Goal: Information Seeking & Learning: Find specific fact

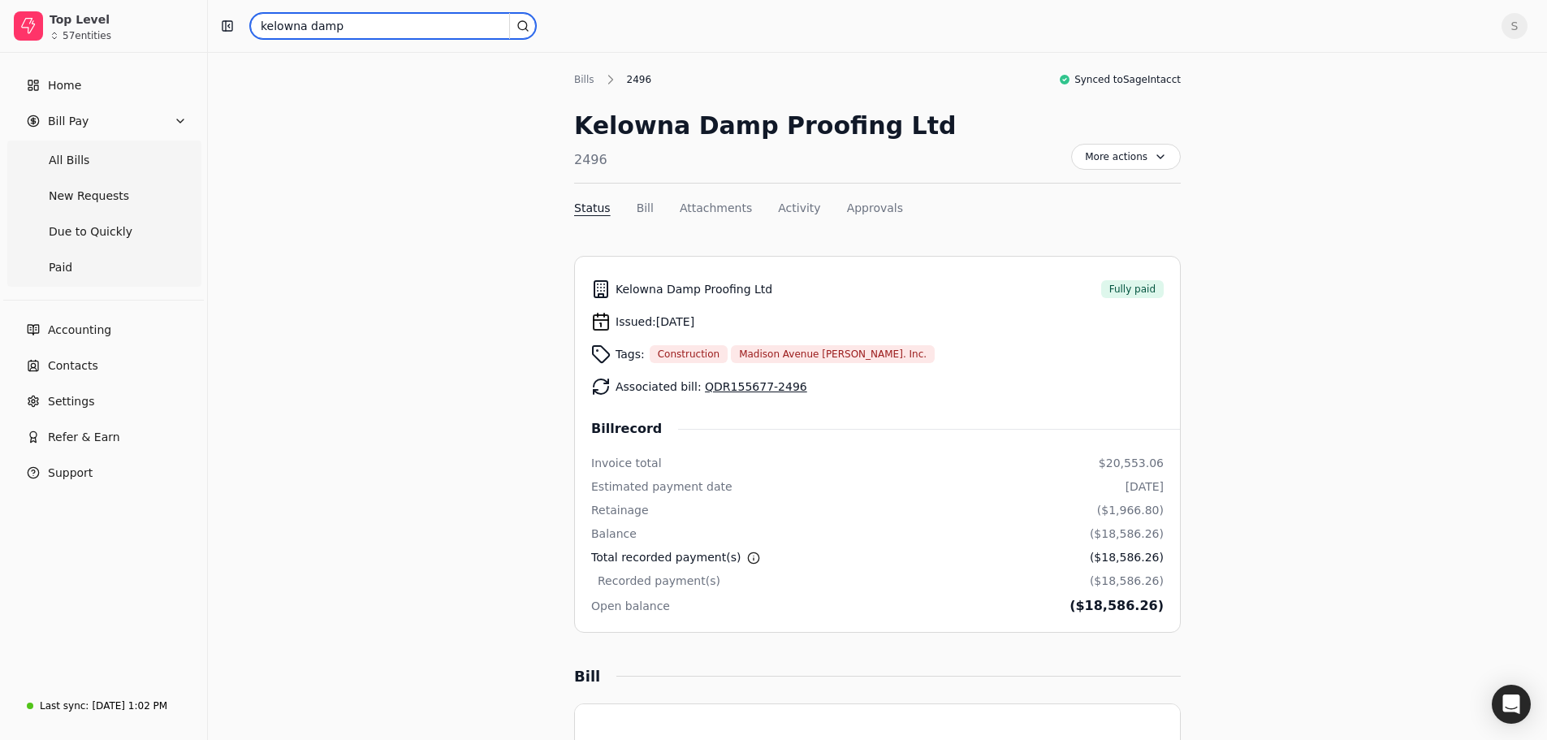
click at [367, 32] on input "kelowna damp" at bounding box center [393, 26] width 286 height 26
click at [385, 94] on div "Show me all results" at bounding box center [393, 96] width 111 height 17
click at [68, 115] on span "Bill Pay" at bounding box center [68, 121] width 41 height 17
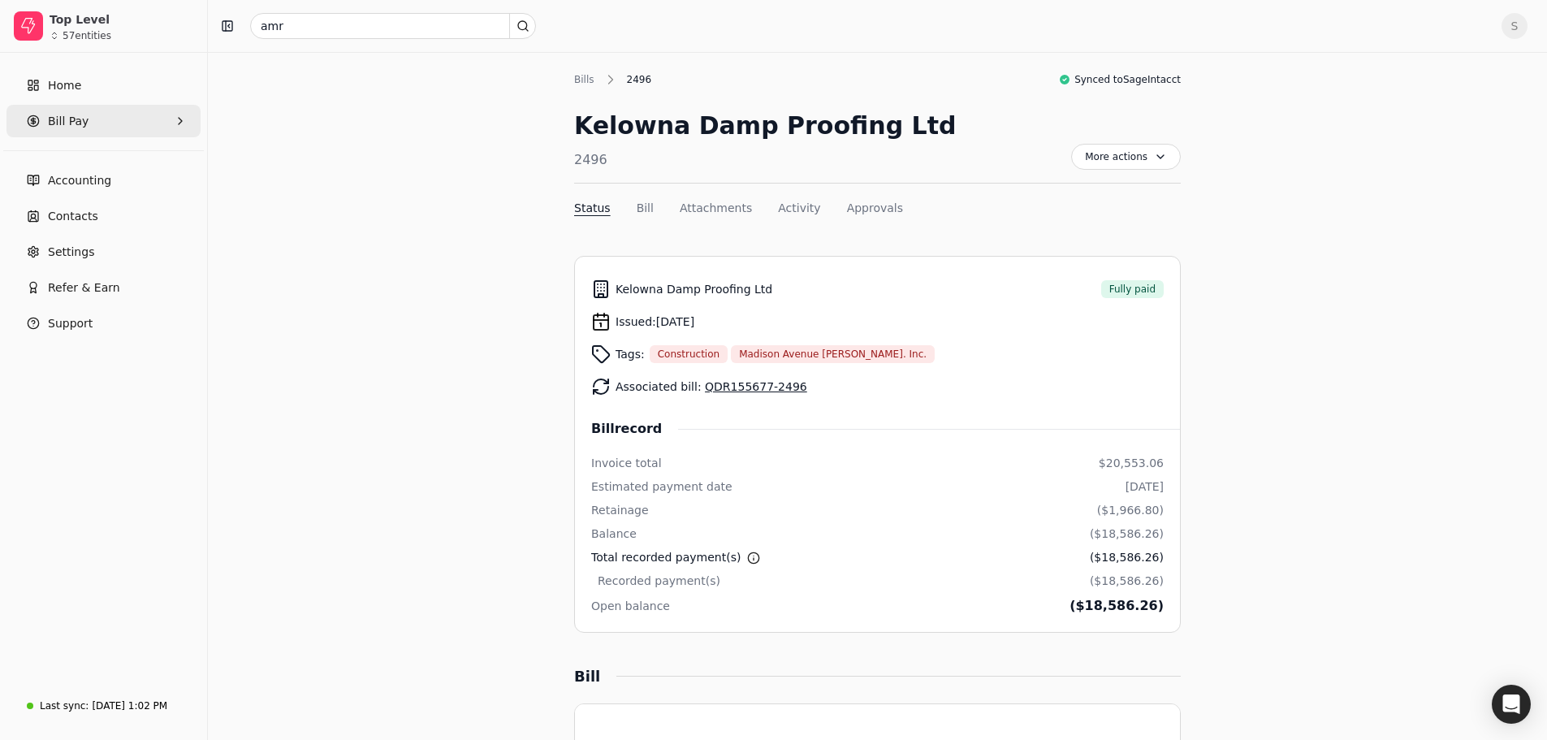
click at [68, 115] on span "Bill Pay" at bounding box center [68, 121] width 41 height 17
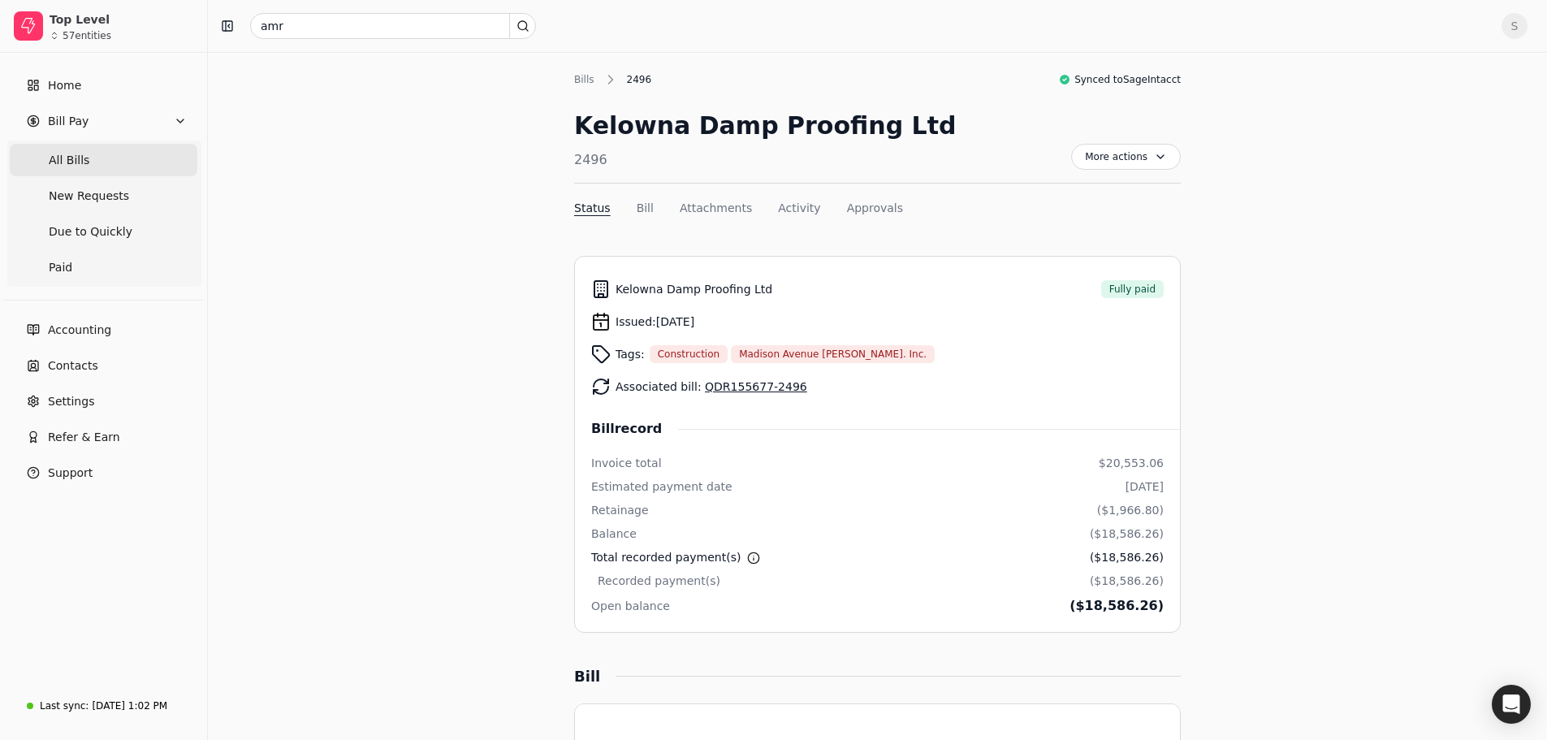
click at [71, 154] on span "All Bills" at bounding box center [69, 160] width 41 height 17
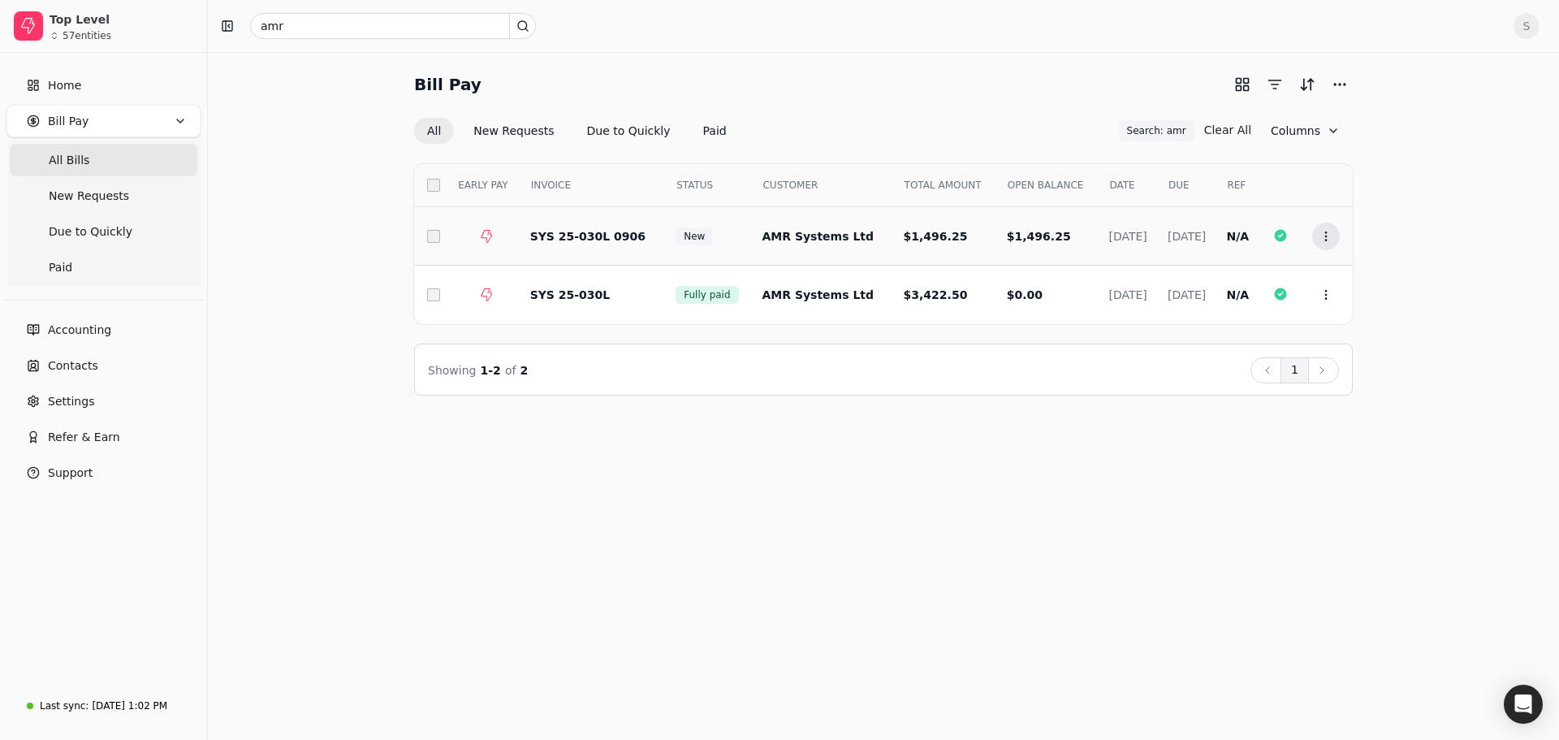
click at [1330, 236] on icon at bounding box center [1326, 236] width 13 height 13
click at [1365, 279] on span "Open" at bounding box center [1352, 276] width 30 height 17
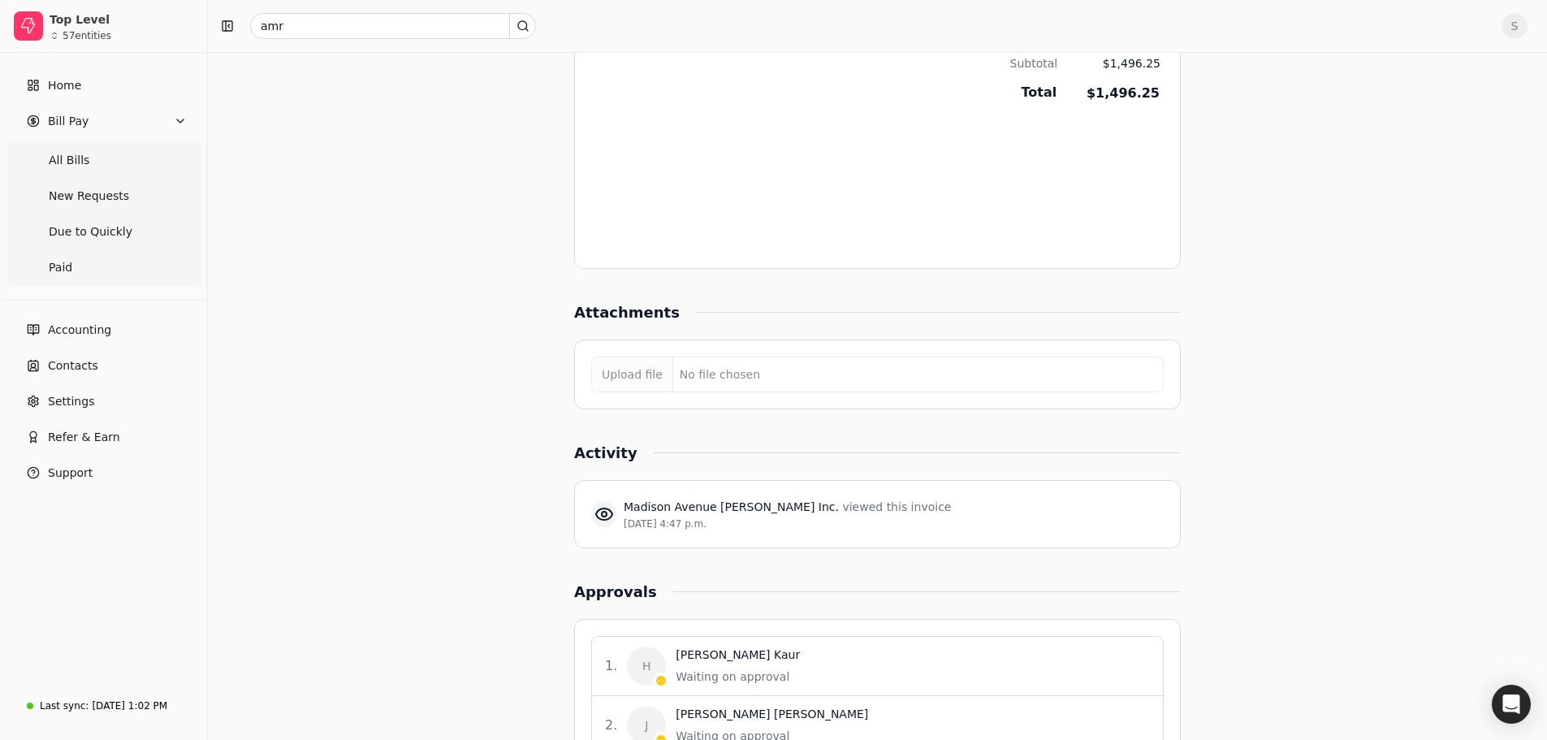
scroll to position [1293, 0]
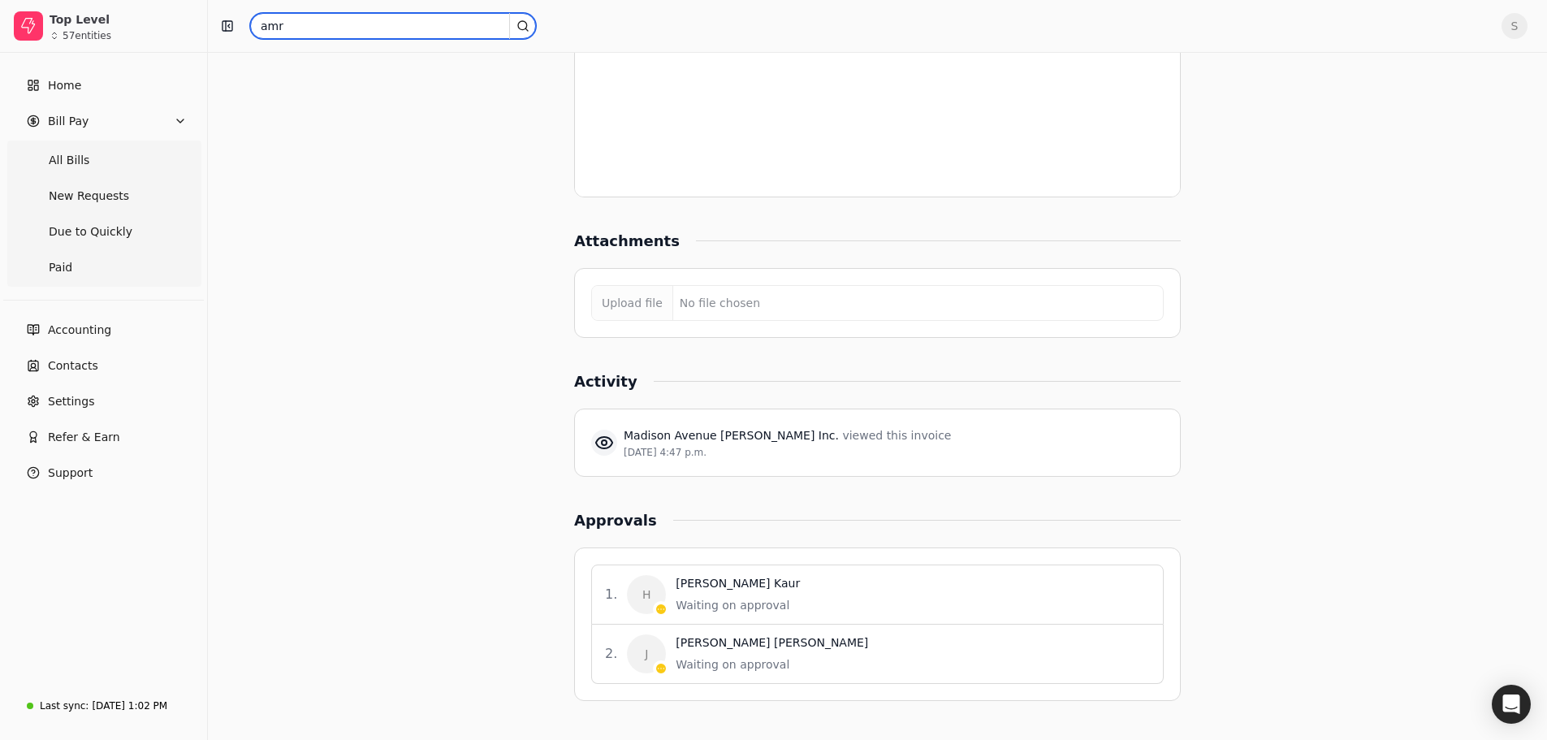
click at [285, 28] on input "amr" at bounding box center [393, 26] width 286 height 26
type input "rebo beton"
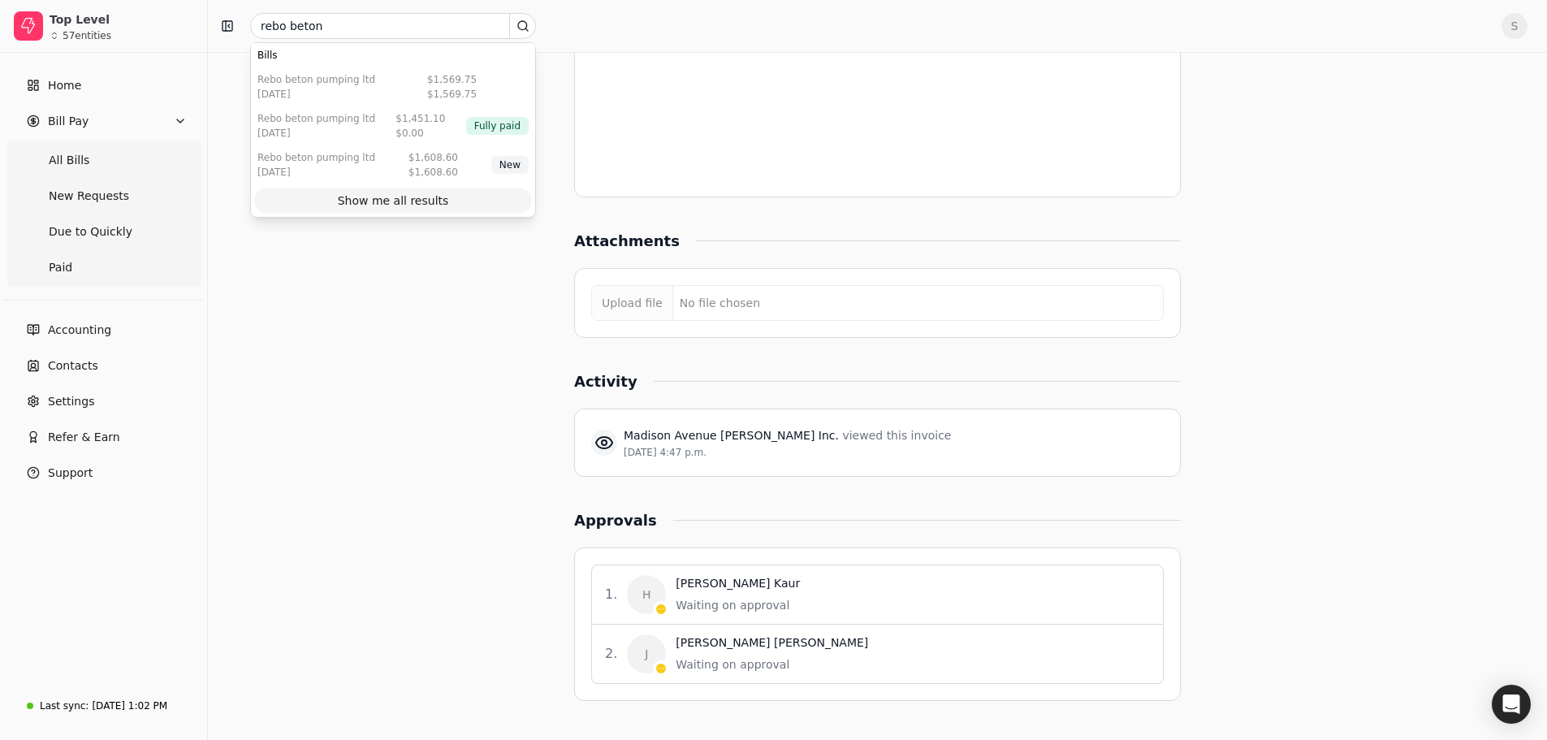
click at [361, 191] on button "Show me all results" at bounding box center [393, 201] width 278 height 26
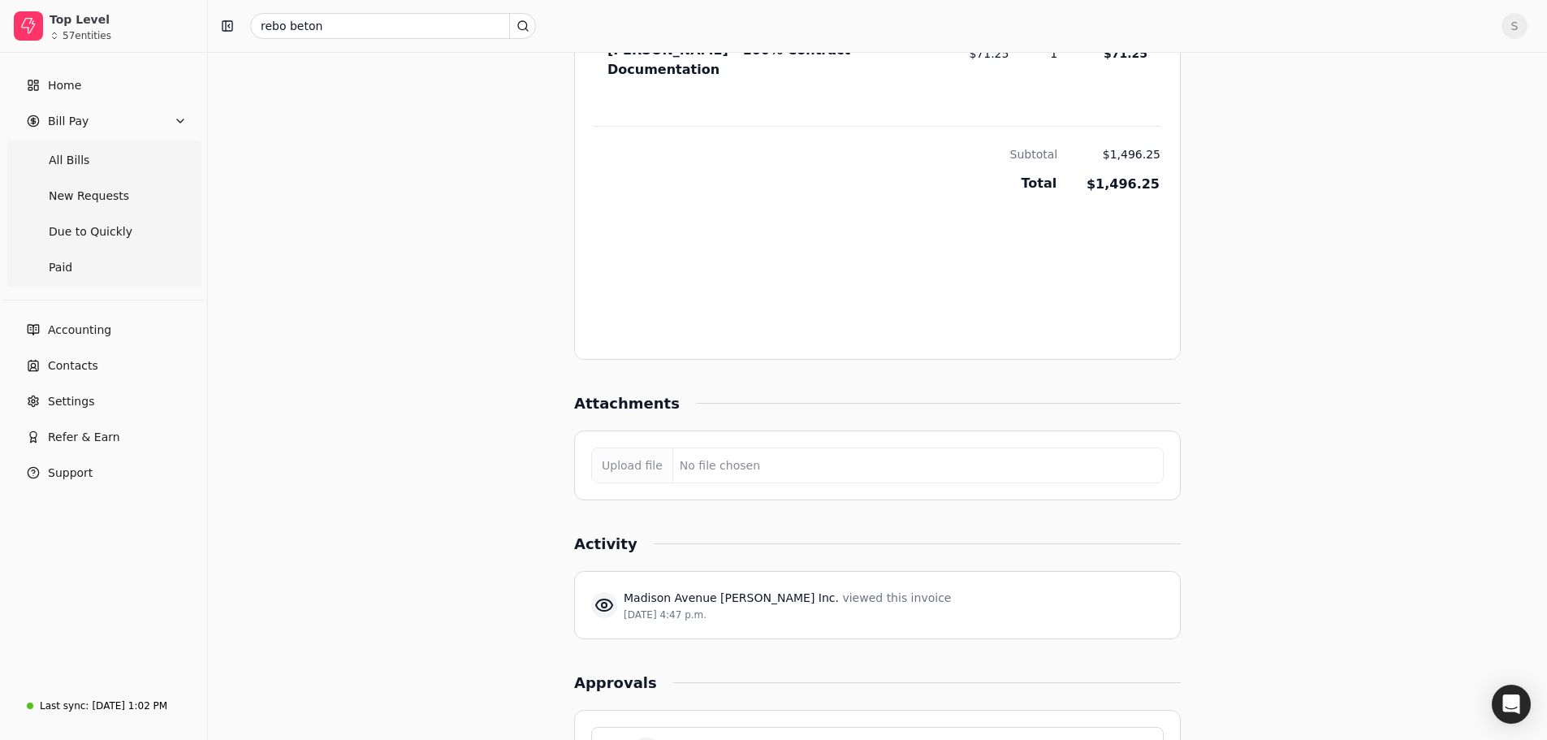
drag, startPoint x: 351, startPoint y: 180, endPoint x: 320, endPoint y: 156, distance: 39.3
click at [79, 168] on span "All Bills" at bounding box center [69, 160] width 41 height 17
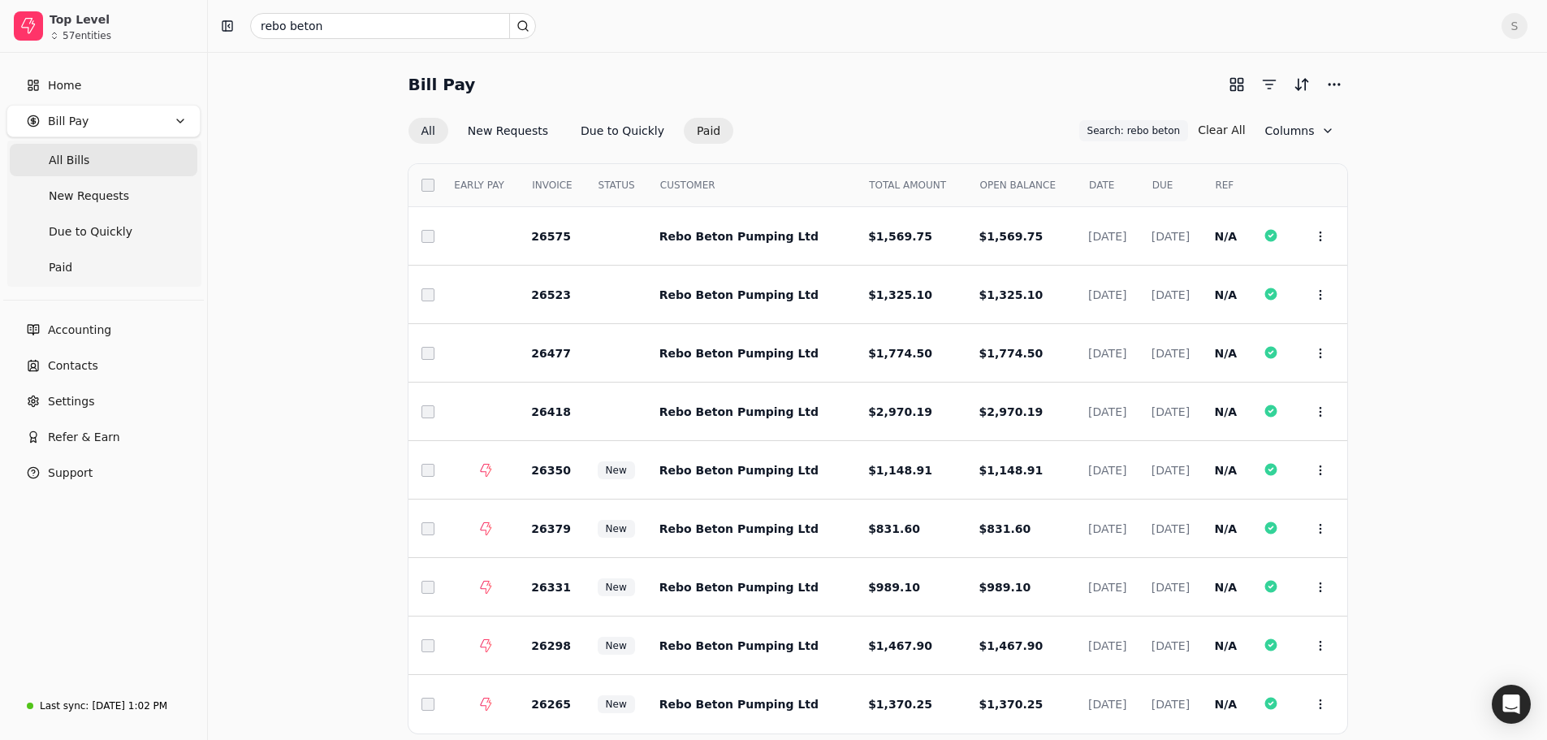
click at [684, 130] on button "Paid" at bounding box center [709, 131] width 50 height 26
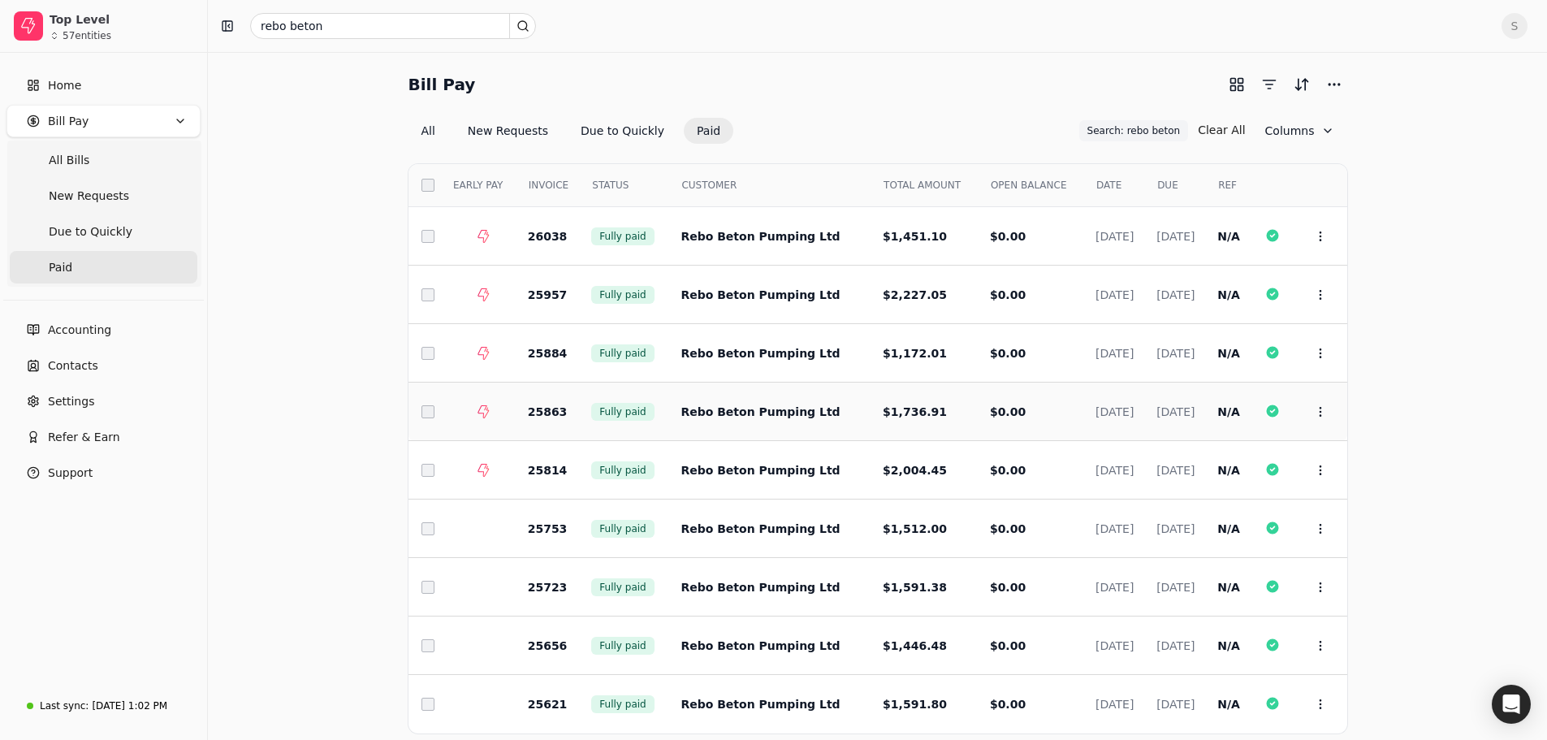
scroll to position [81, 0]
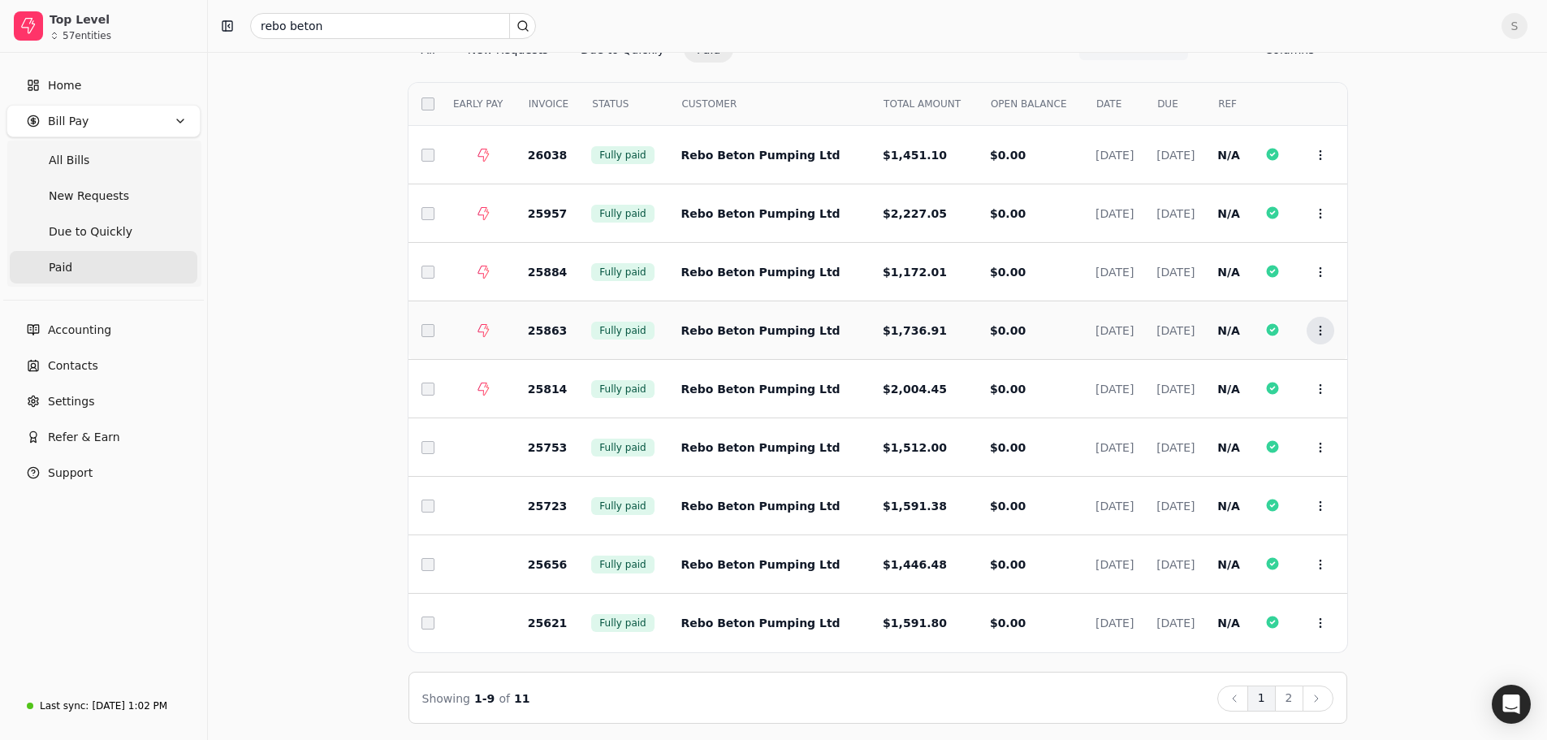
click at [1319, 327] on icon at bounding box center [1320, 330] width 13 height 13
click at [1330, 368] on li "Open" at bounding box center [1399, 371] width 200 height 30
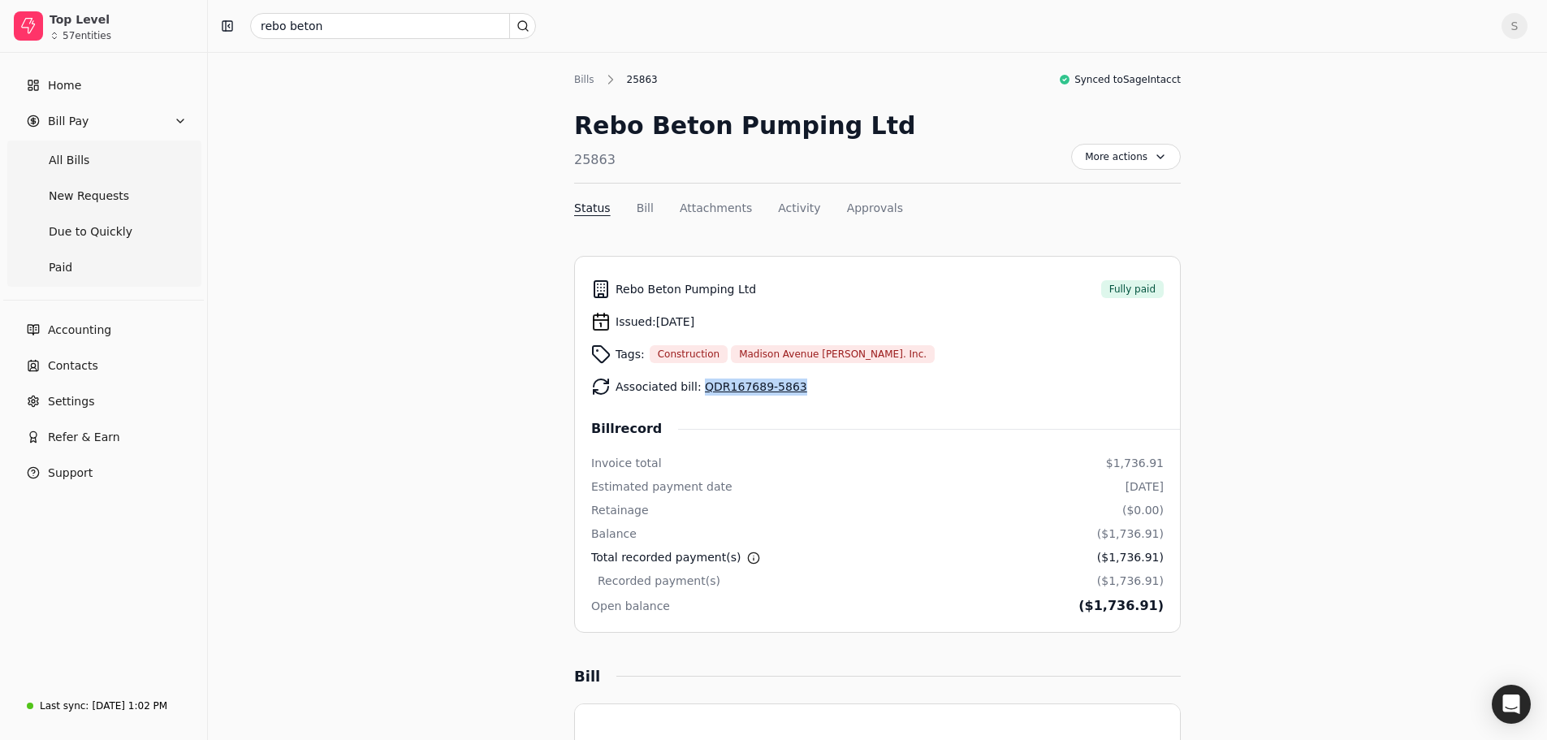
drag, startPoint x: 807, startPoint y: 387, endPoint x: 697, endPoint y: 392, distance: 109.8
click at [697, 392] on div "Associated bill: QDR167689-5863" at bounding box center [877, 386] width 573 height 32
copy link "QDR167689-5863"
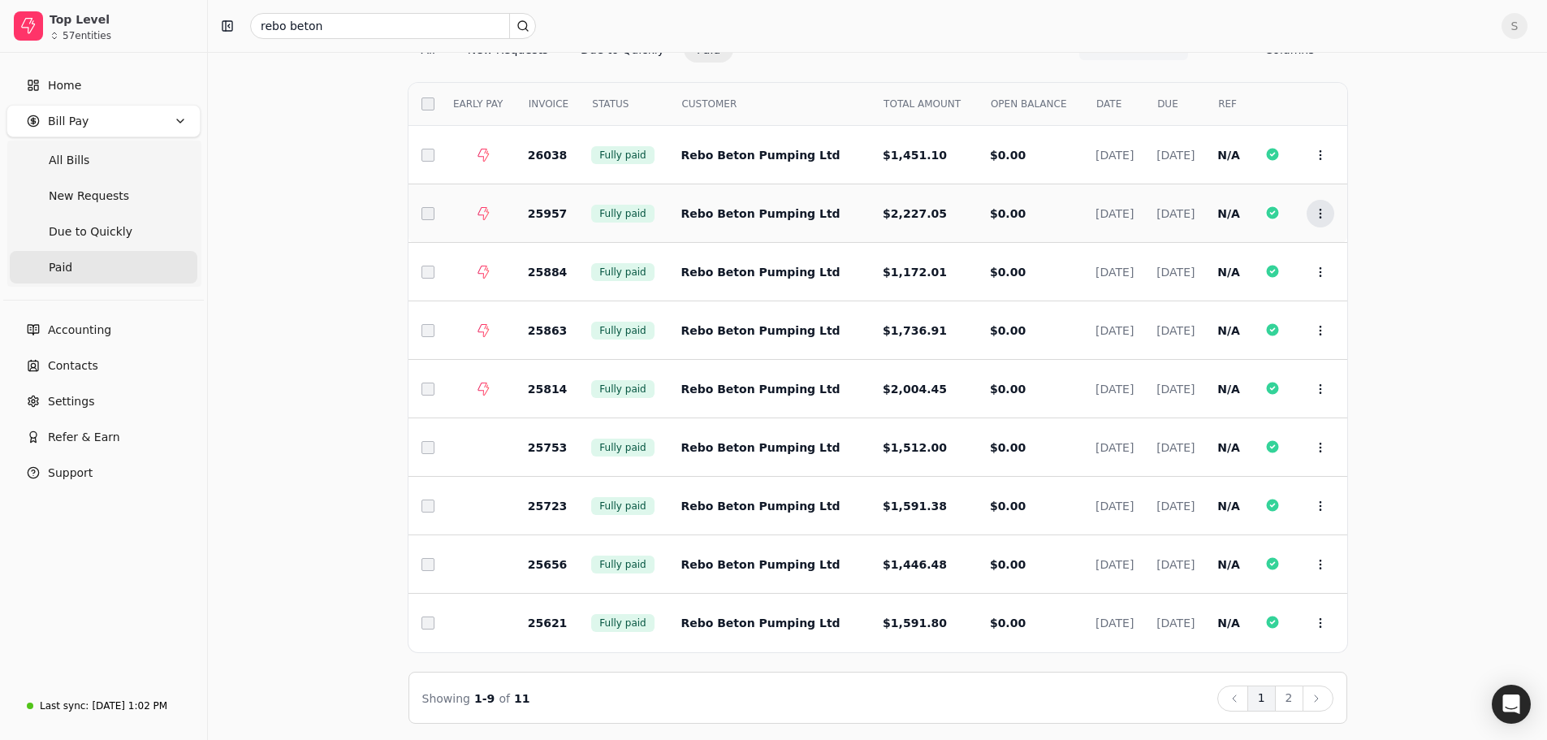
click at [1317, 210] on icon at bounding box center [1320, 213] width 13 height 13
click at [1343, 247] on span "Open" at bounding box center [1346, 253] width 30 height 17
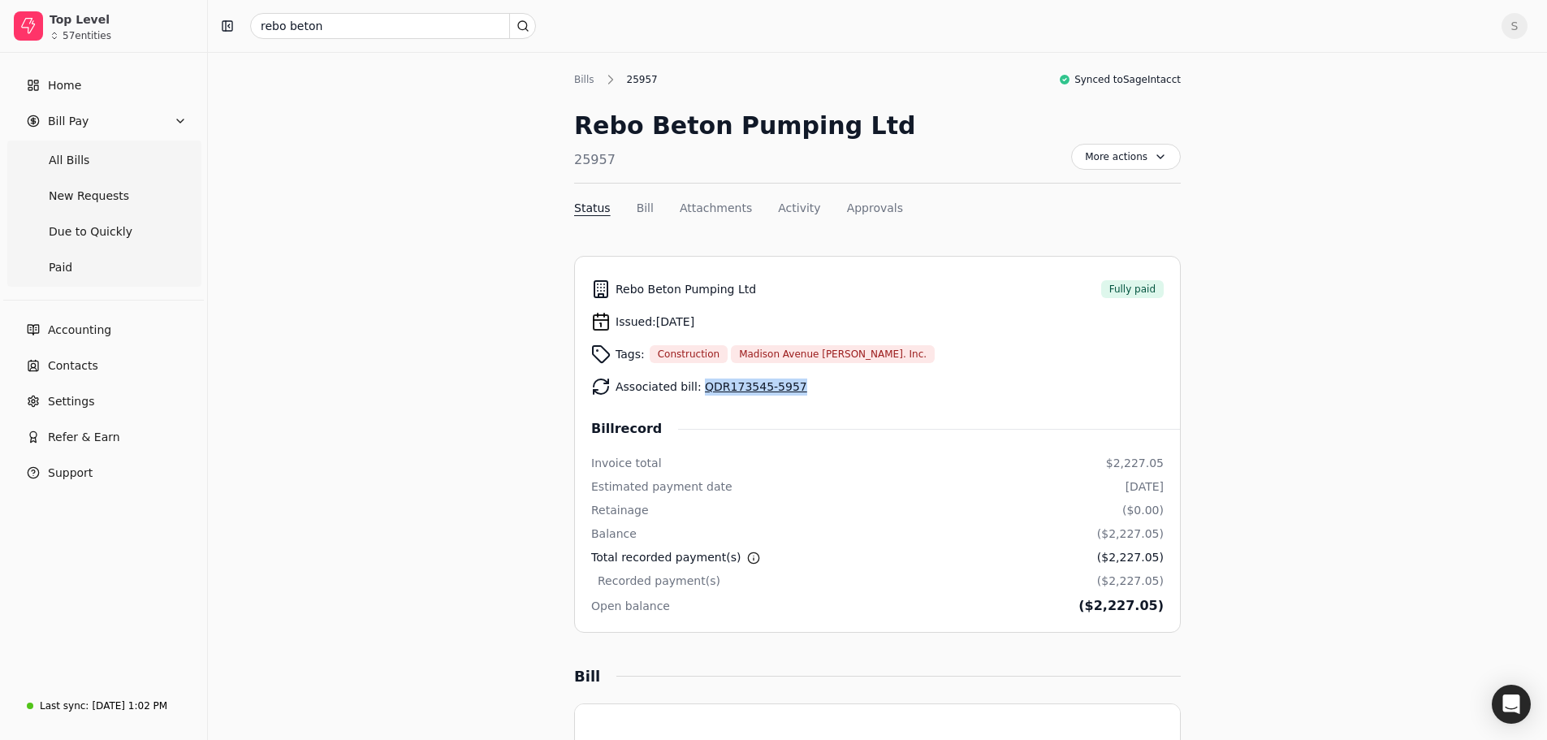
drag, startPoint x: 794, startPoint y: 390, endPoint x: 698, endPoint y: 391, distance: 96.7
click at [698, 391] on div "Associated bill: QDR173545-5957" at bounding box center [877, 386] width 573 height 32
copy link "QDR173545-5957"
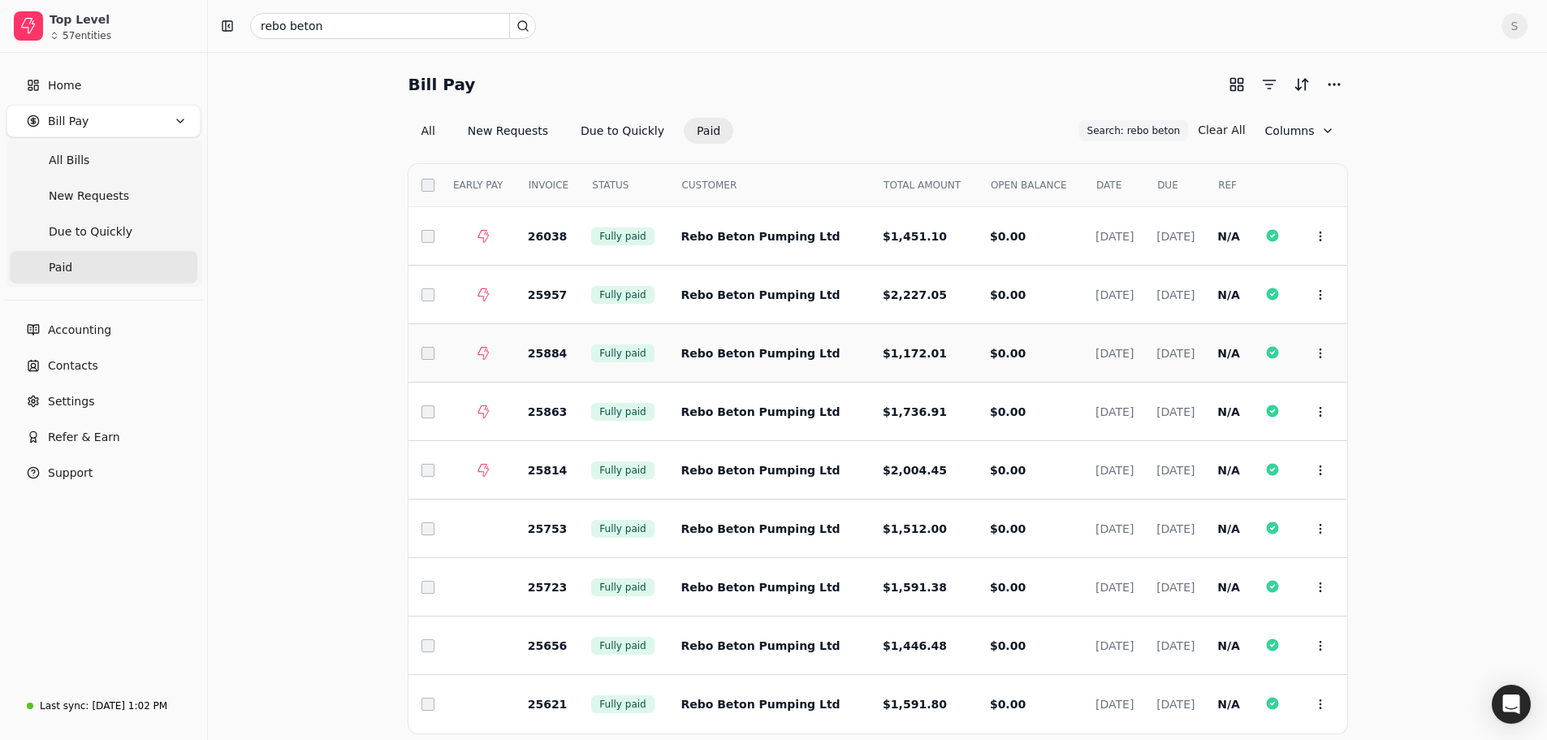
scroll to position [81, 0]
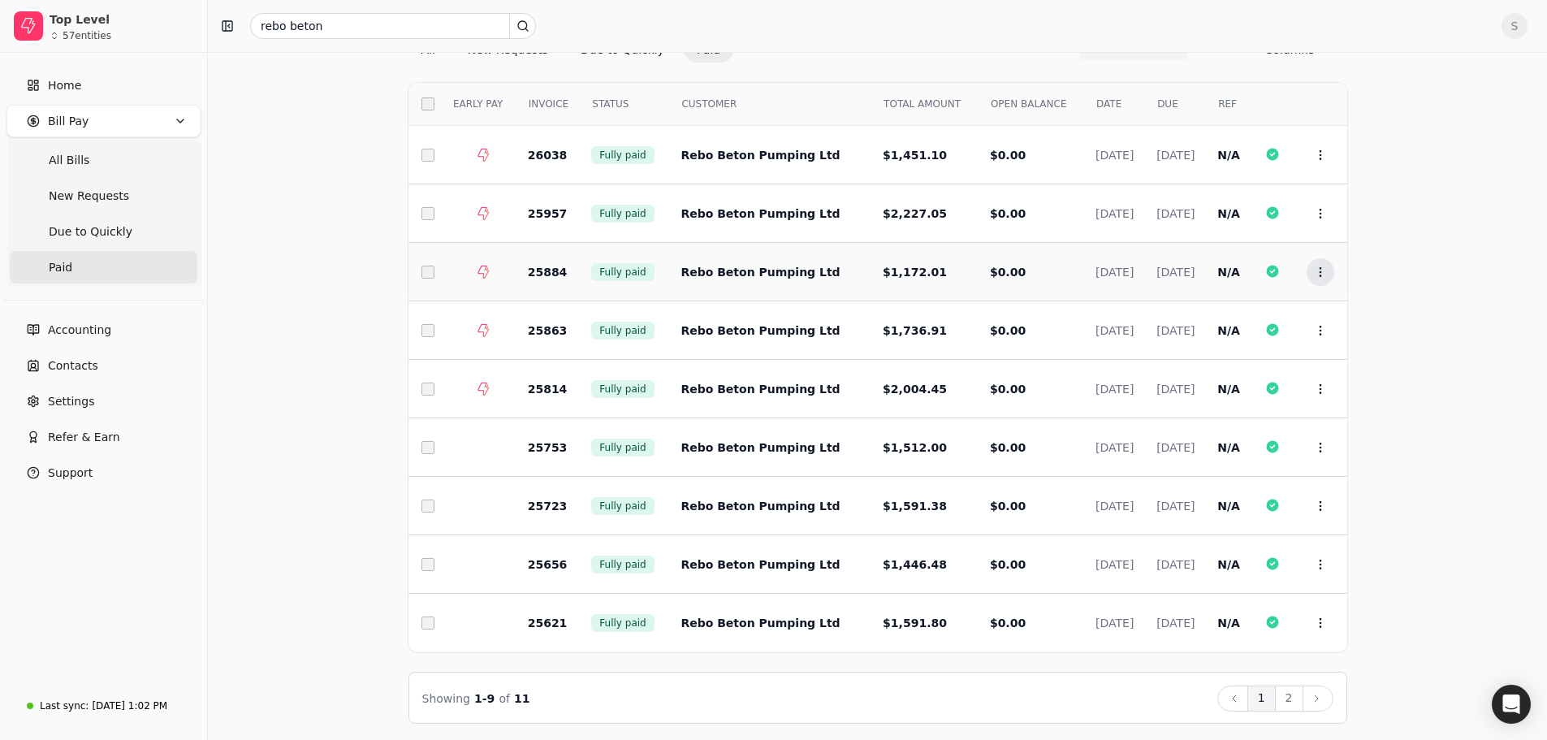
click at [1326, 270] on icon at bounding box center [1320, 272] width 13 height 13
click at [1330, 304] on li "Open" at bounding box center [1399, 312] width 200 height 30
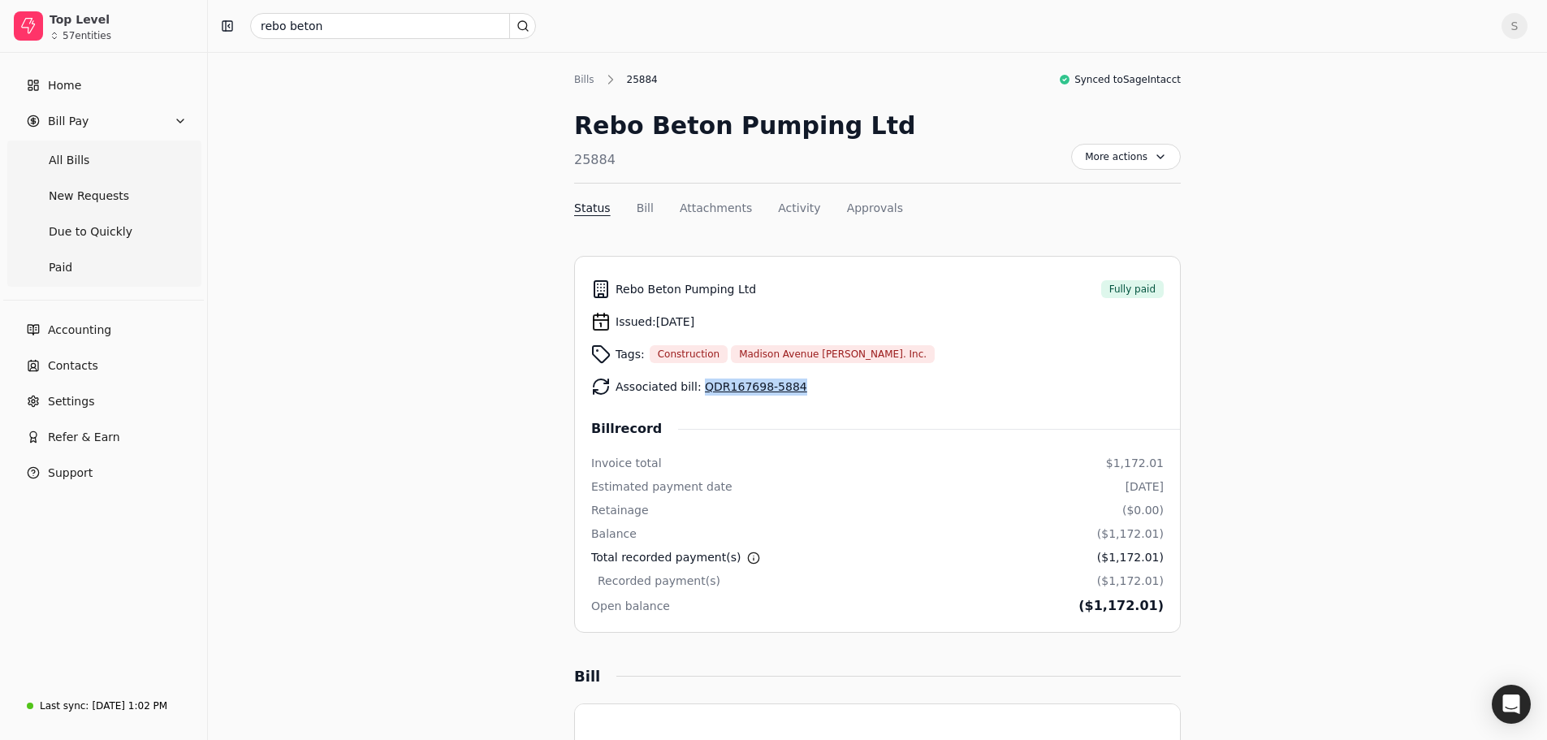
drag, startPoint x: 793, startPoint y: 387, endPoint x: 700, endPoint y: 389, distance: 92.6
click at [700, 389] on div "Associated bill: QDR167698-5884" at bounding box center [877, 386] width 573 height 32
copy link "QDR167698-5884"
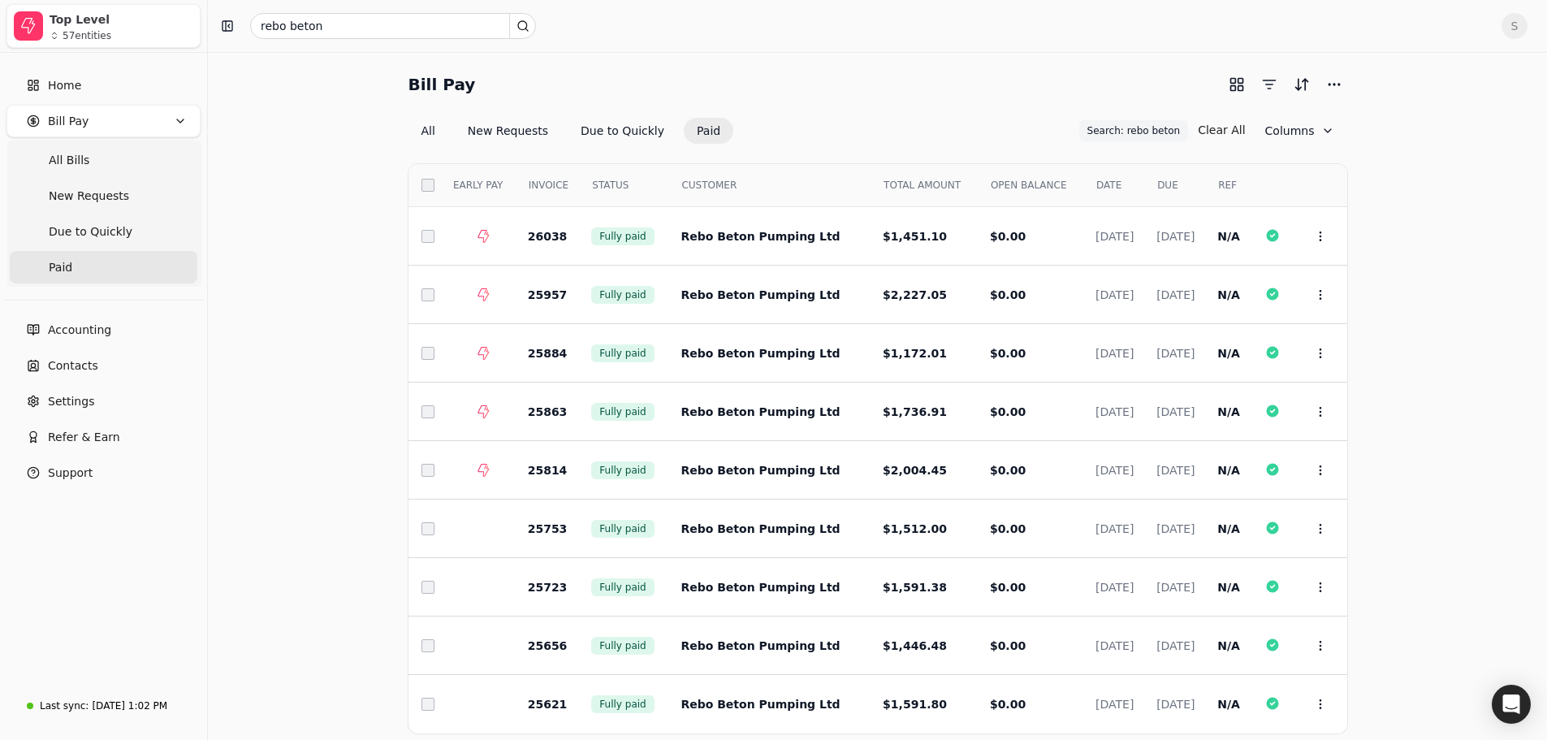
scroll to position [81, 0]
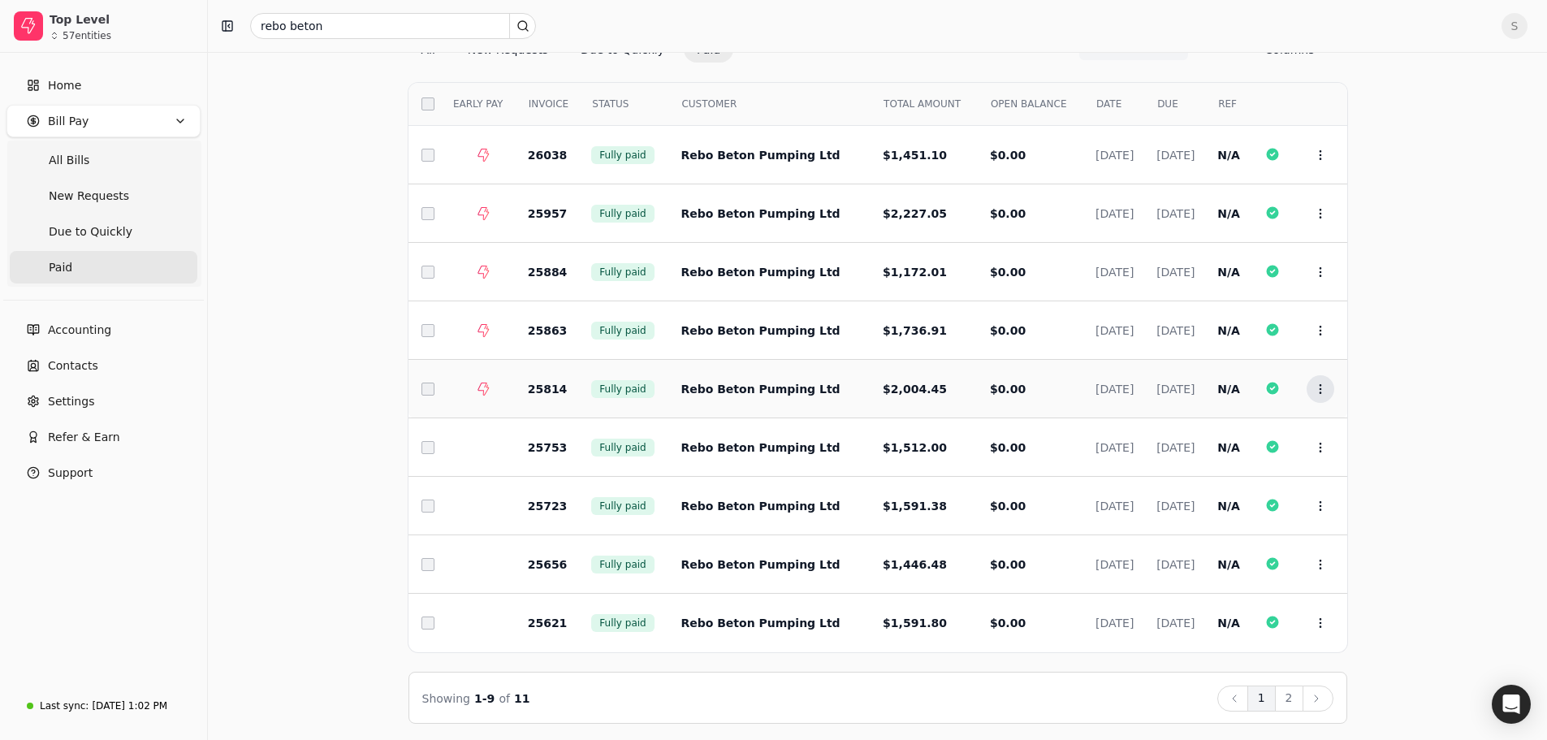
click at [1326, 387] on icon at bounding box center [1320, 389] width 13 height 13
click at [1338, 426] on span "Open" at bounding box center [1346, 429] width 30 height 17
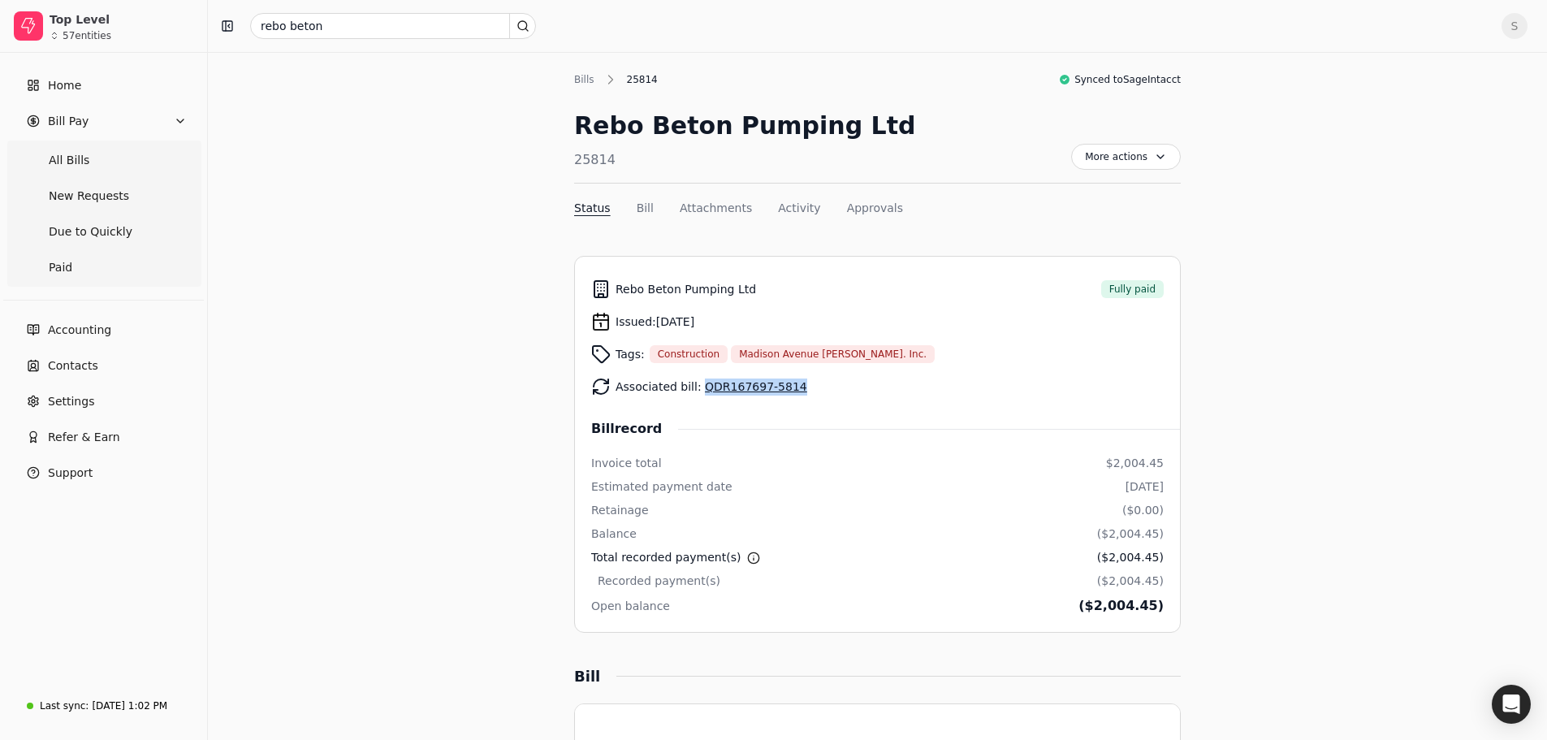
drag, startPoint x: 789, startPoint y: 387, endPoint x: 700, endPoint y: 390, distance: 89.4
click at [700, 390] on div "Associated bill: QDR167697-5814" at bounding box center [877, 386] width 573 height 32
copy link "QDR167697-5814"
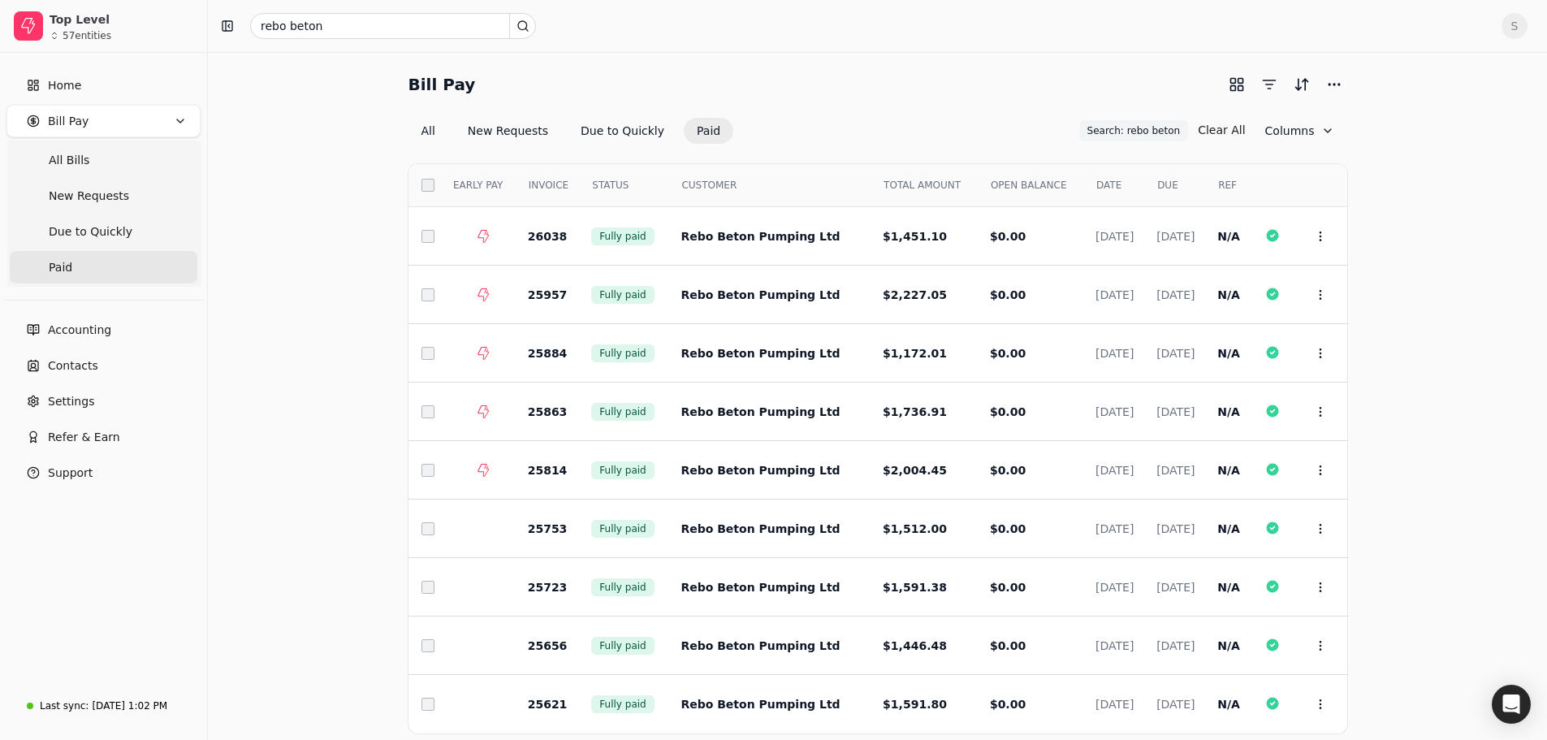
scroll to position [81, 0]
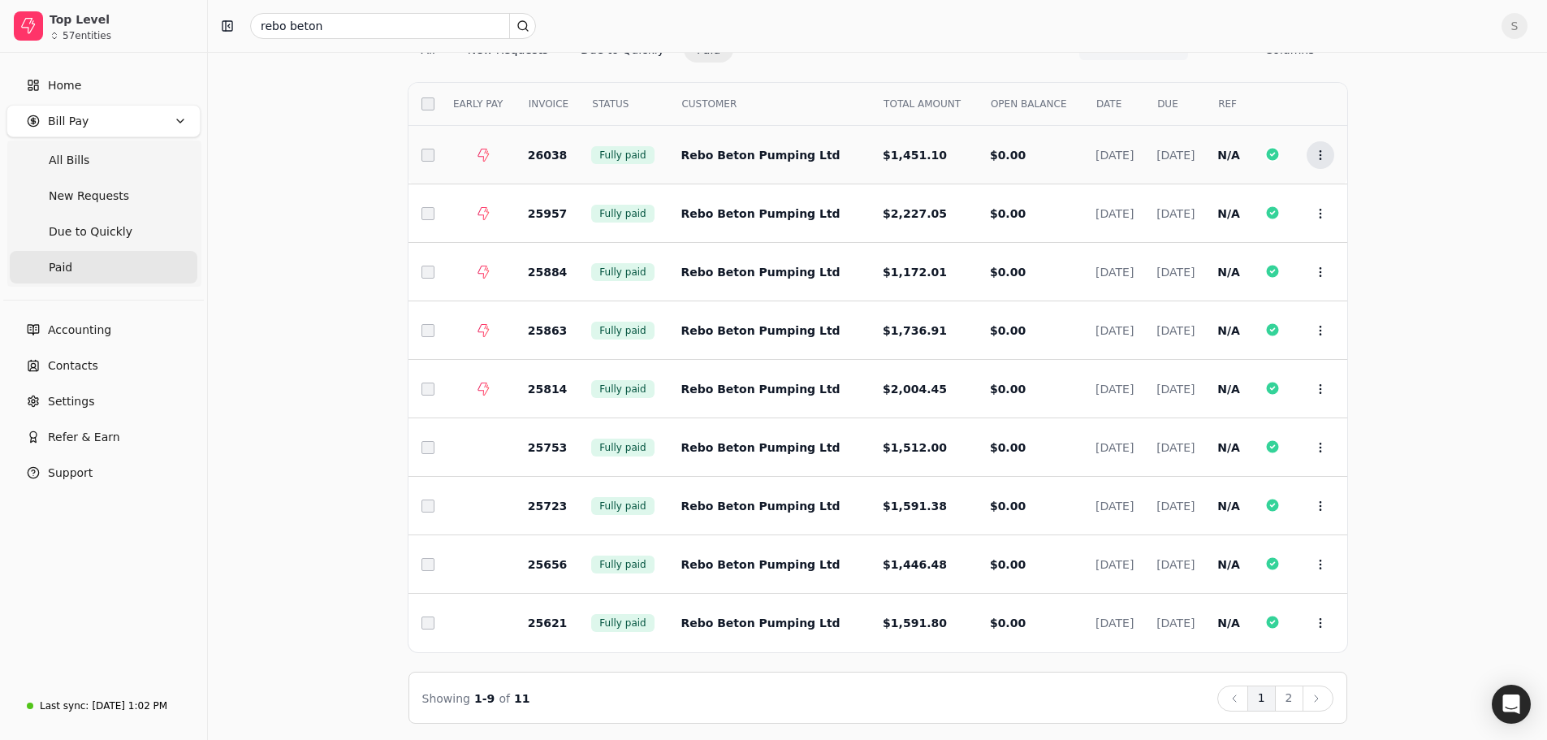
click at [1321, 151] on circle at bounding box center [1320, 150] width 1 height 1
click at [1348, 194] on span "Open" at bounding box center [1346, 195] width 30 height 17
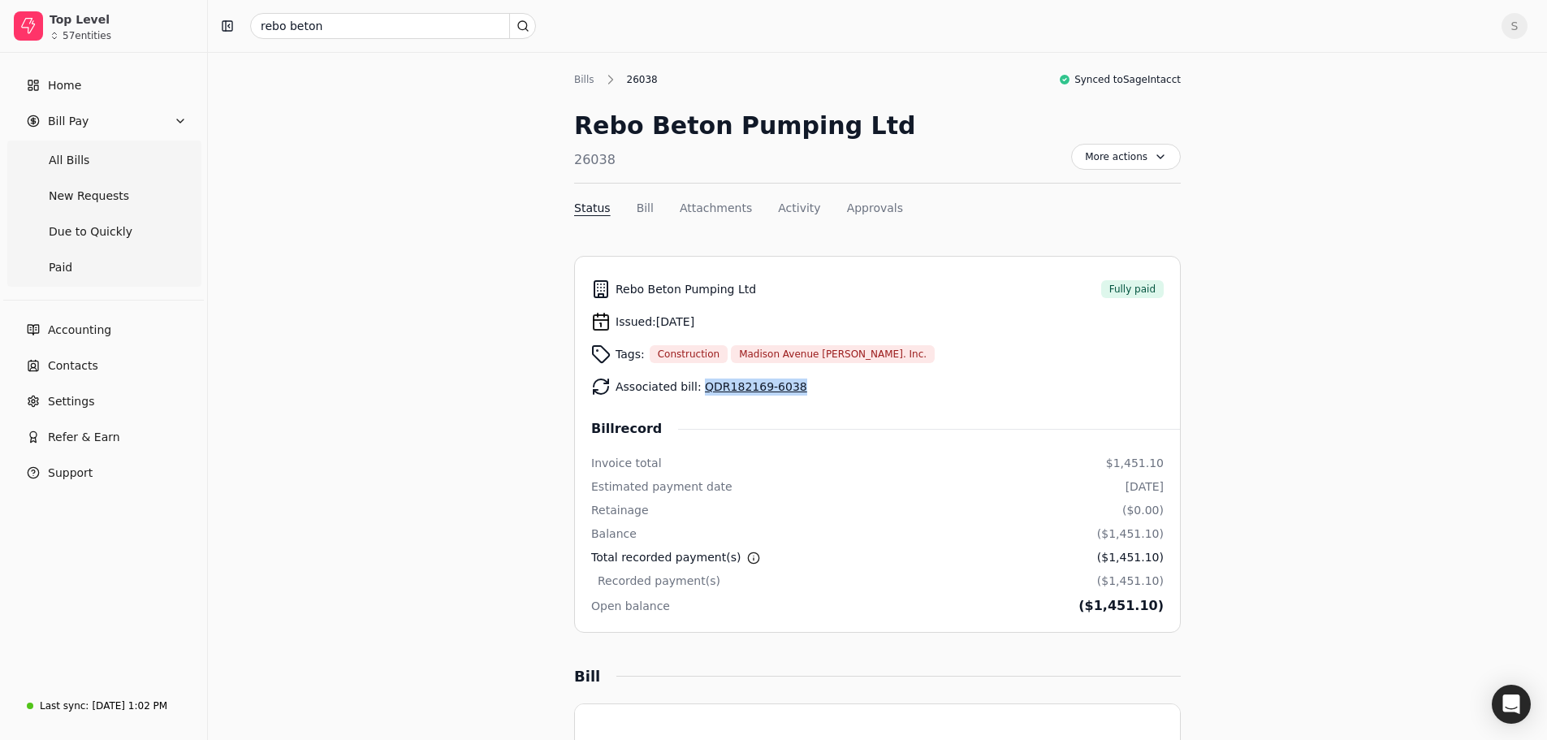
drag, startPoint x: 791, startPoint y: 385, endPoint x: 697, endPoint y: 390, distance: 94.3
click at [697, 390] on div "Associated bill: QDR182169-6038" at bounding box center [877, 386] width 573 height 32
copy link "QDR182169-6038"
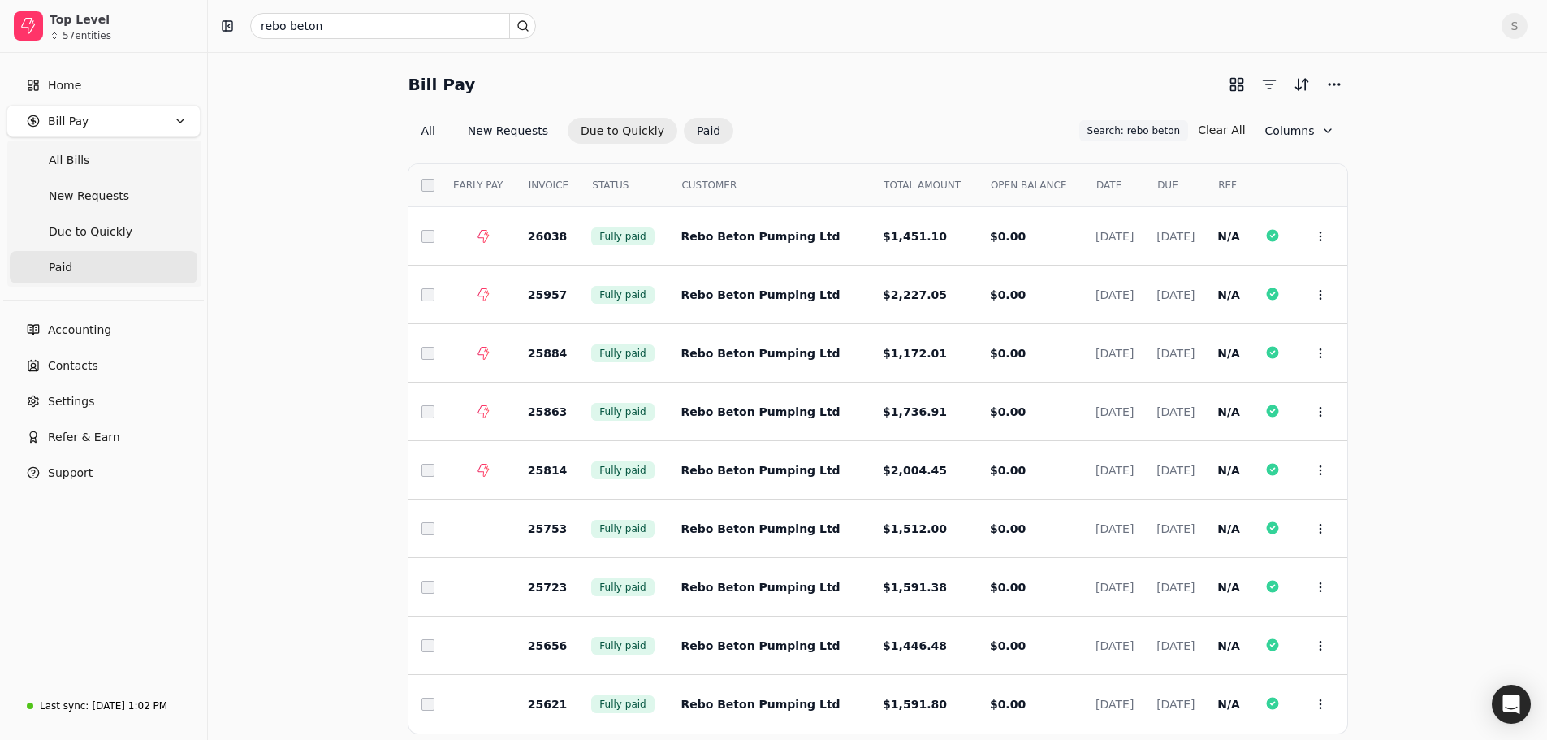
click at [603, 132] on button "Due to Quickly" at bounding box center [623, 131] width 110 height 26
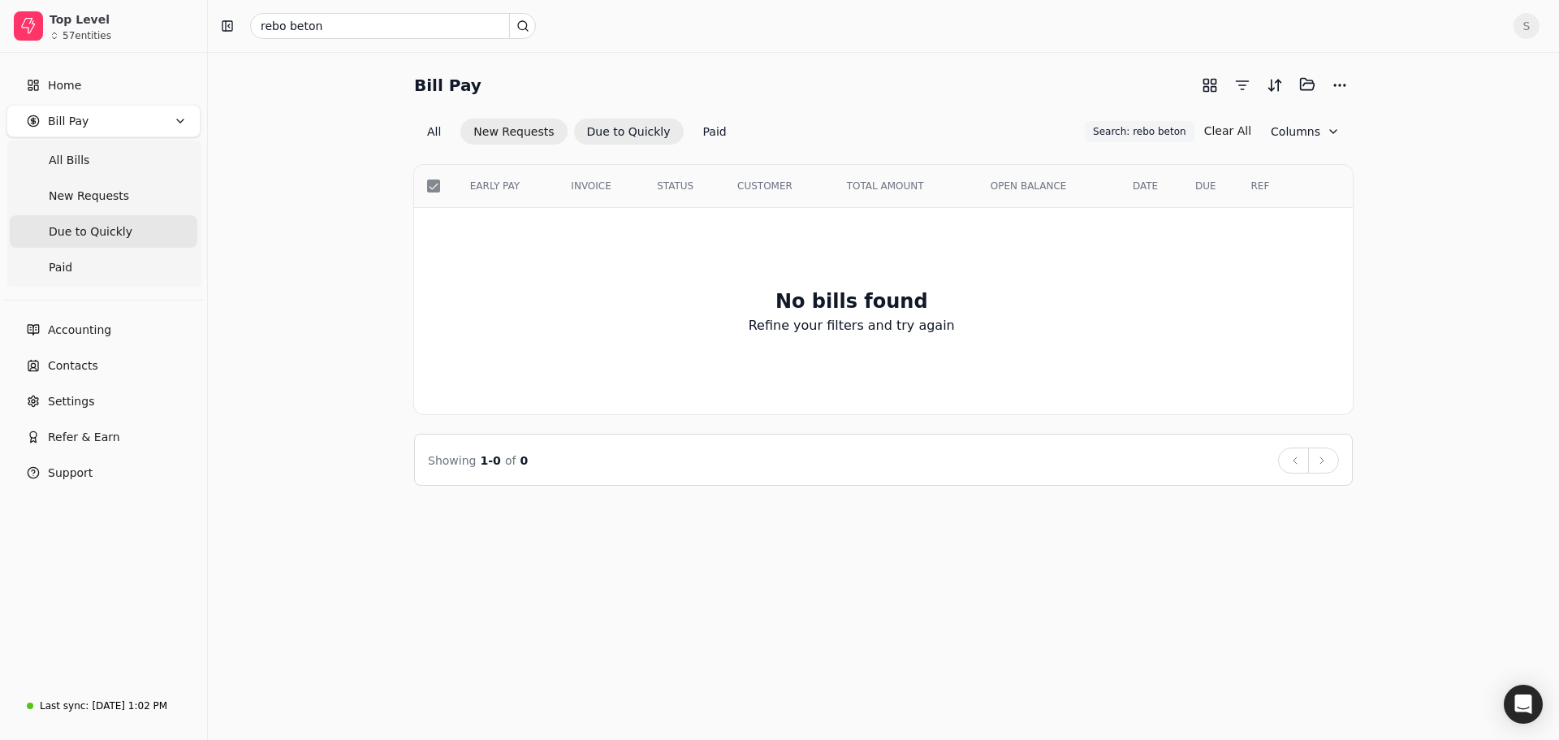
click at [488, 131] on button "New Requests" at bounding box center [514, 132] width 106 height 26
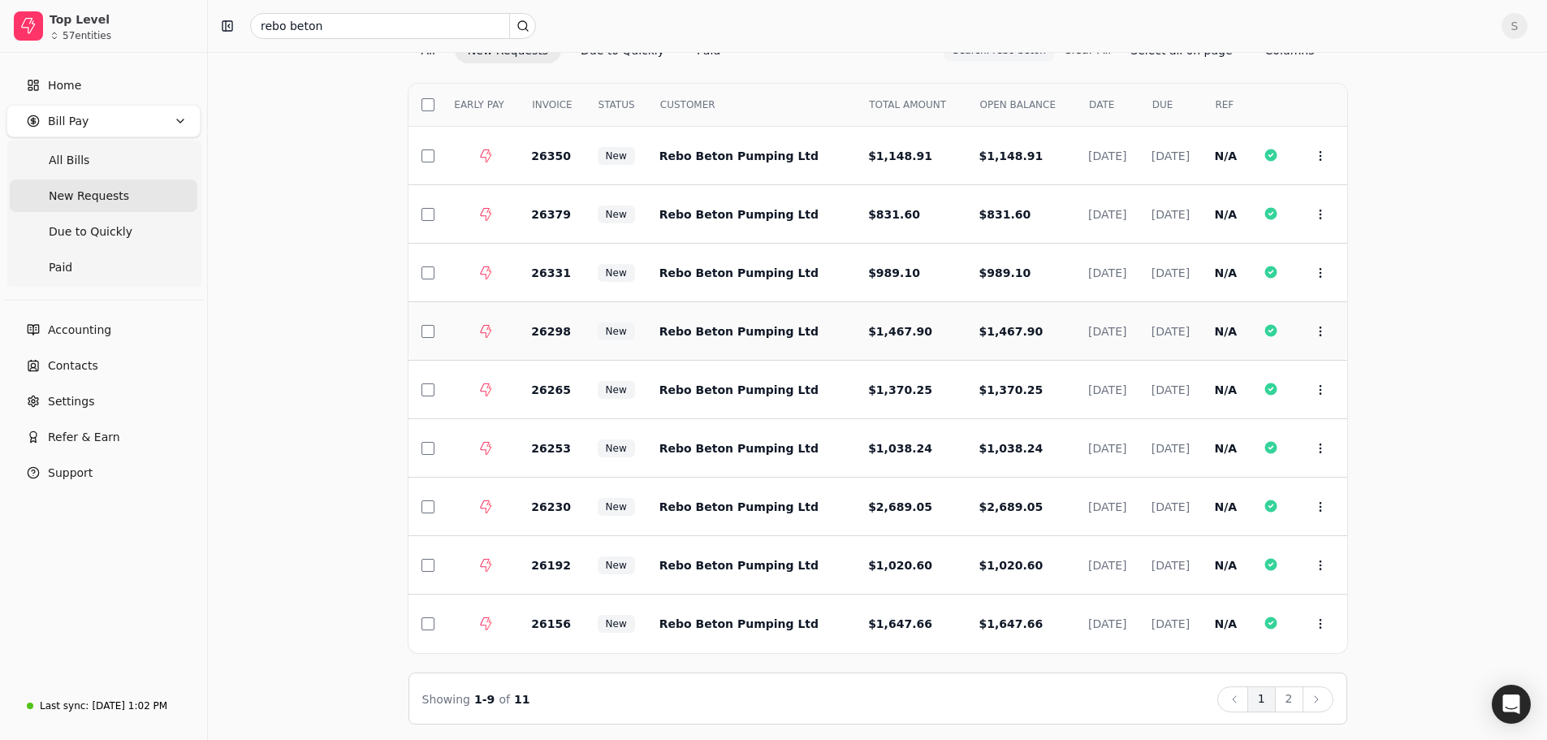
scroll to position [84, 0]
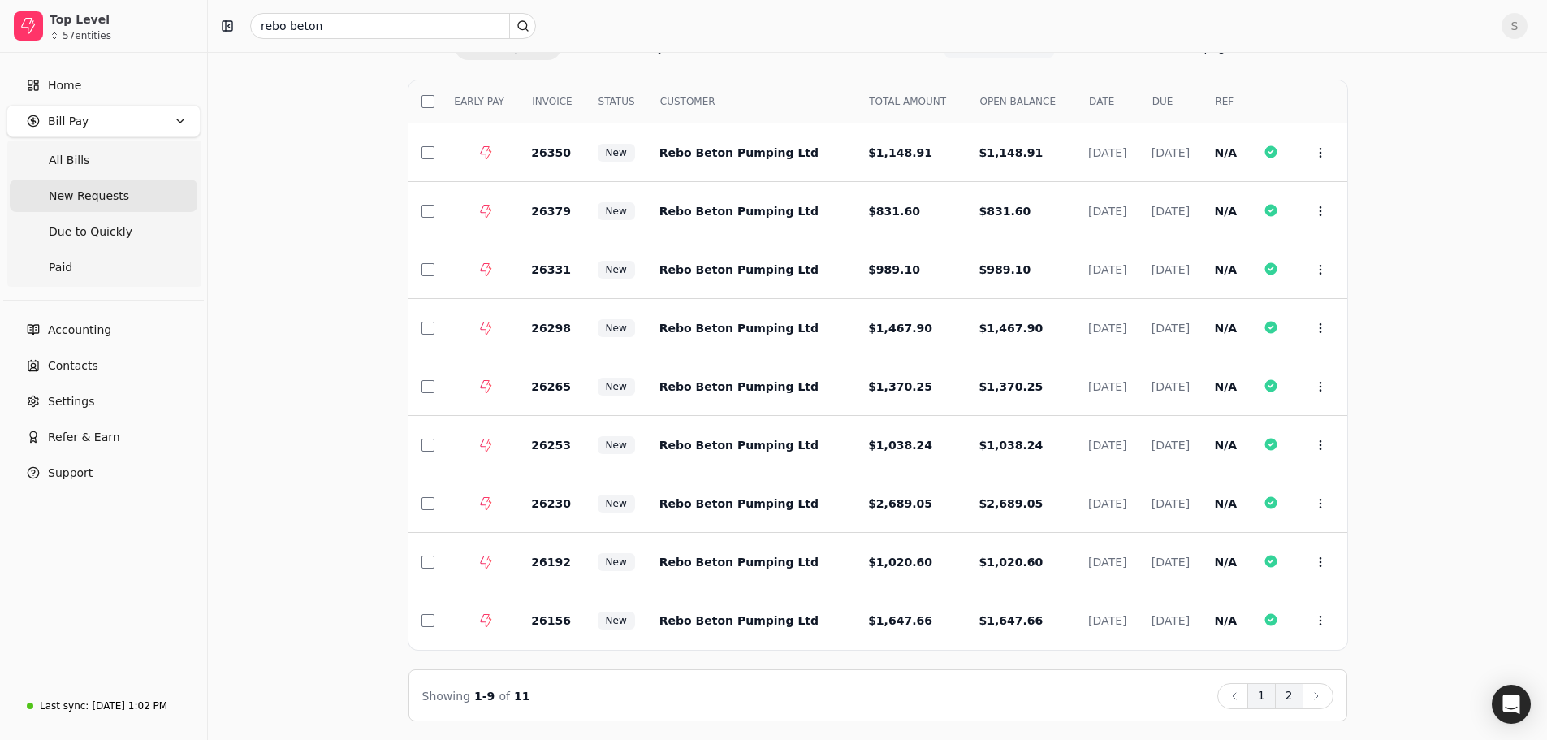
click at [1295, 699] on button "2" at bounding box center [1289, 696] width 28 height 26
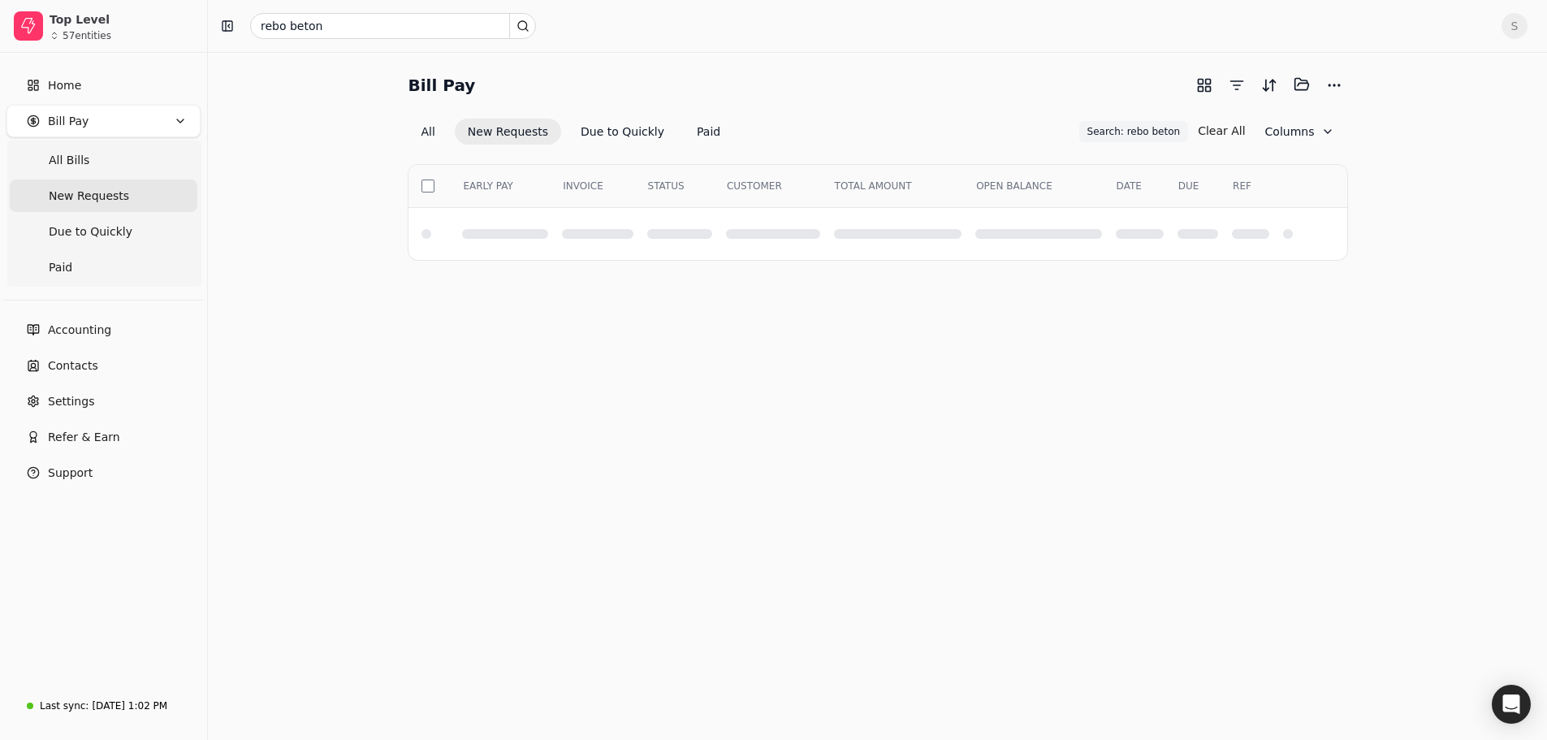
scroll to position [0, 0]
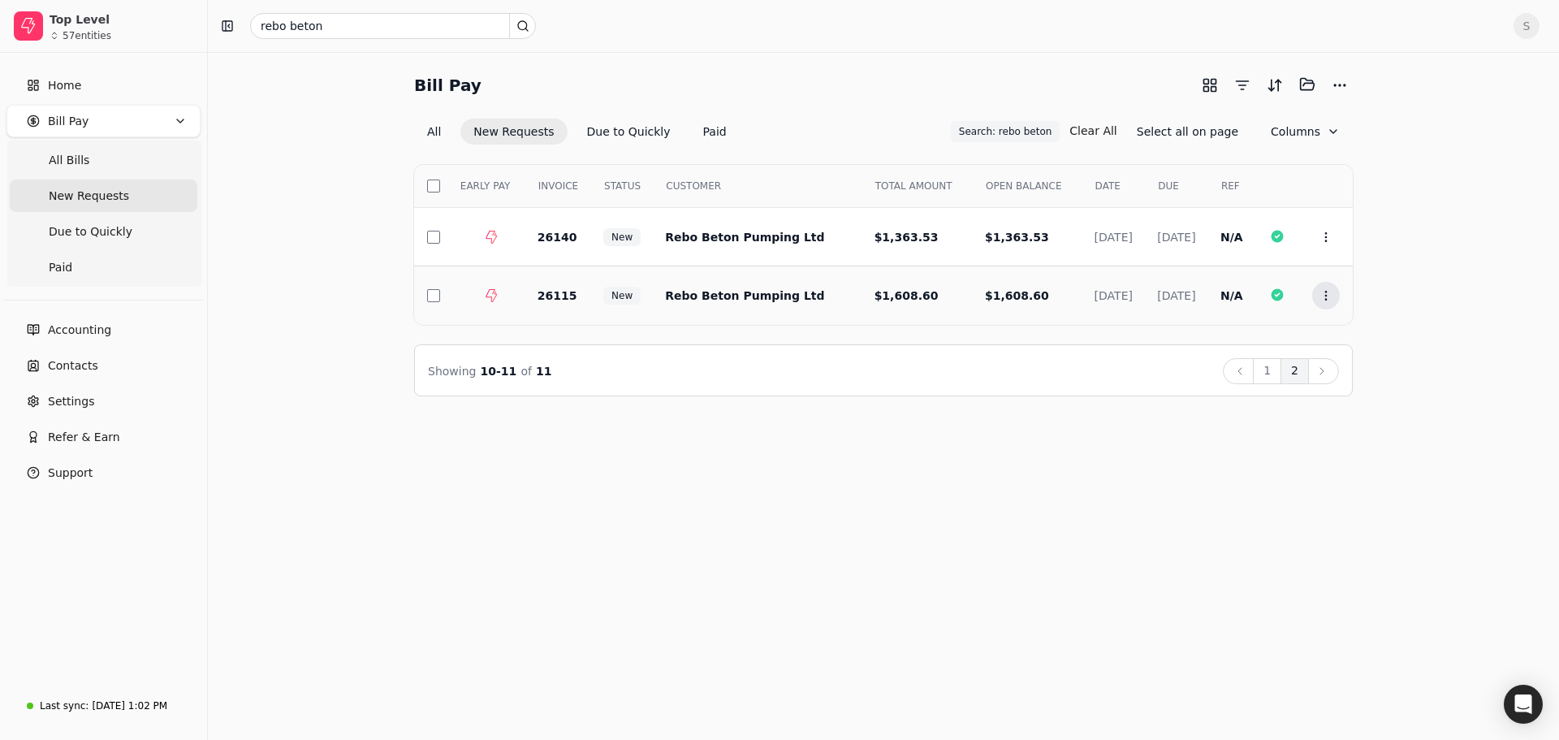
click at [1329, 291] on icon at bounding box center [1326, 295] width 13 height 13
click at [1339, 334] on span "Open" at bounding box center [1352, 335] width 30 height 17
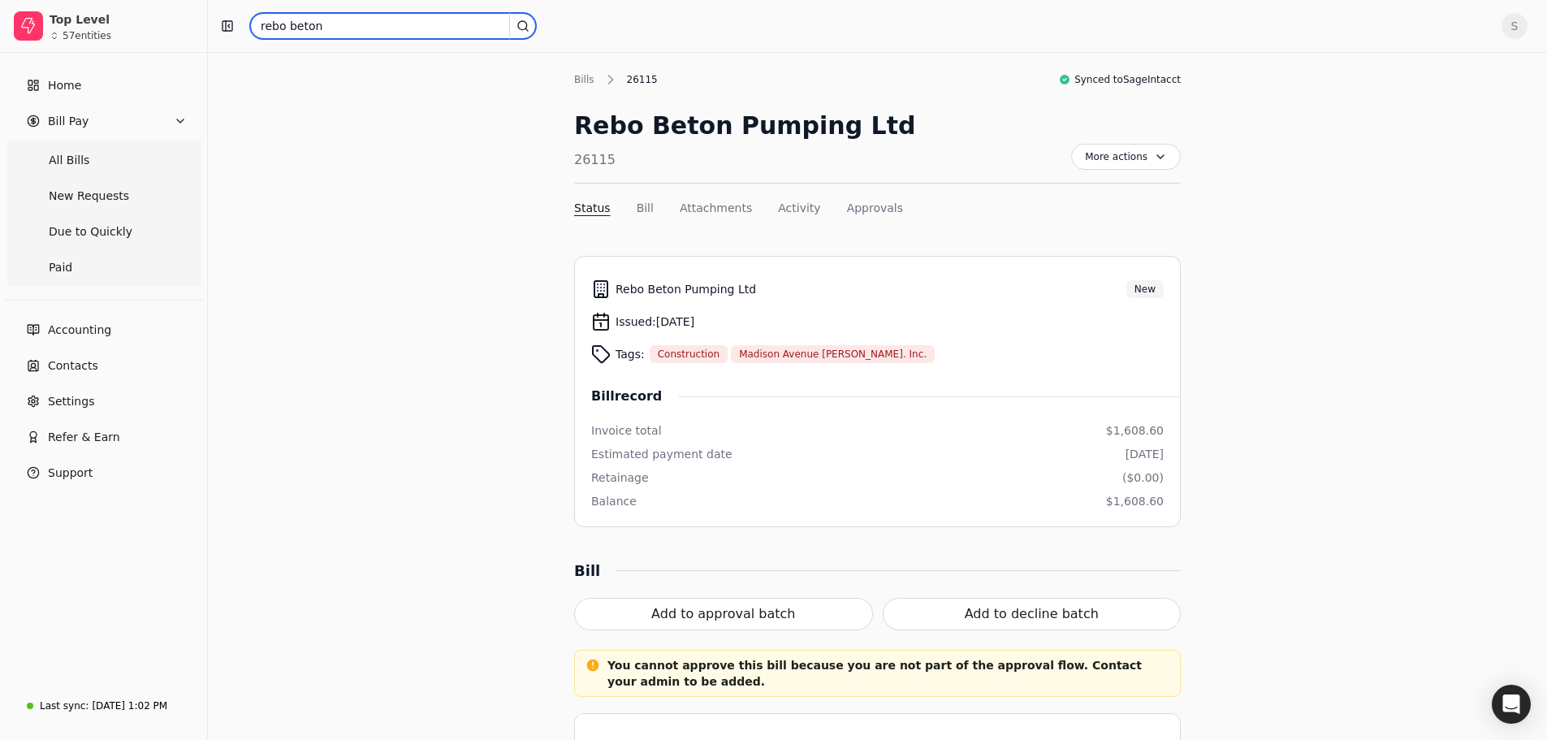
click at [360, 32] on input "rebo beton" at bounding box center [393, 26] width 286 height 26
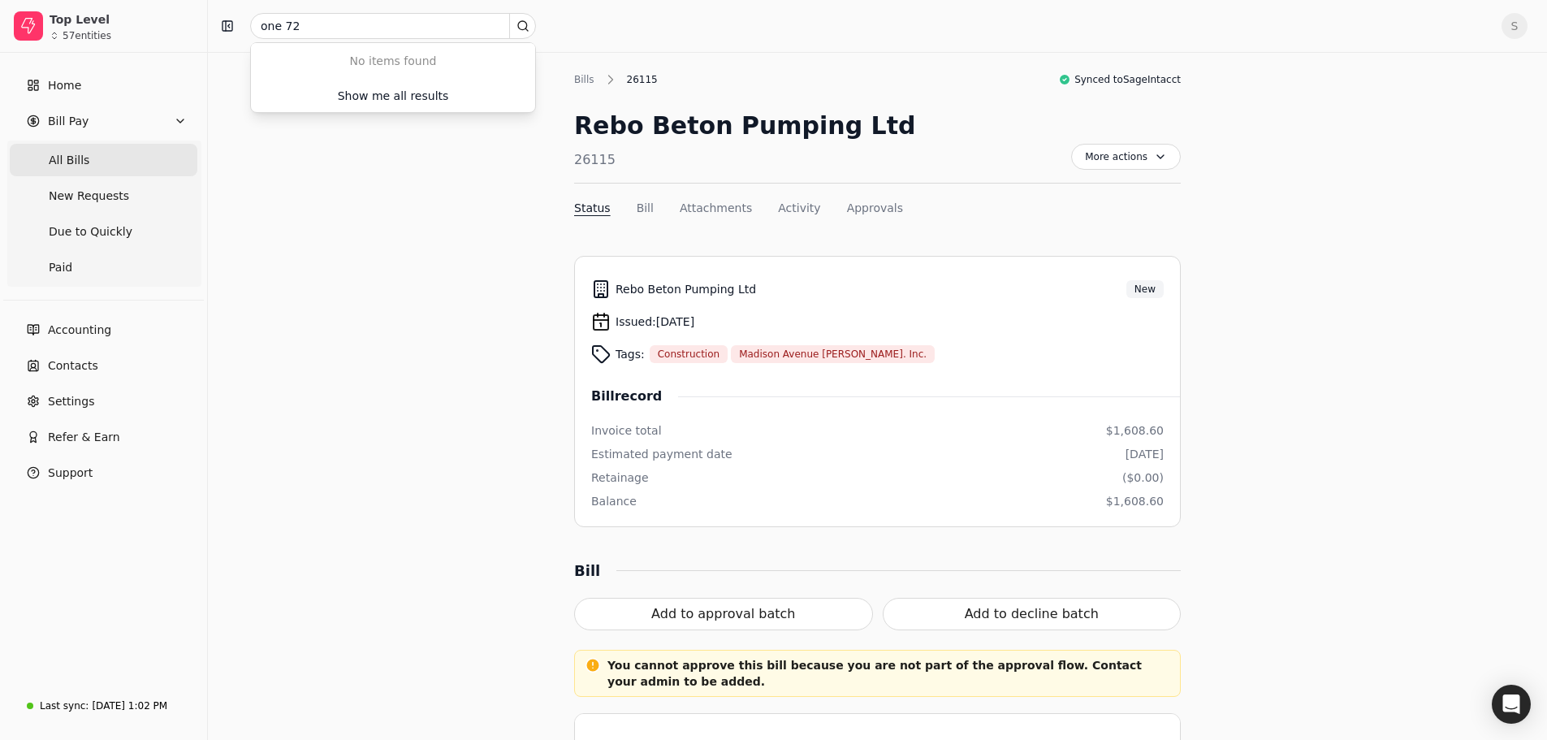
click at [73, 150] on Bills "All Bills" at bounding box center [104, 160] width 188 height 32
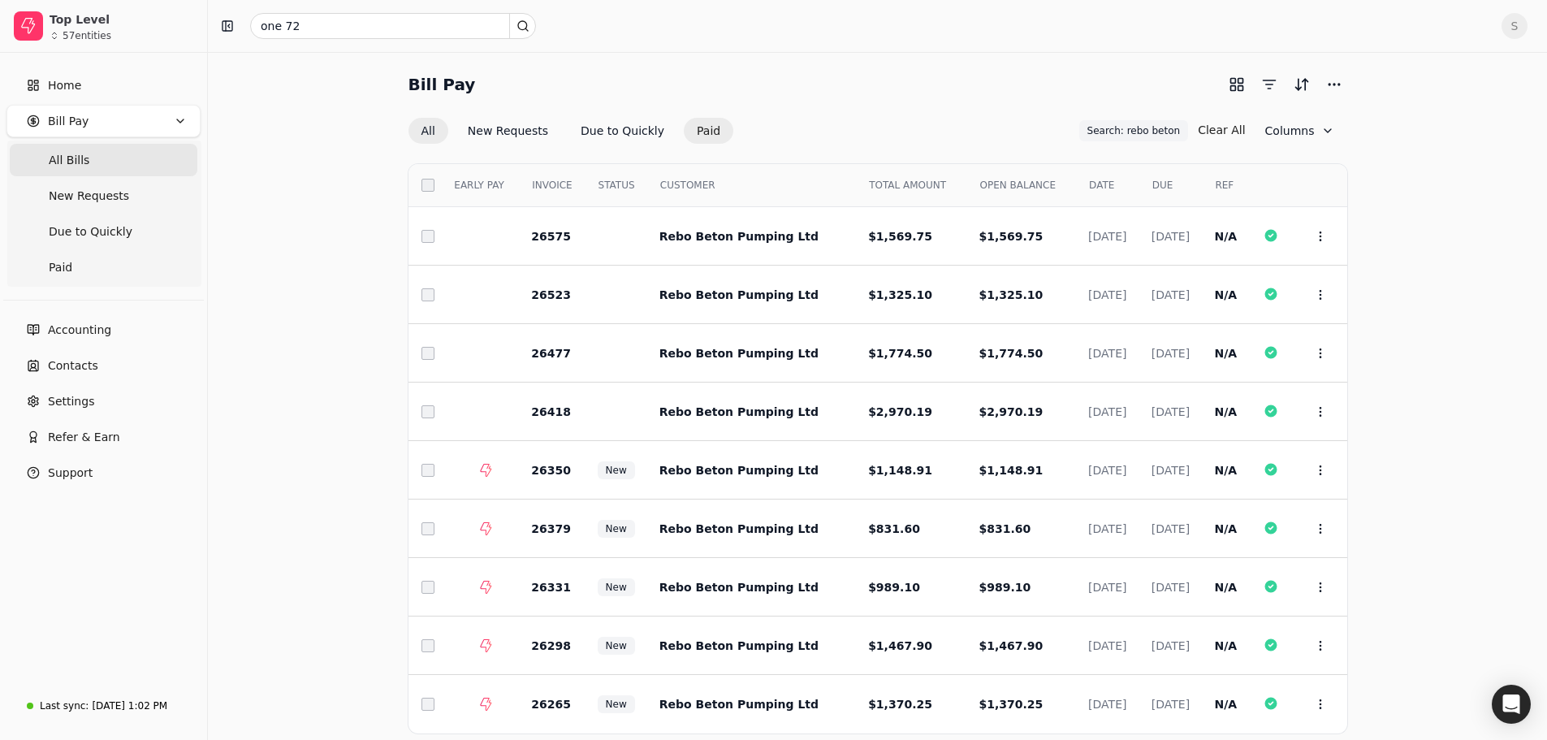
click at [689, 128] on button "Paid" at bounding box center [709, 131] width 50 height 26
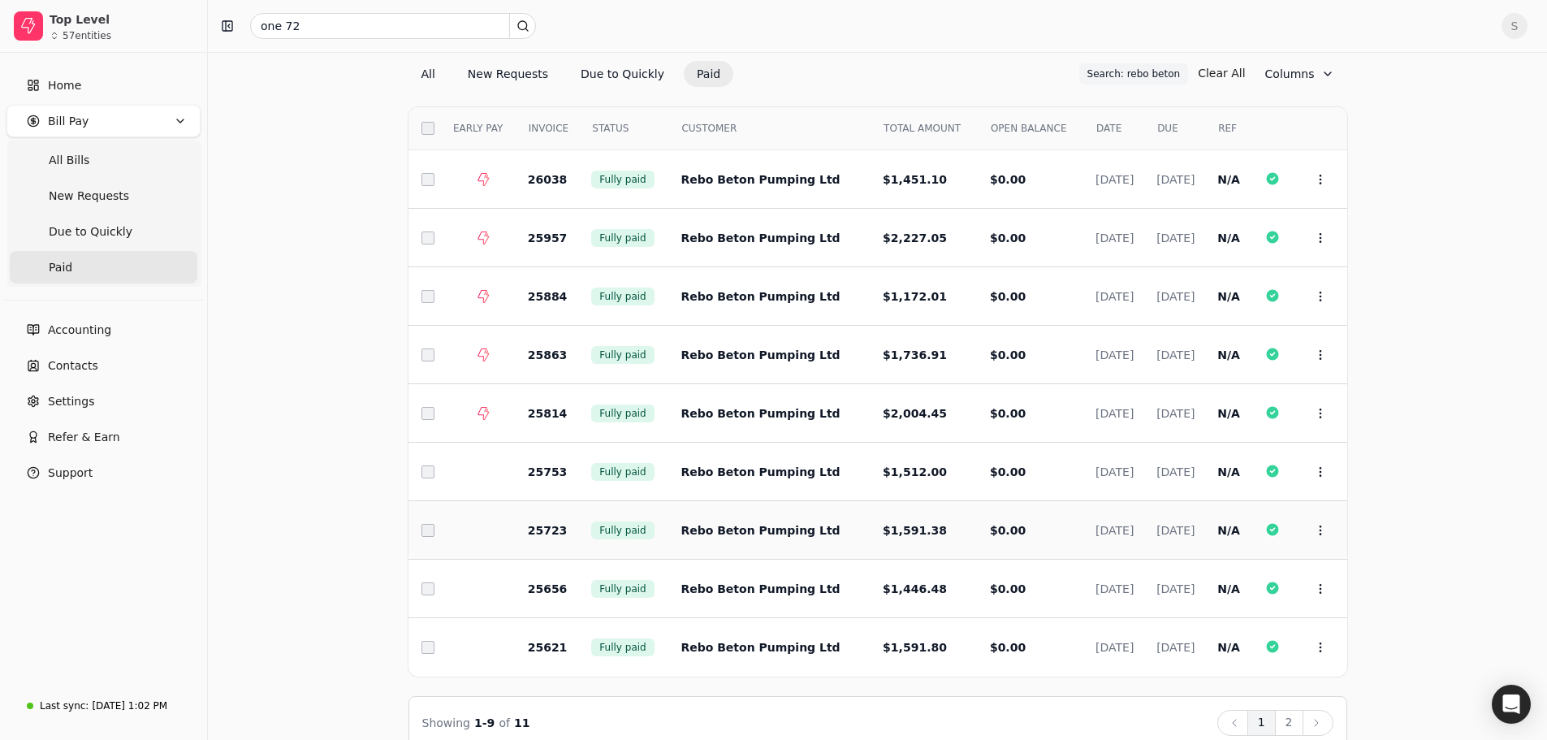
scroll to position [84, 0]
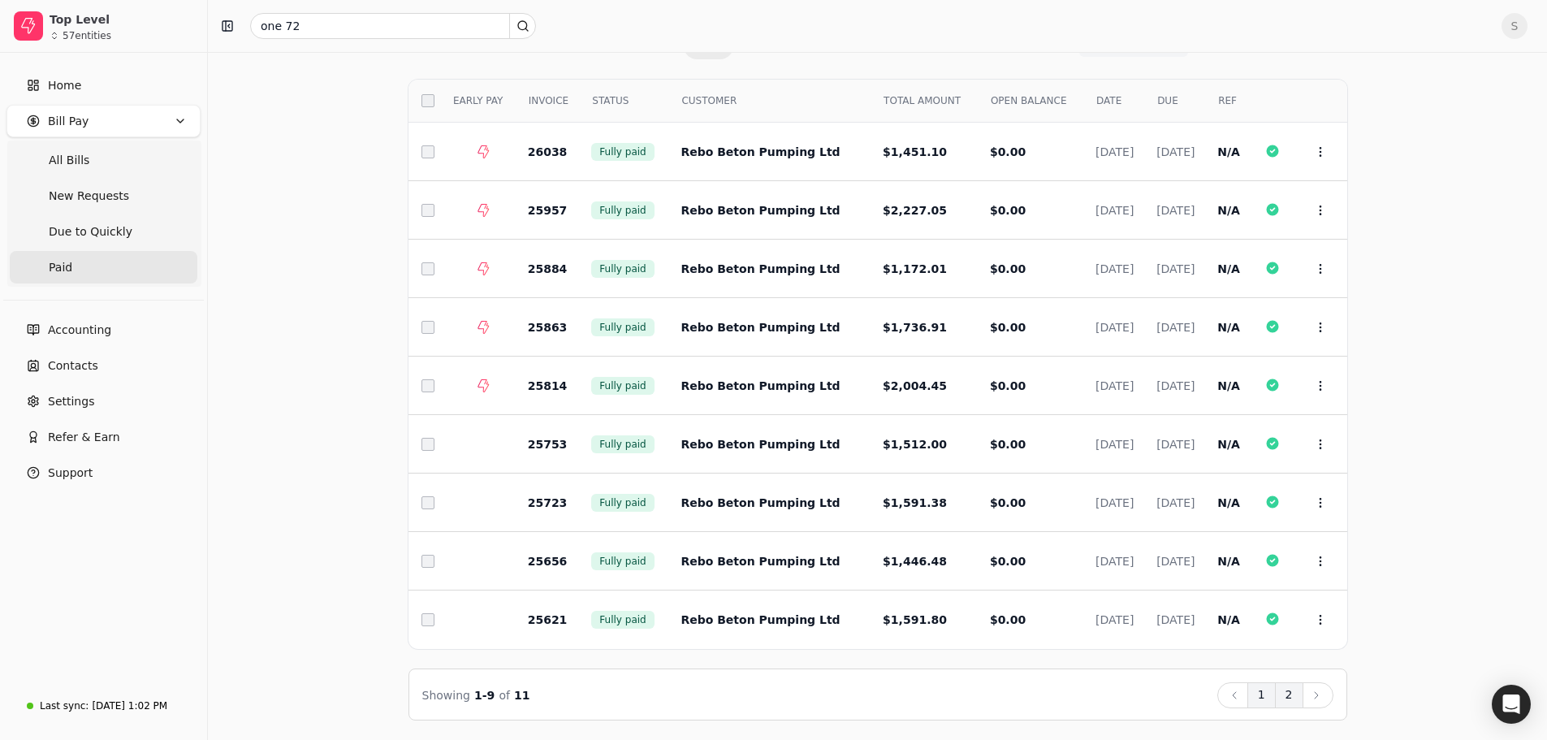
click at [1281, 696] on button "2" at bounding box center [1289, 695] width 28 height 26
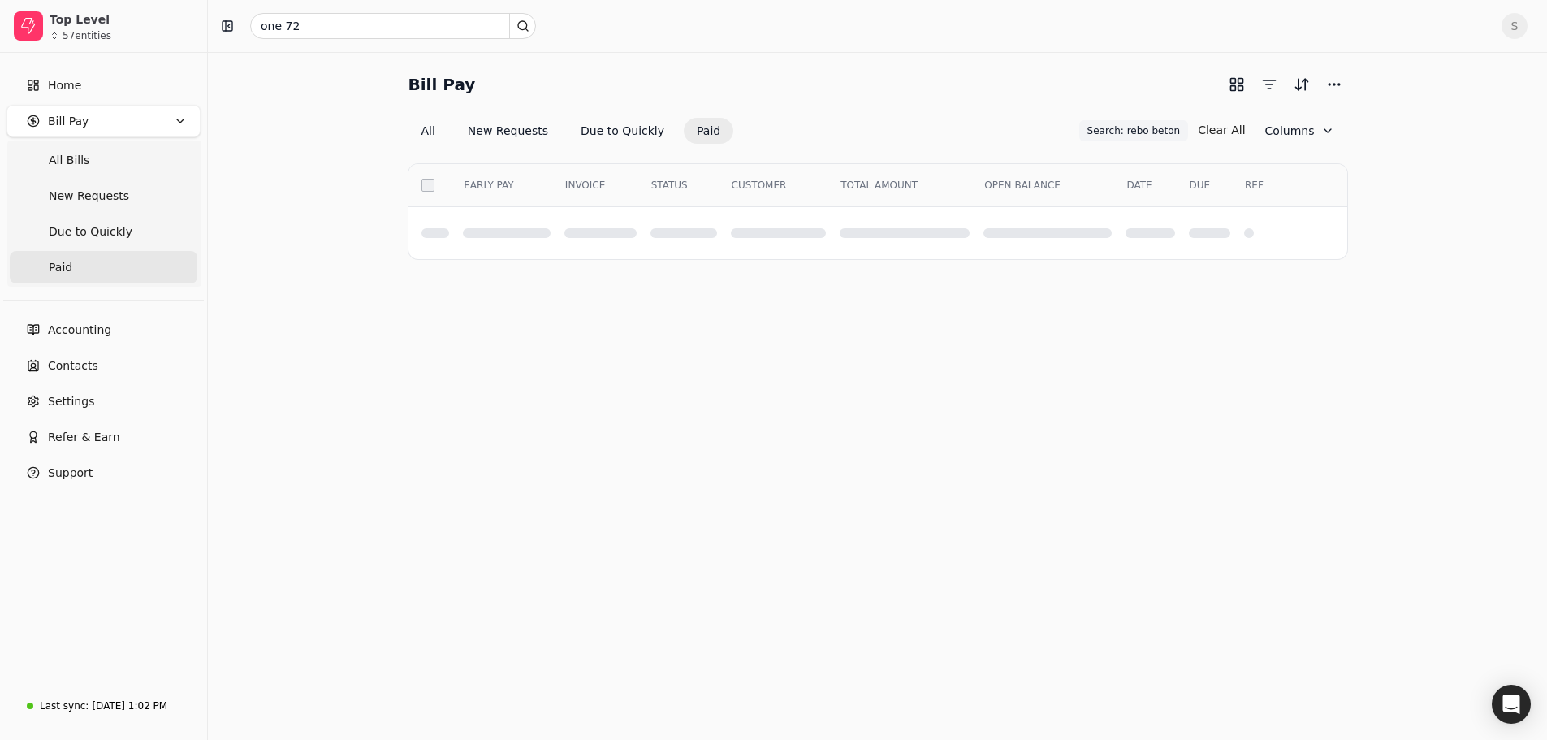
scroll to position [0, 0]
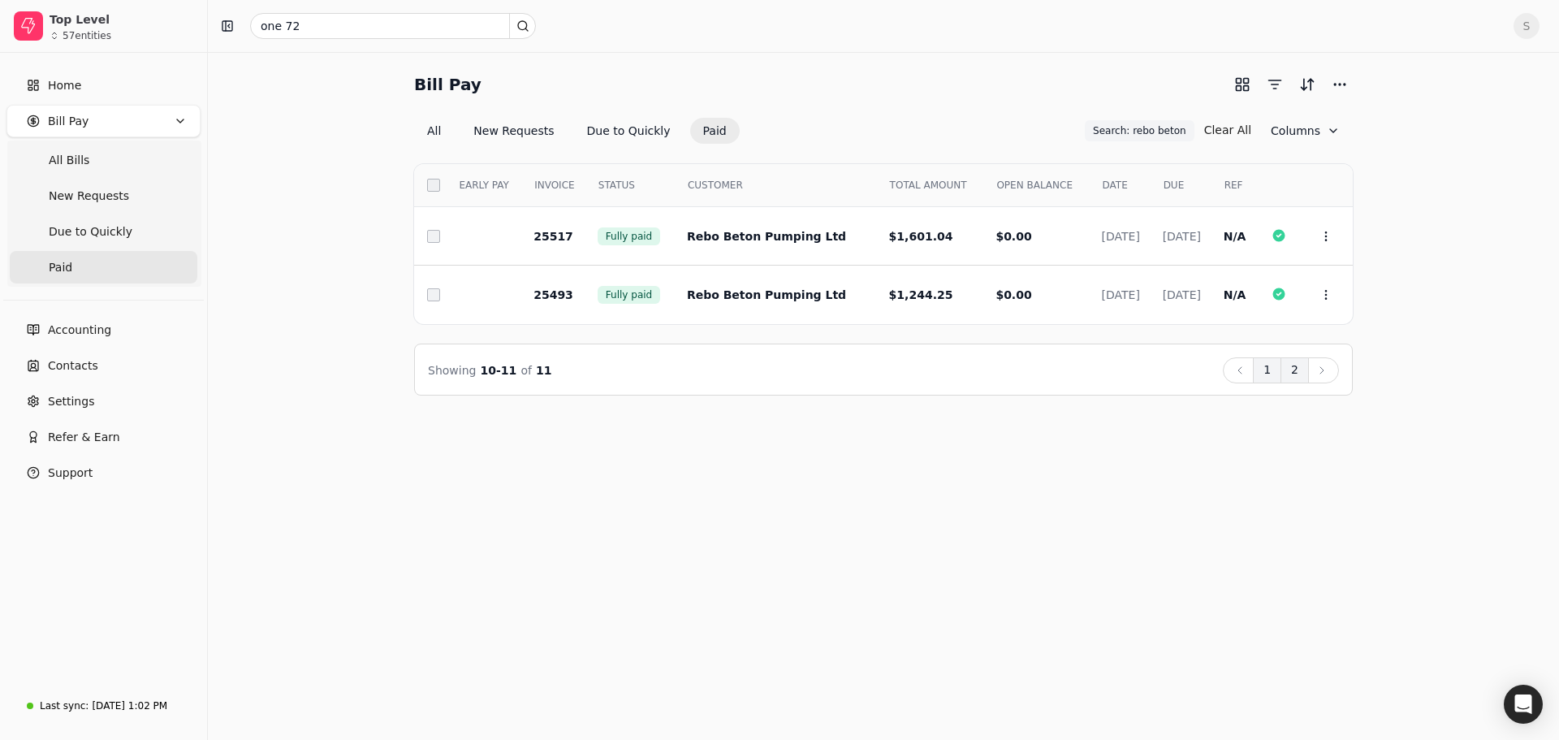
click at [1269, 370] on button "1" at bounding box center [1267, 370] width 28 height 26
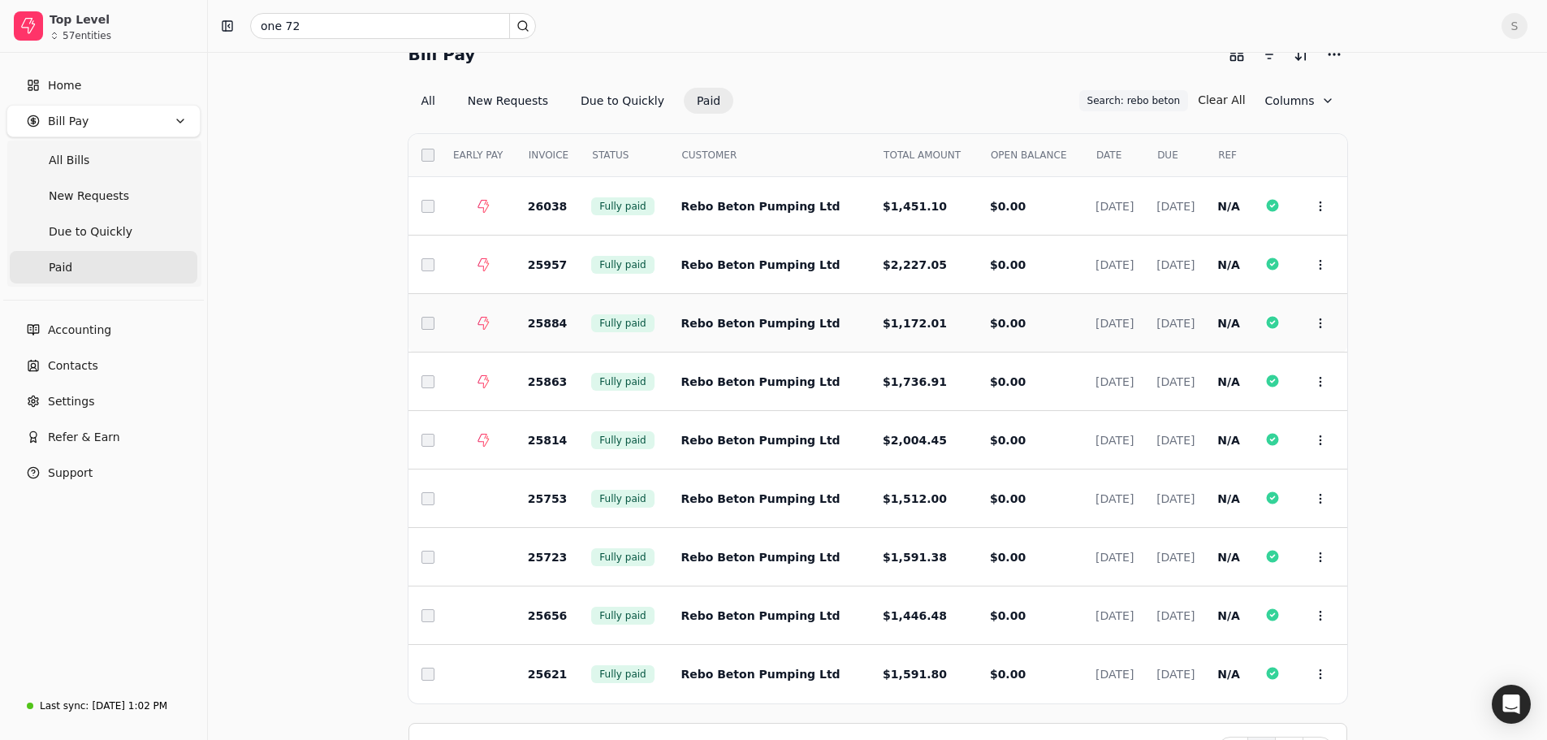
scroll to position [3, 0]
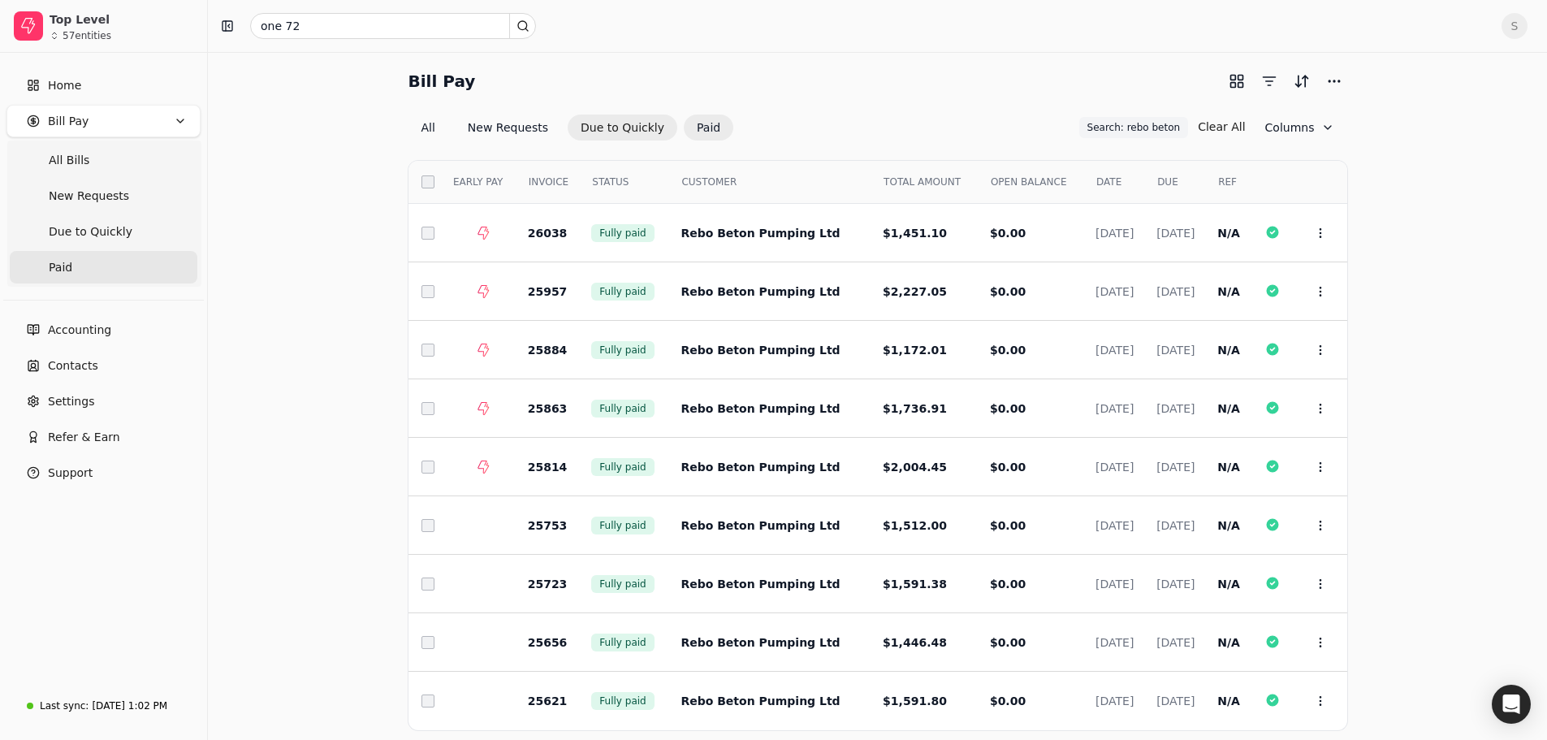
click at [612, 125] on button "Due to Quickly" at bounding box center [623, 128] width 110 height 26
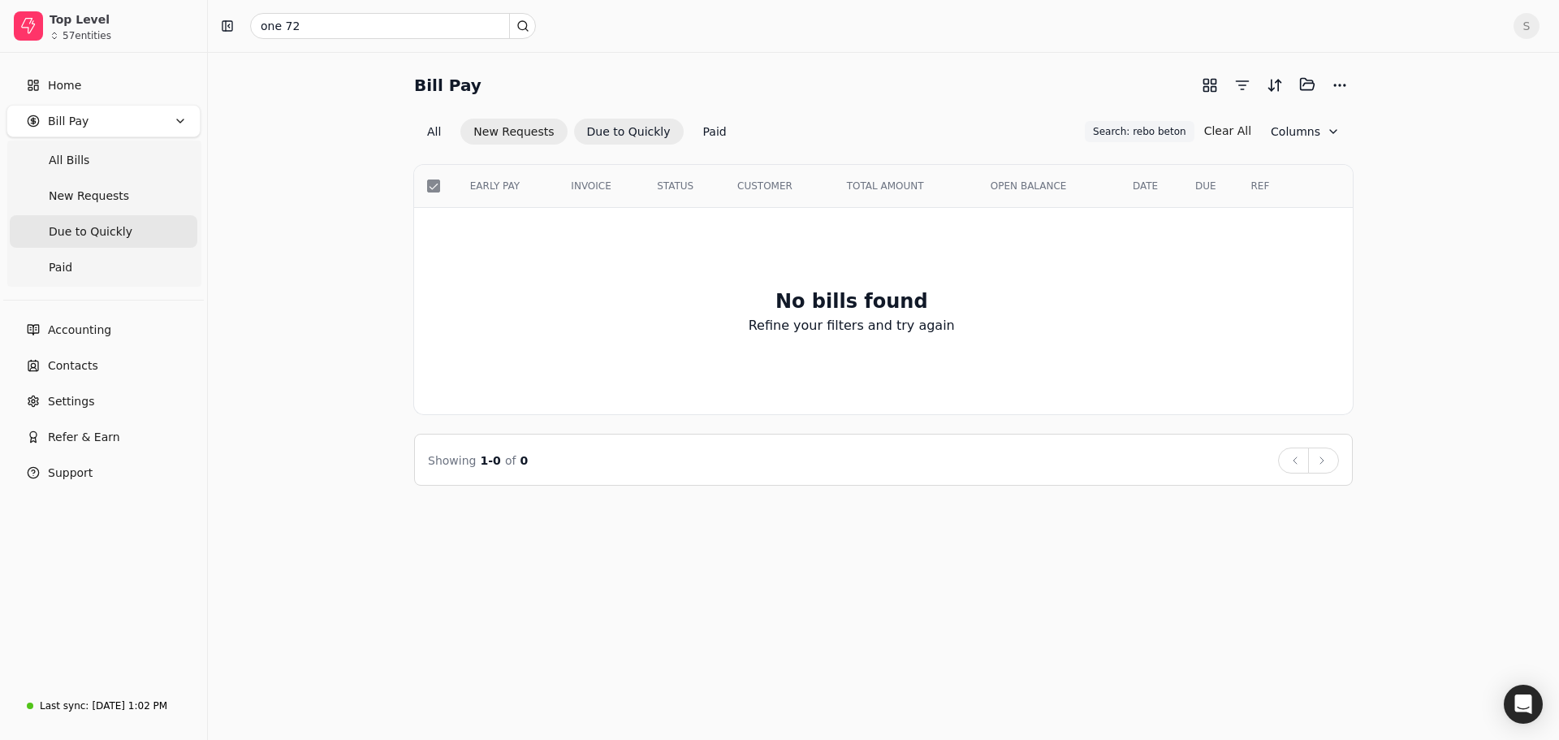
click at [499, 131] on button "New Requests" at bounding box center [514, 132] width 106 height 26
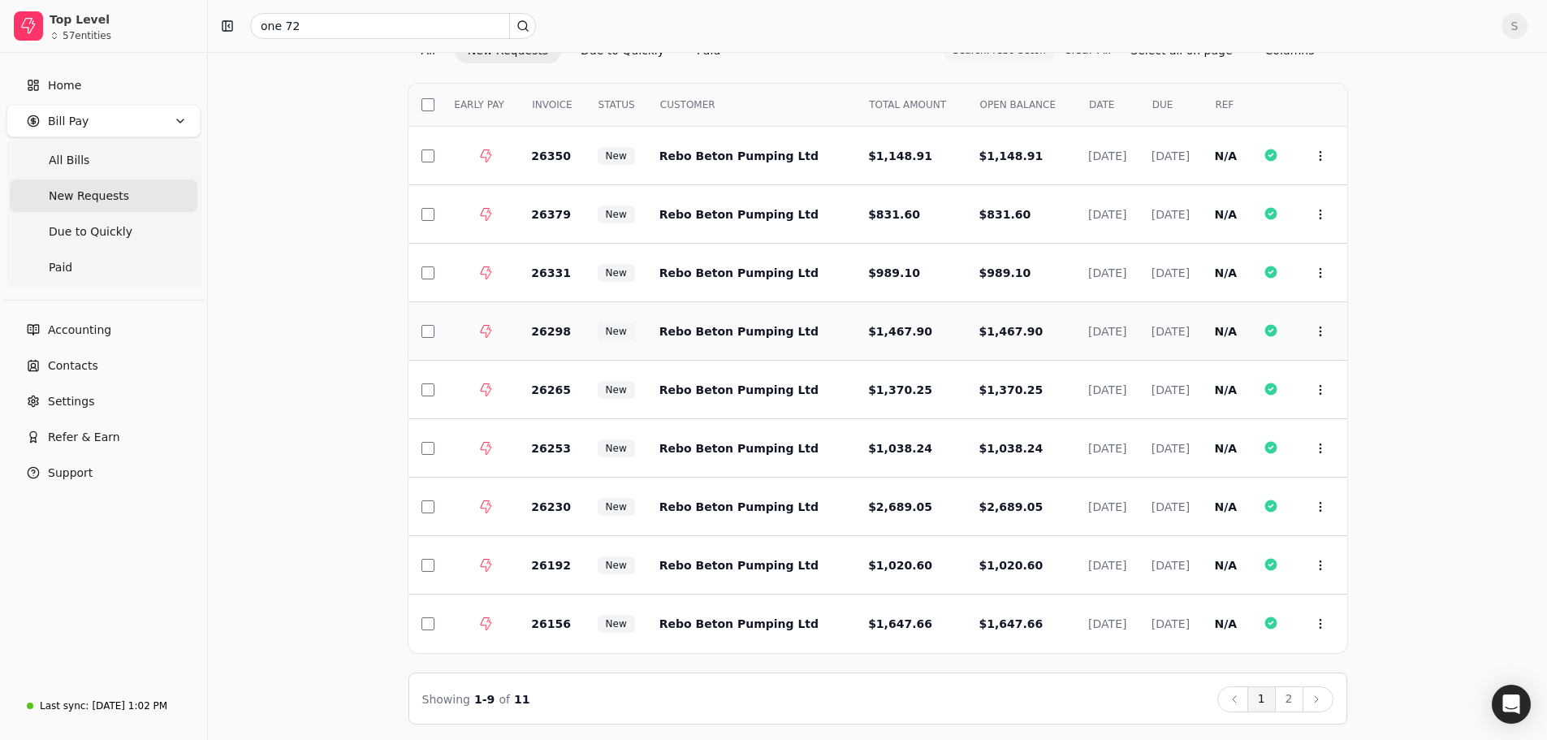
scroll to position [84, 0]
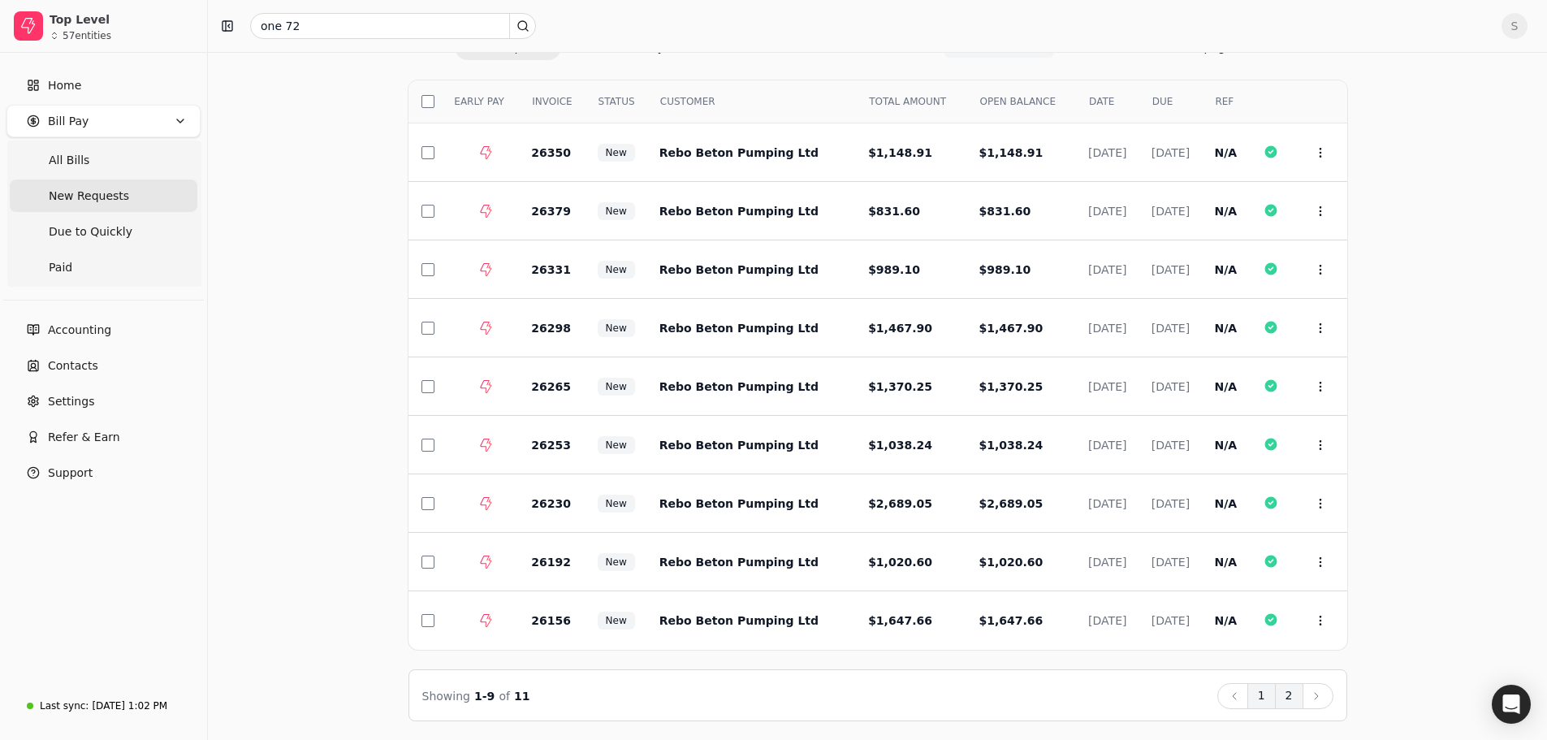
click at [1287, 692] on button "2" at bounding box center [1289, 696] width 28 height 26
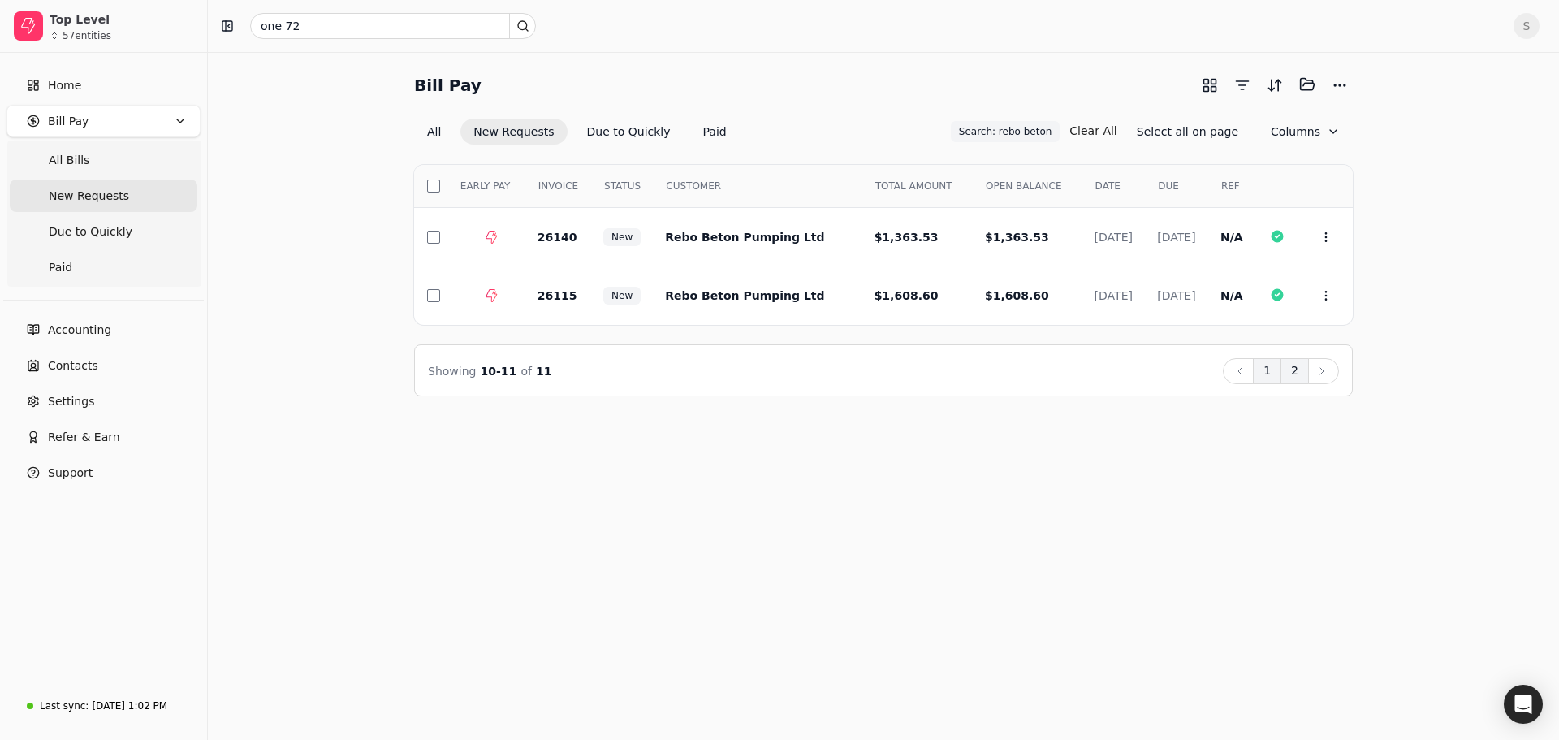
click at [1269, 370] on button "1" at bounding box center [1267, 371] width 28 height 26
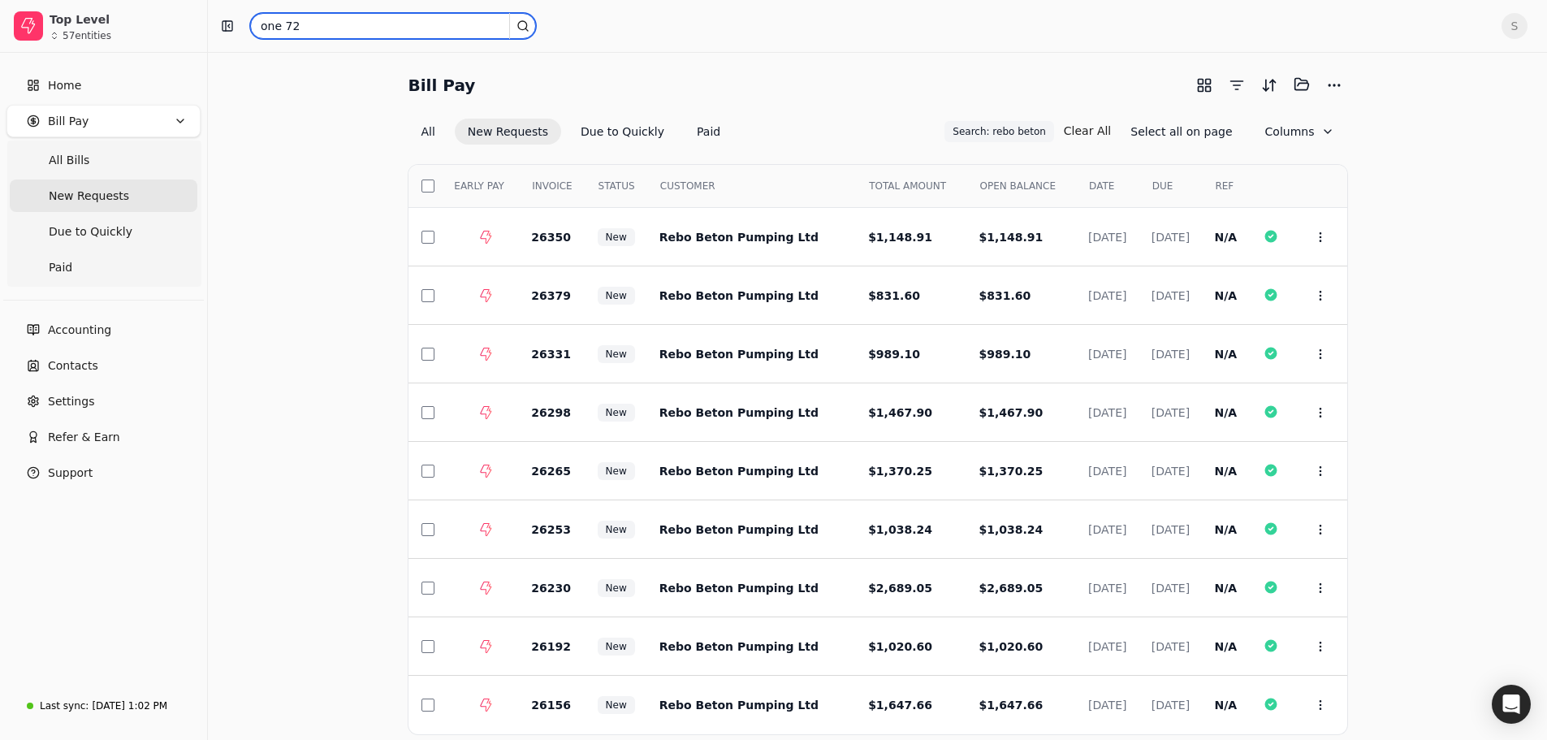
click at [309, 31] on input "one 72" at bounding box center [393, 26] width 286 height 26
click at [526, 22] on icon at bounding box center [523, 25] width 13 height 13
click at [313, 24] on input "one 72" at bounding box center [393, 26] width 286 height 26
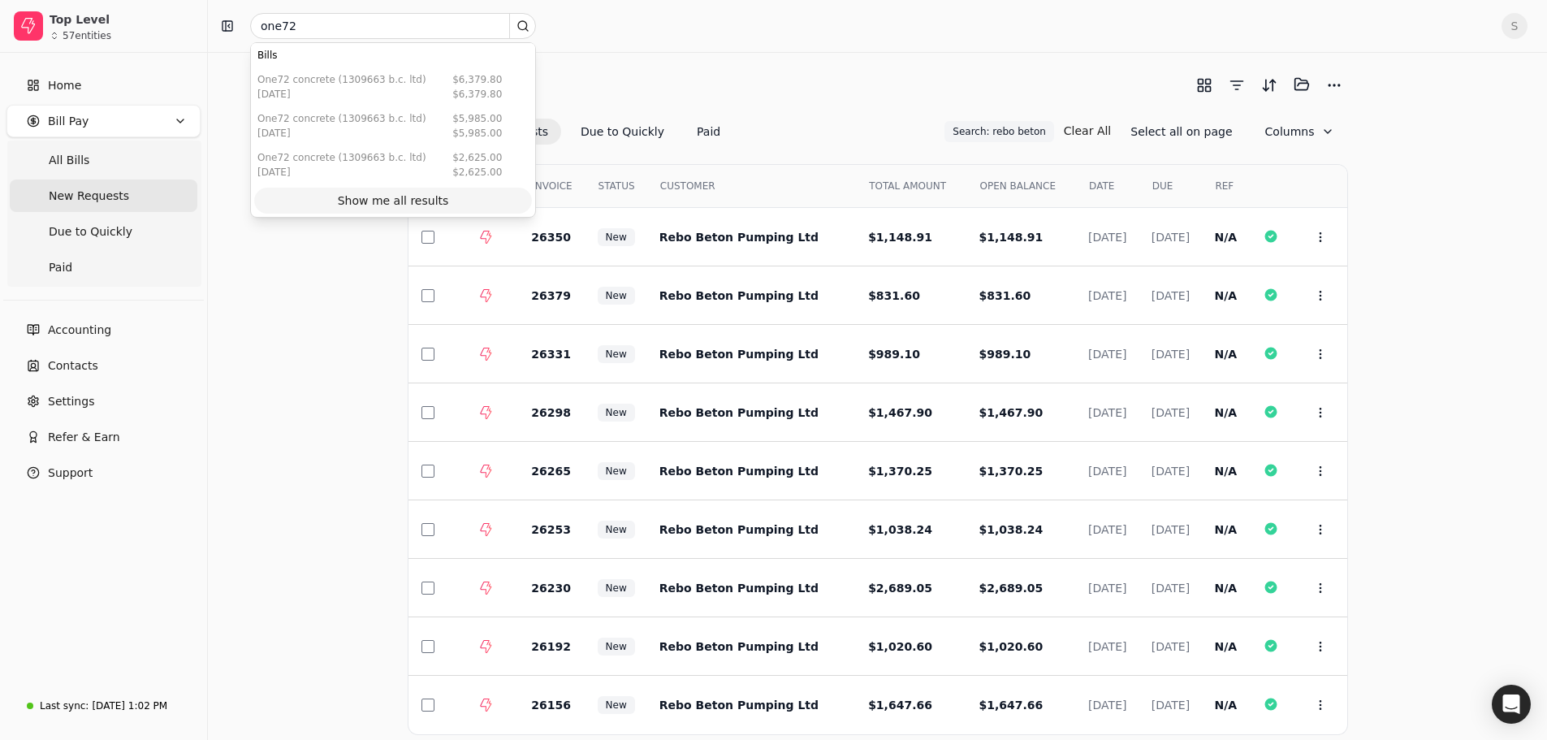
click at [364, 195] on div "Show me all results" at bounding box center [393, 201] width 111 height 17
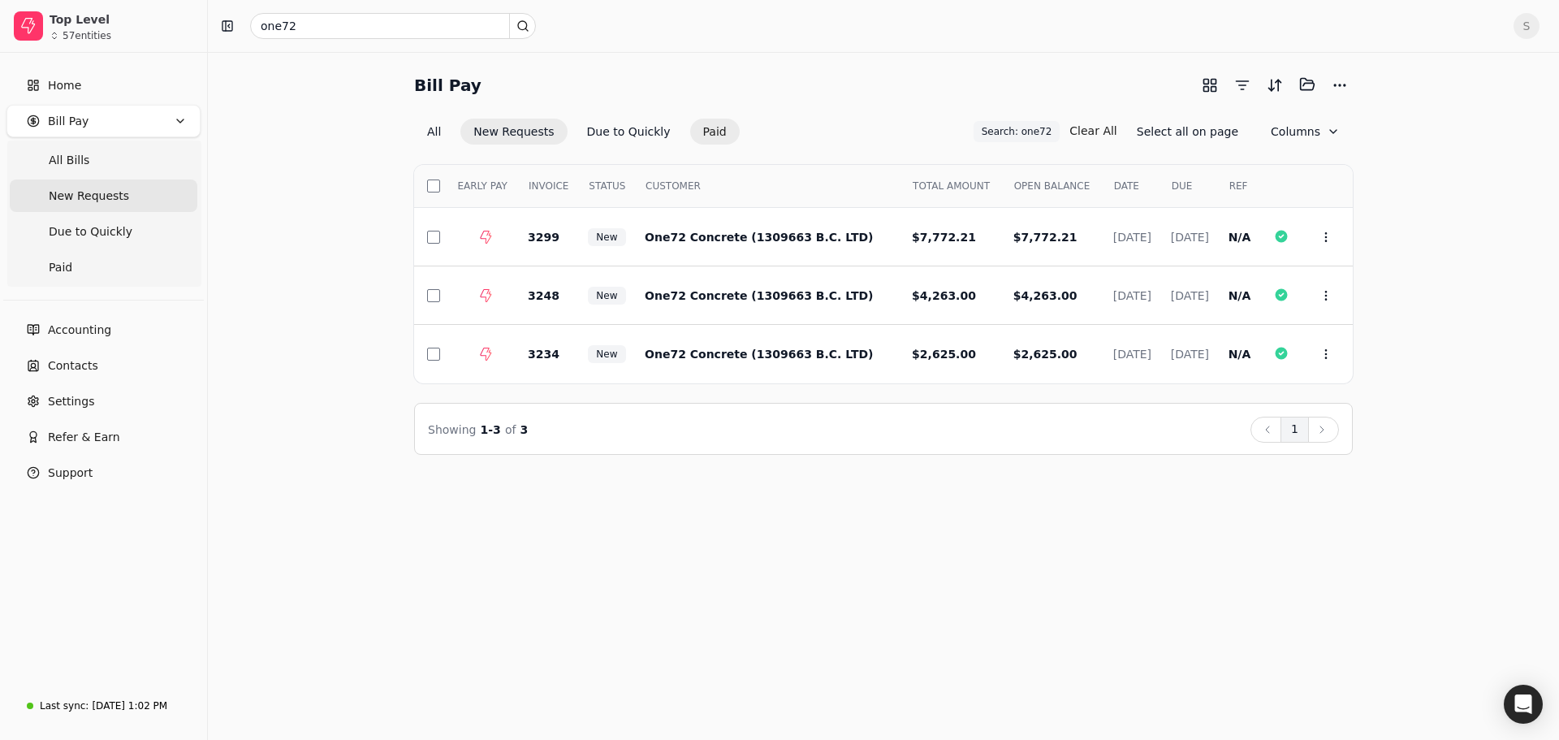
click at [706, 123] on button "Paid" at bounding box center [715, 132] width 50 height 26
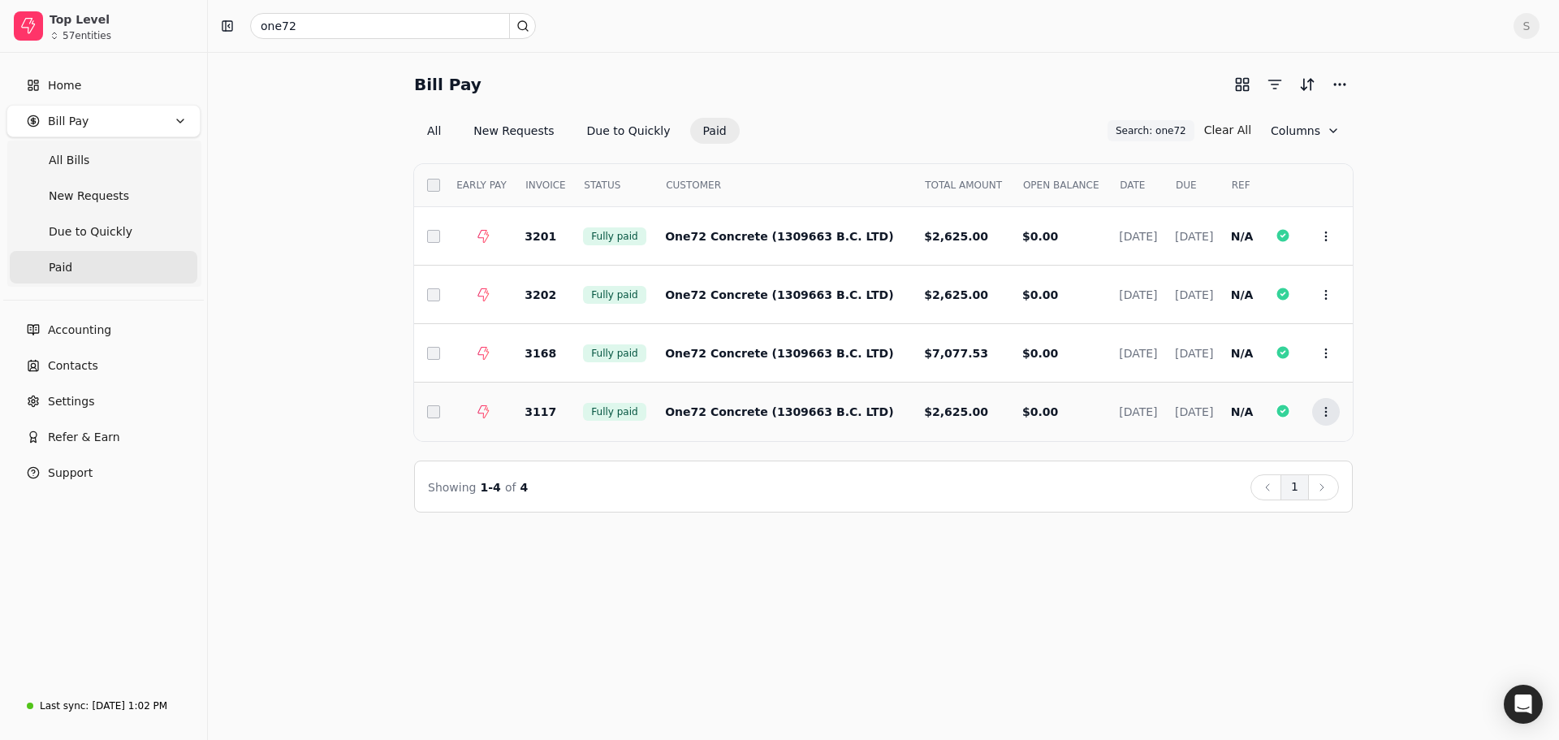
click at [1331, 410] on icon at bounding box center [1326, 411] width 13 height 13
click at [1336, 443] on li "Open" at bounding box center [1404, 452] width 200 height 30
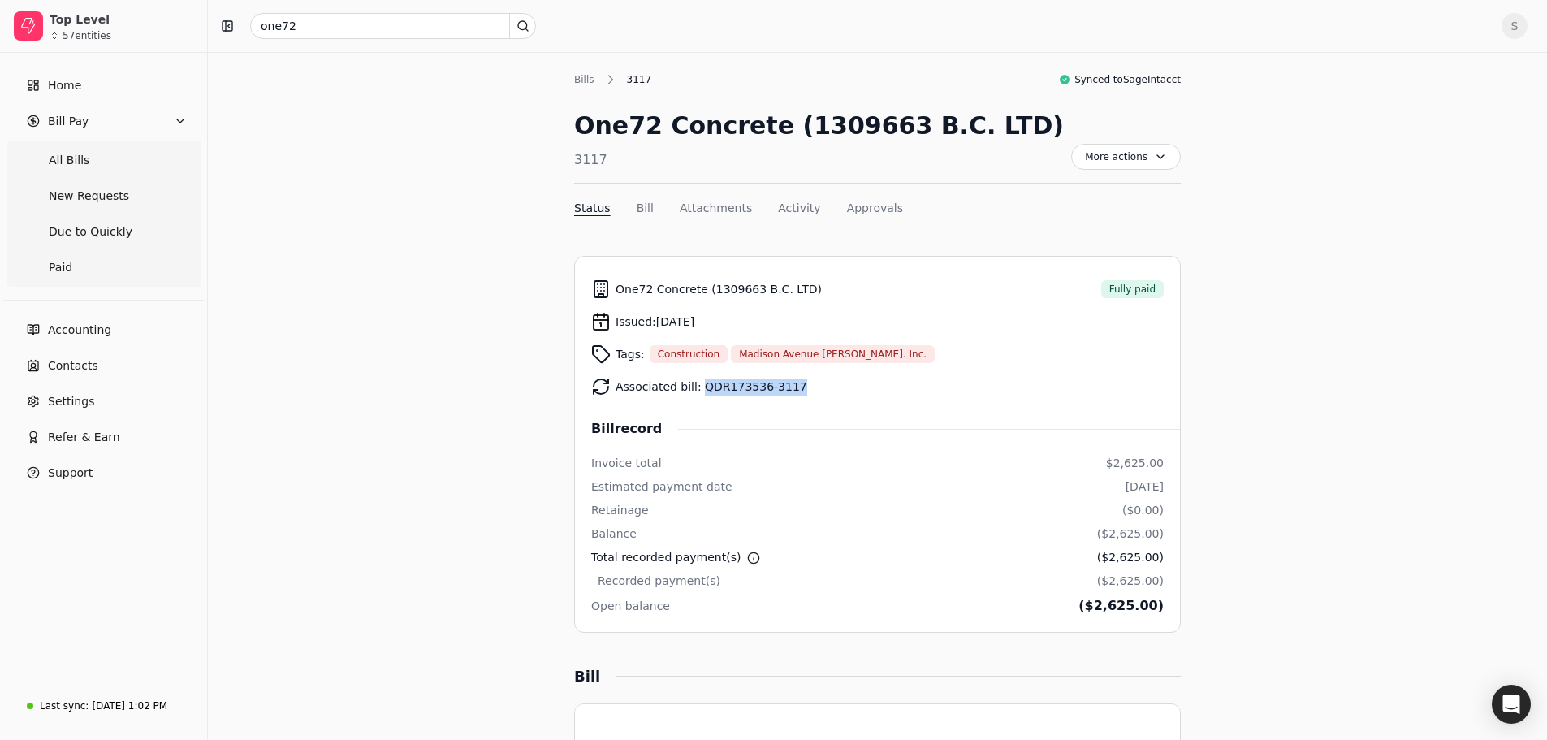
drag, startPoint x: 792, startPoint y: 384, endPoint x: 697, endPoint y: 387, distance: 95.1
click at [697, 387] on div "Associated bill: QDR173536-3117" at bounding box center [877, 386] width 573 height 32
copy link "QDR173536-3117"
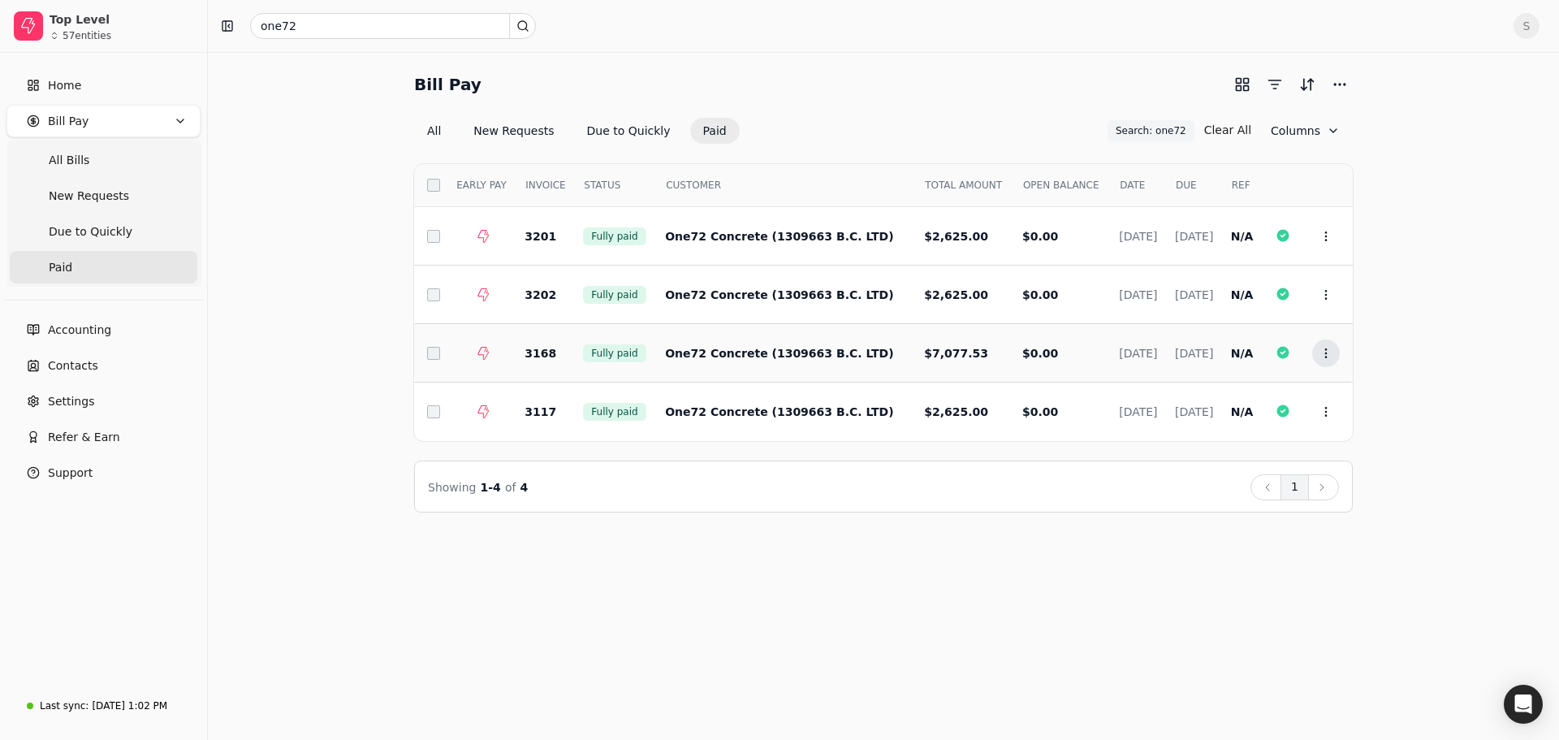
click at [1323, 353] on icon at bounding box center [1326, 353] width 13 height 13
click at [1356, 391] on span "Open" at bounding box center [1352, 393] width 30 height 17
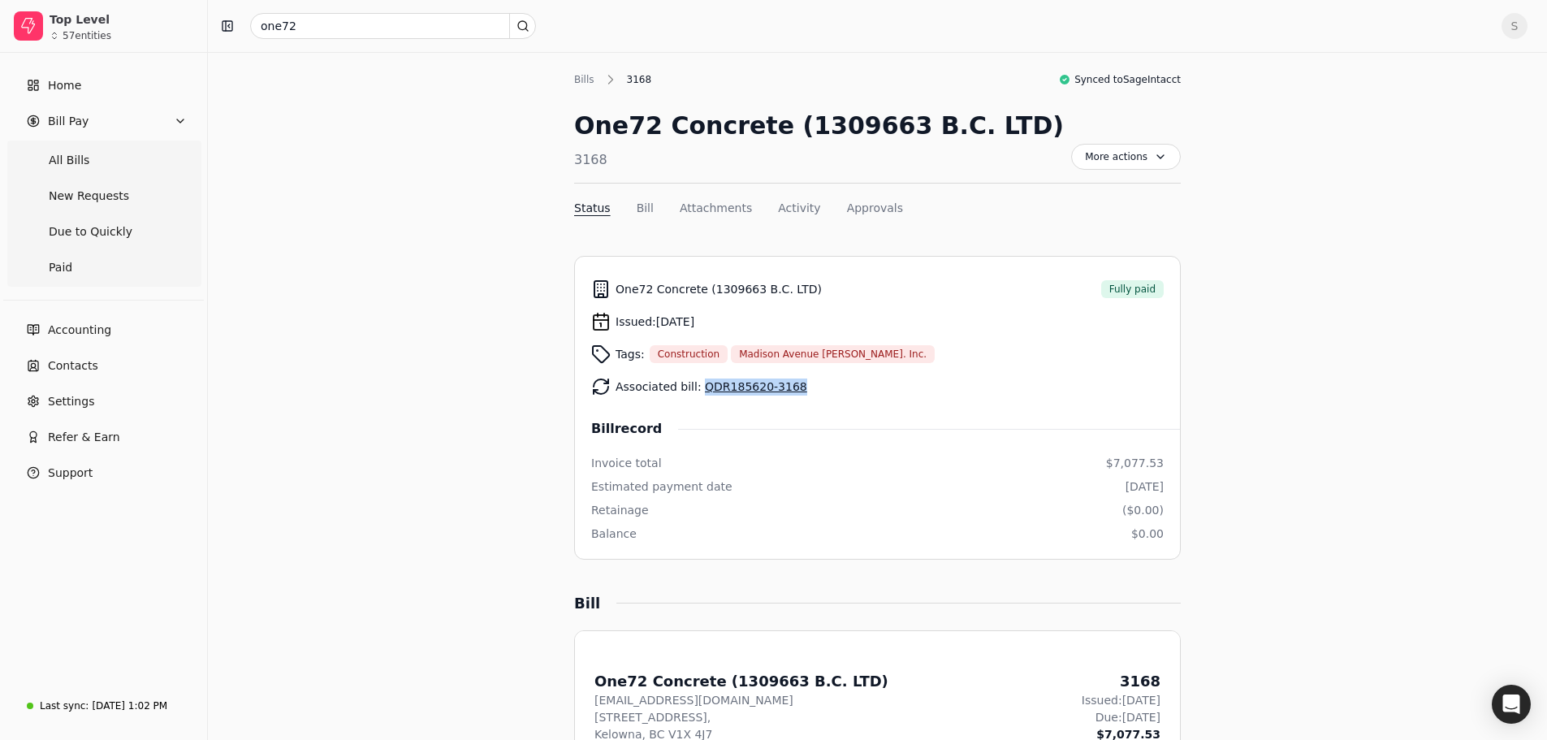
drag, startPoint x: 789, startPoint y: 389, endPoint x: 700, endPoint y: 385, distance: 89.4
click at [700, 385] on div "Associated bill: QDR185620-3168" at bounding box center [877, 386] width 573 height 32
copy link "QDR185620-3168"
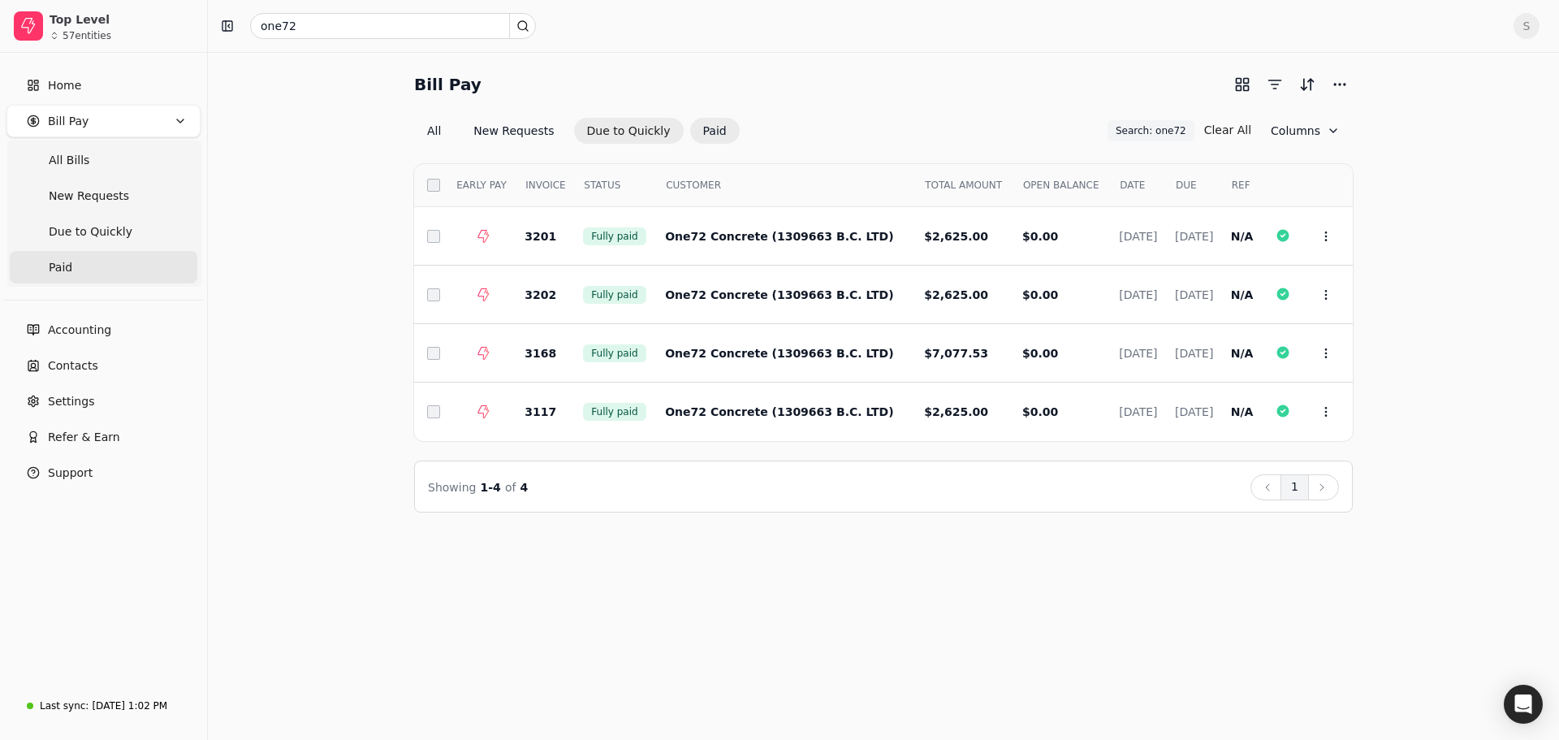
click at [620, 133] on button "Due to Quickly" at bounding box center [629, 131] width 110 height 26
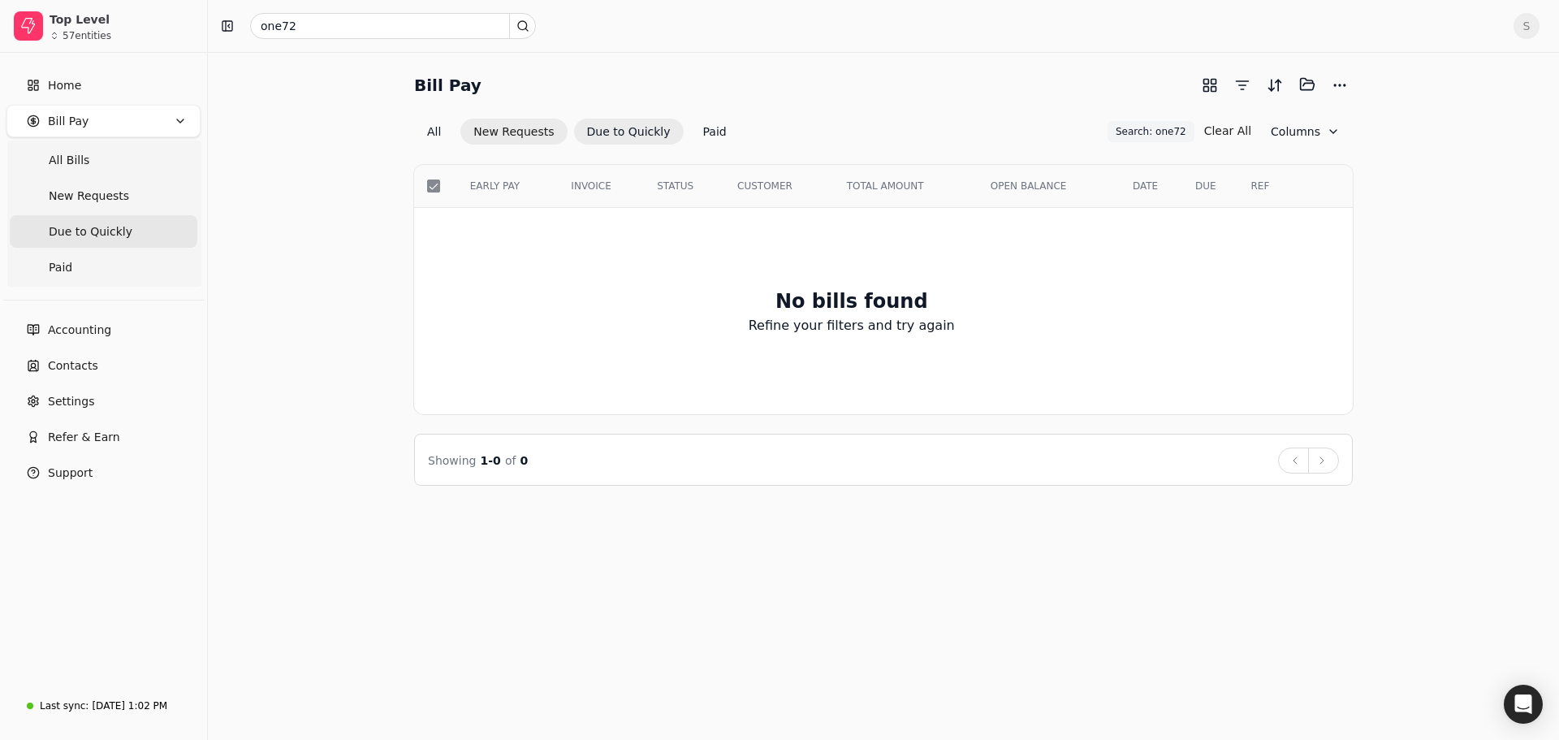
click at [500, 129] on button "New Requests" at bounding box center [514, 132] width 106 height 26
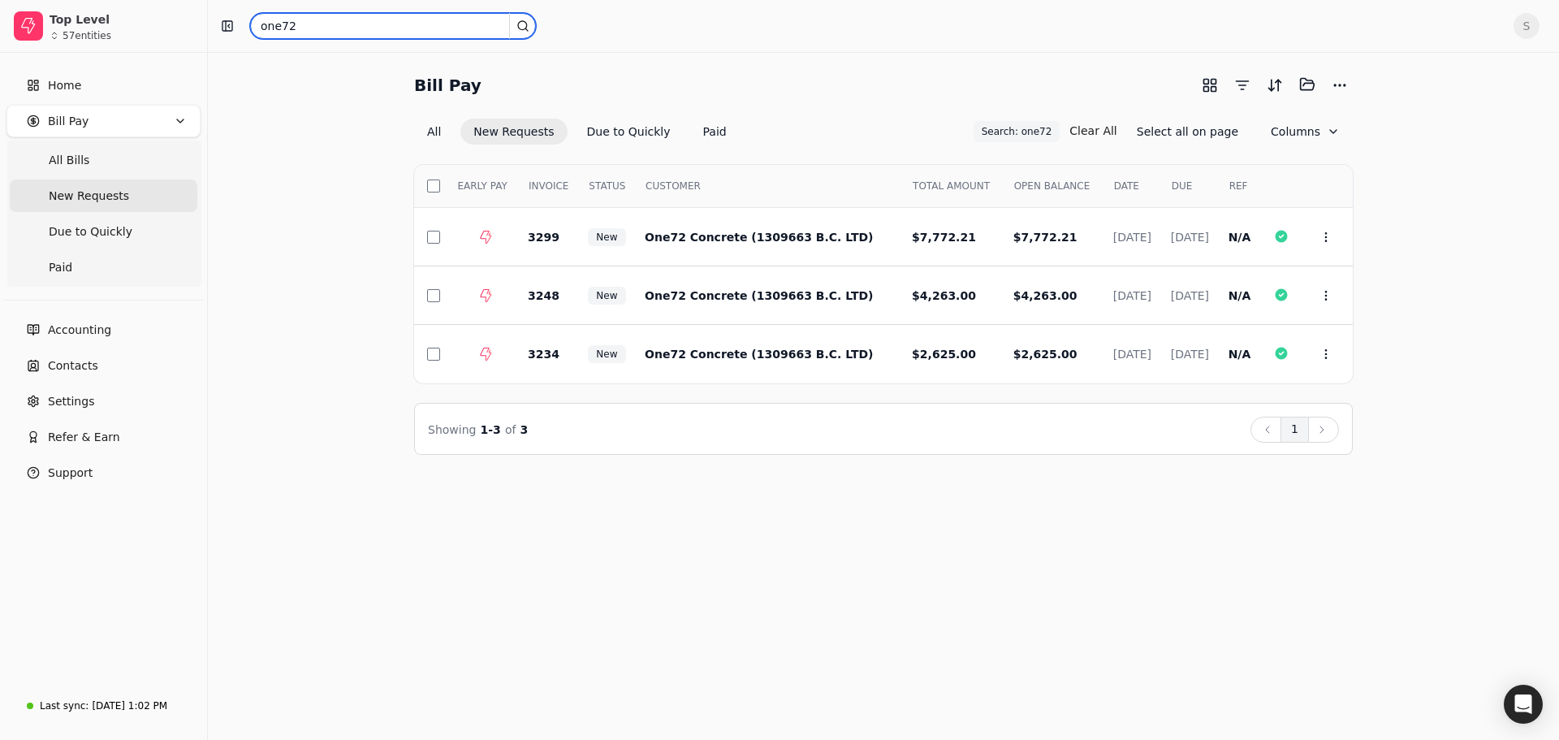
click at [304, 24] on input "one72" at bounding box center [393, 26] width 286 height 26
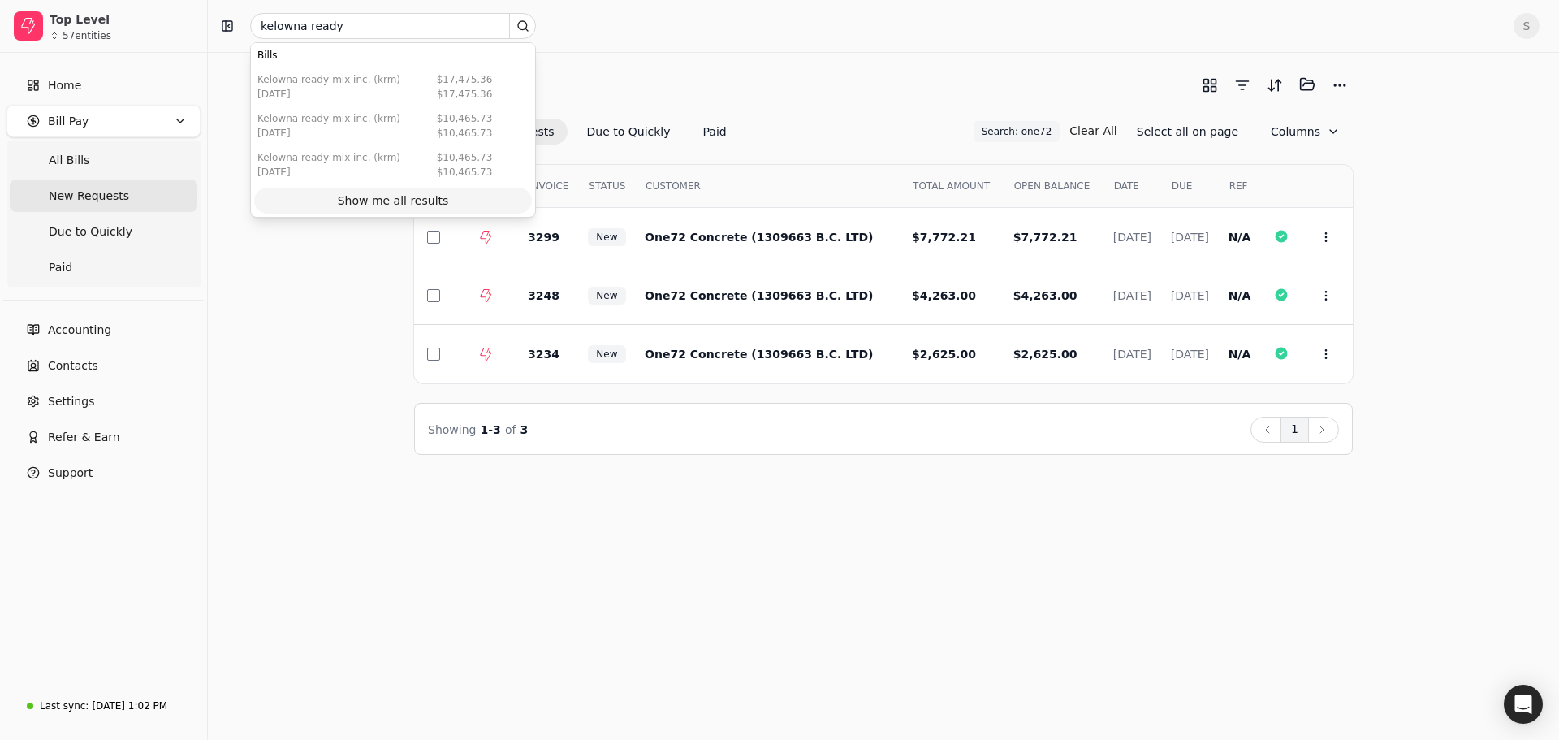
click at [372, 100] on div "[DATE]" at bounding box center [328, 94] width 143 height 15
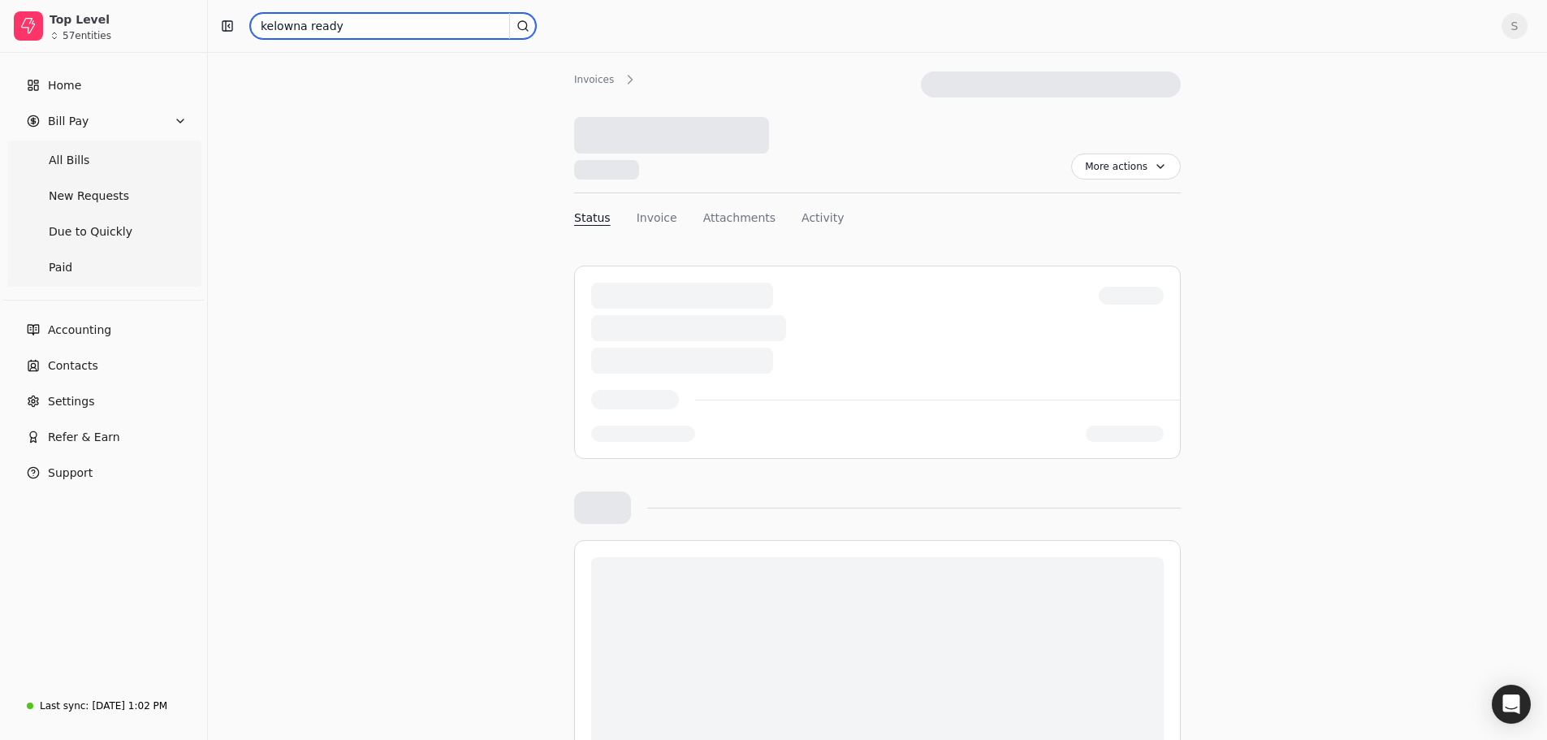
click at [334, 23] on input "kelowna ready" at bounding box center [393, 26] width 286 height 26
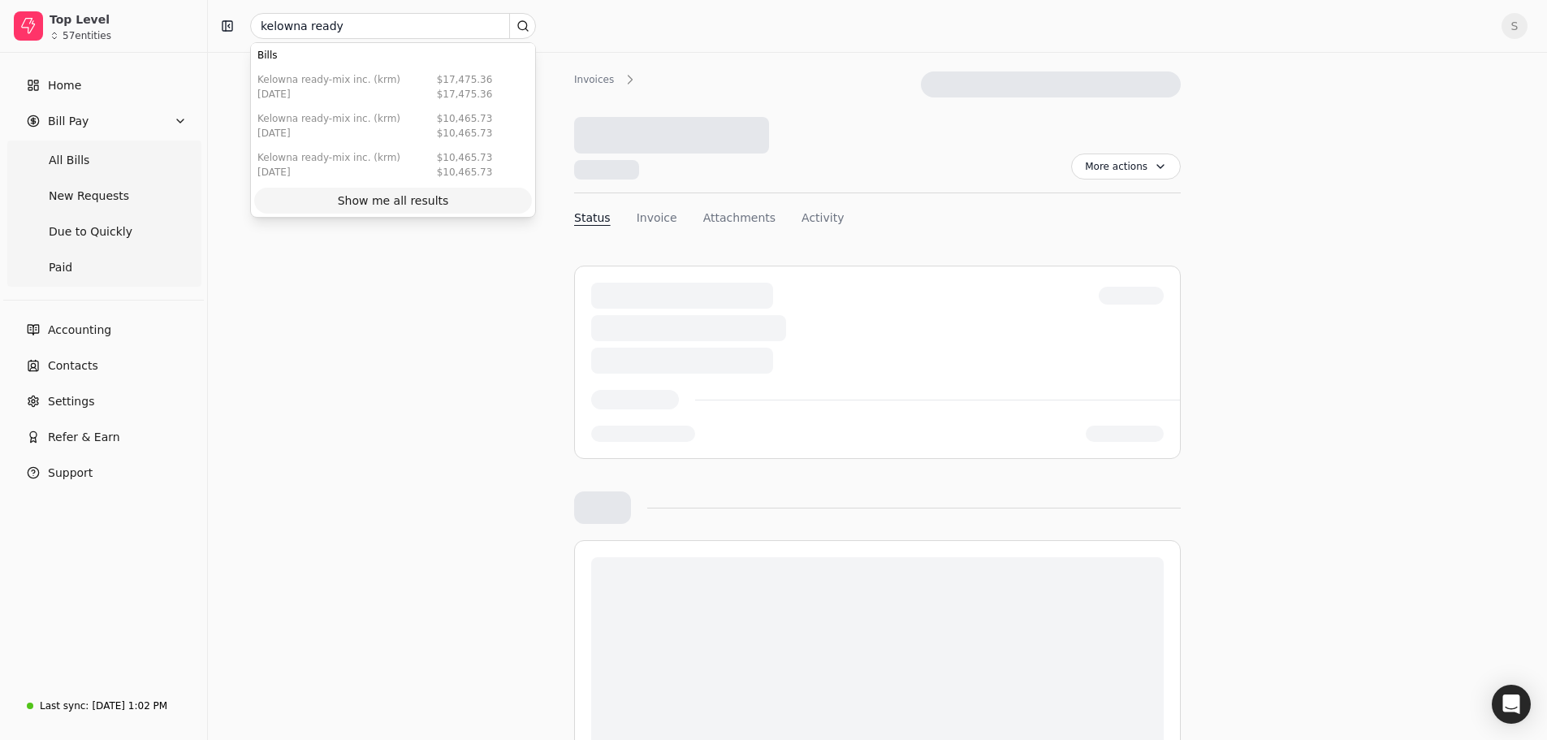
click at [371, 197] on div "Show me all results" at bounding box center [393, 201] width 111 height 17
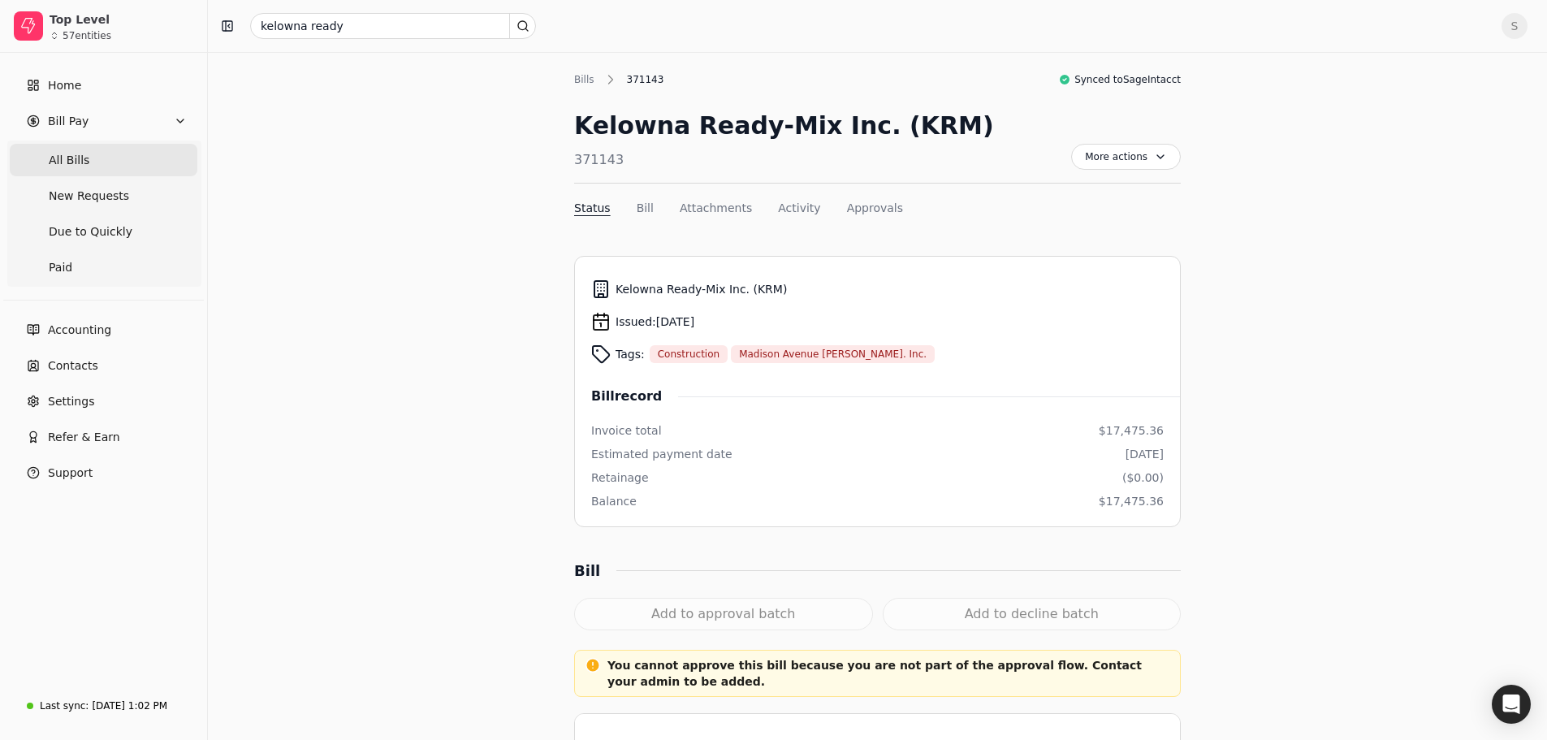
click at [80, 159] on span "All Bills" at bounding box center [69, 160] width 41 height 17
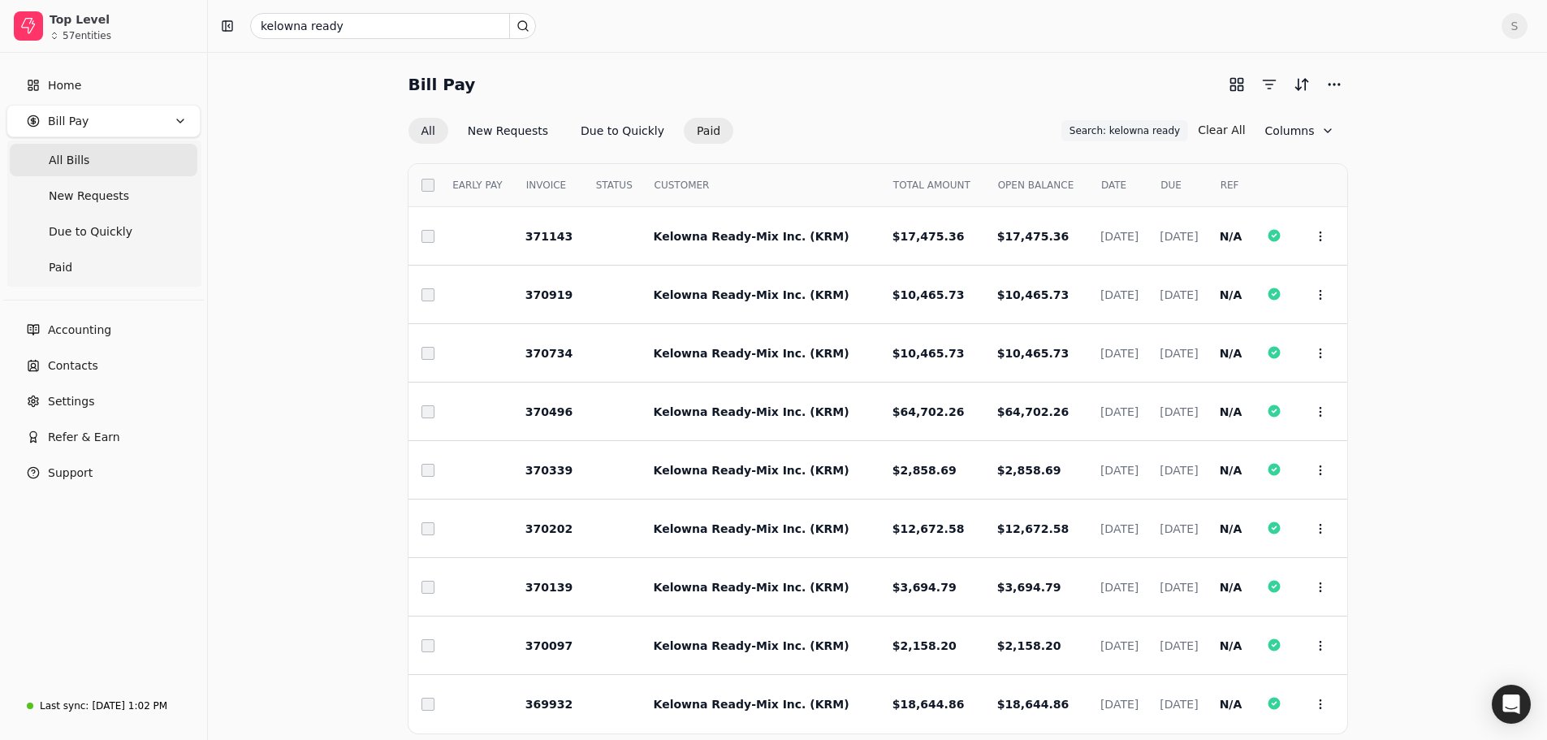
click at [686, 126] on button "Paid" at bounding box center [709, 131] width 50 height 26
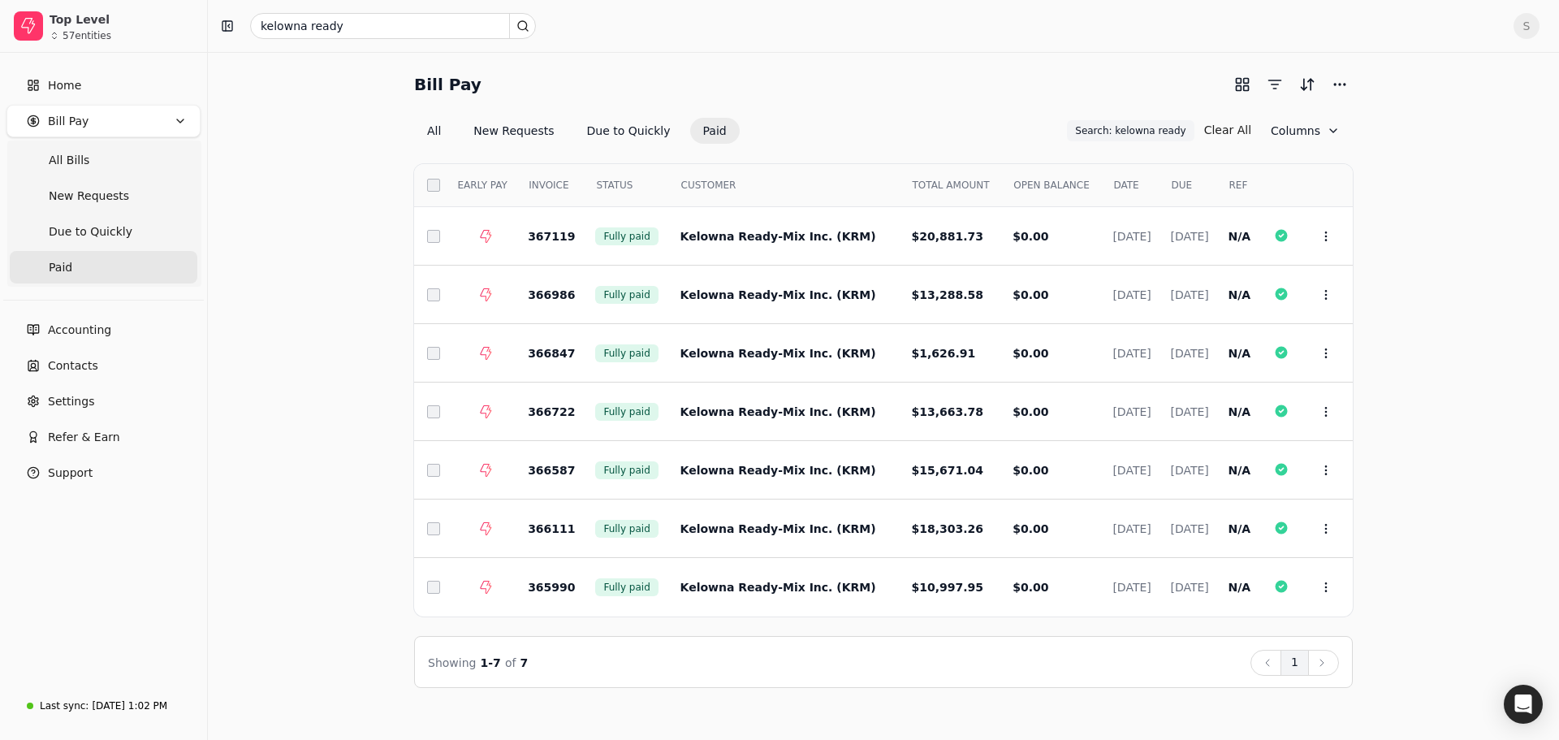
click at [585, 626] on div "Select EARLY PAY INVOICE STATUS CUSTOMER TOTAL AMOUNT OPEN BALANCE DATE DUE REF…" at bounding box center [883, 416] width 939 height 543
click at [592, 131] on button "Due to Quickly" at bounding box center [629, 131] width 110 height 26
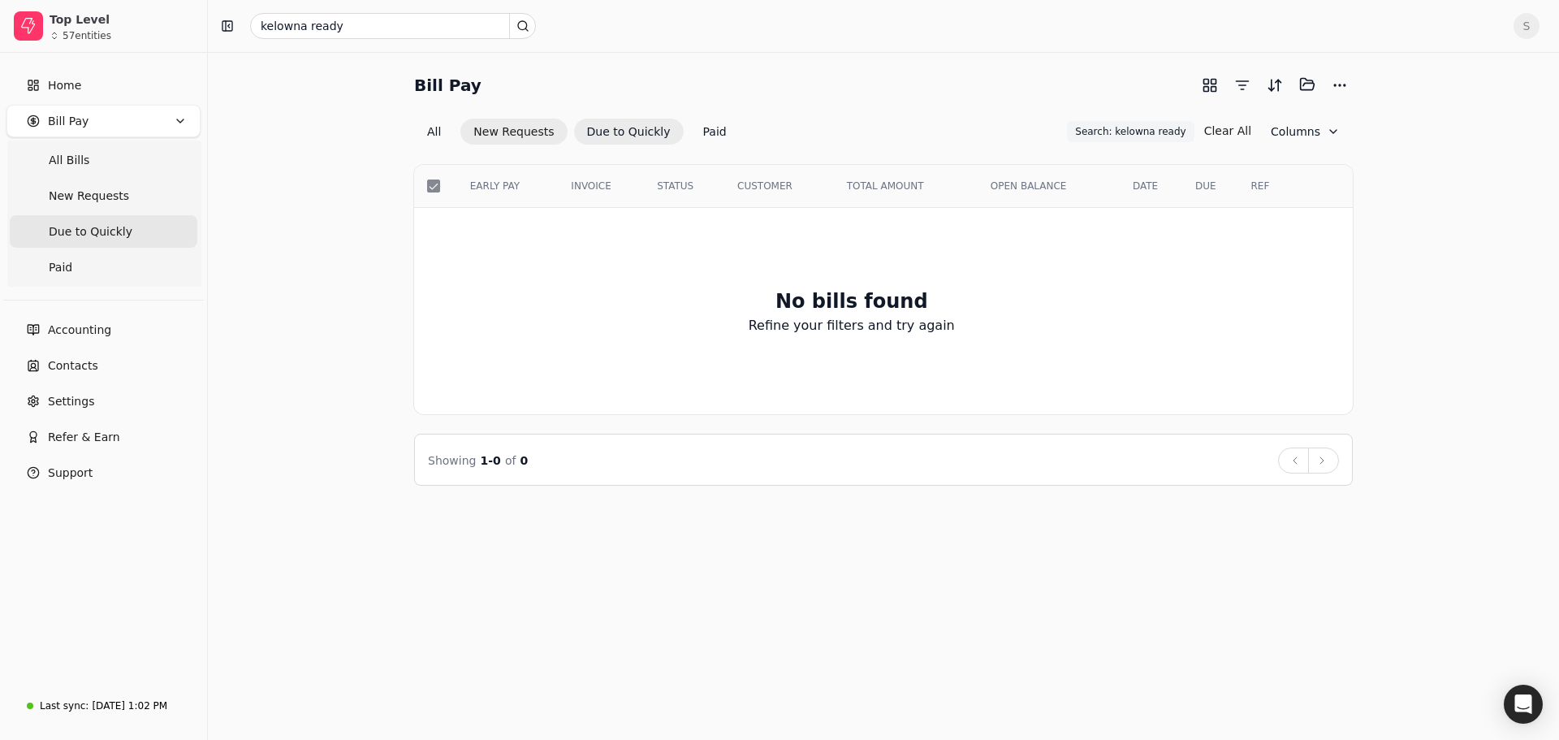
click at [511, 131] on button "New Requests" at bounding box center [514, 132] width 106 height 26
click at [519, 131] on button "New Requests" at bounding box center [514, 132] width 106 height 26
click at [534, 135] on button "New Requests" at bounding box center [514, 132] width 106 height 26
click at [625, 140] on button "Due to Quickly" at bounding box center [629, 132] width 110 height 26
click at [628, 128] on button "Due to Quickly" at bounding box center [629, 132] width 110 height 26
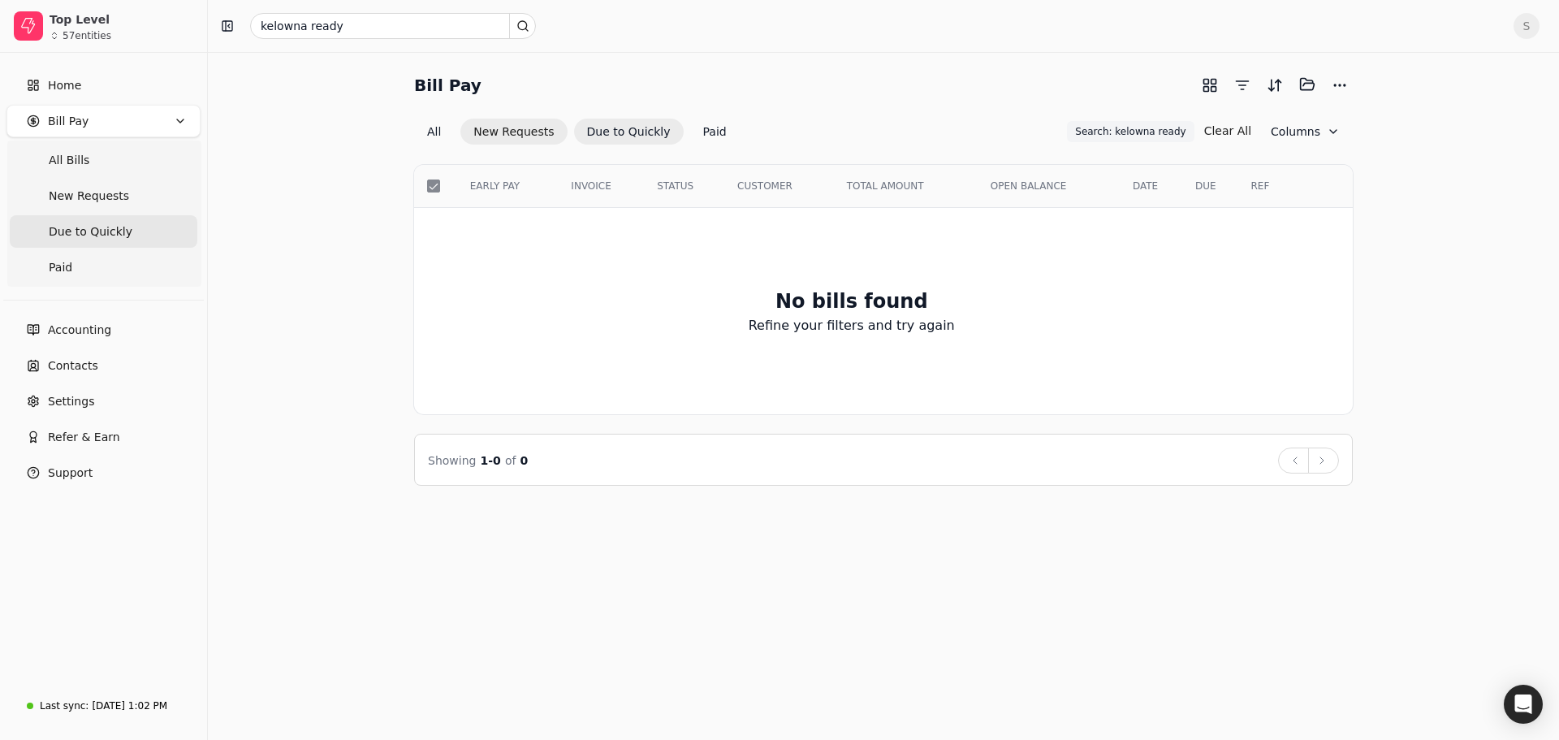
click at [510, 134] on button "New Requests" at bounding box center [514, 132] width 106 height 26
click at [690, 136] on button "Paid" at bounding box center [715, 132] width 50 height 26
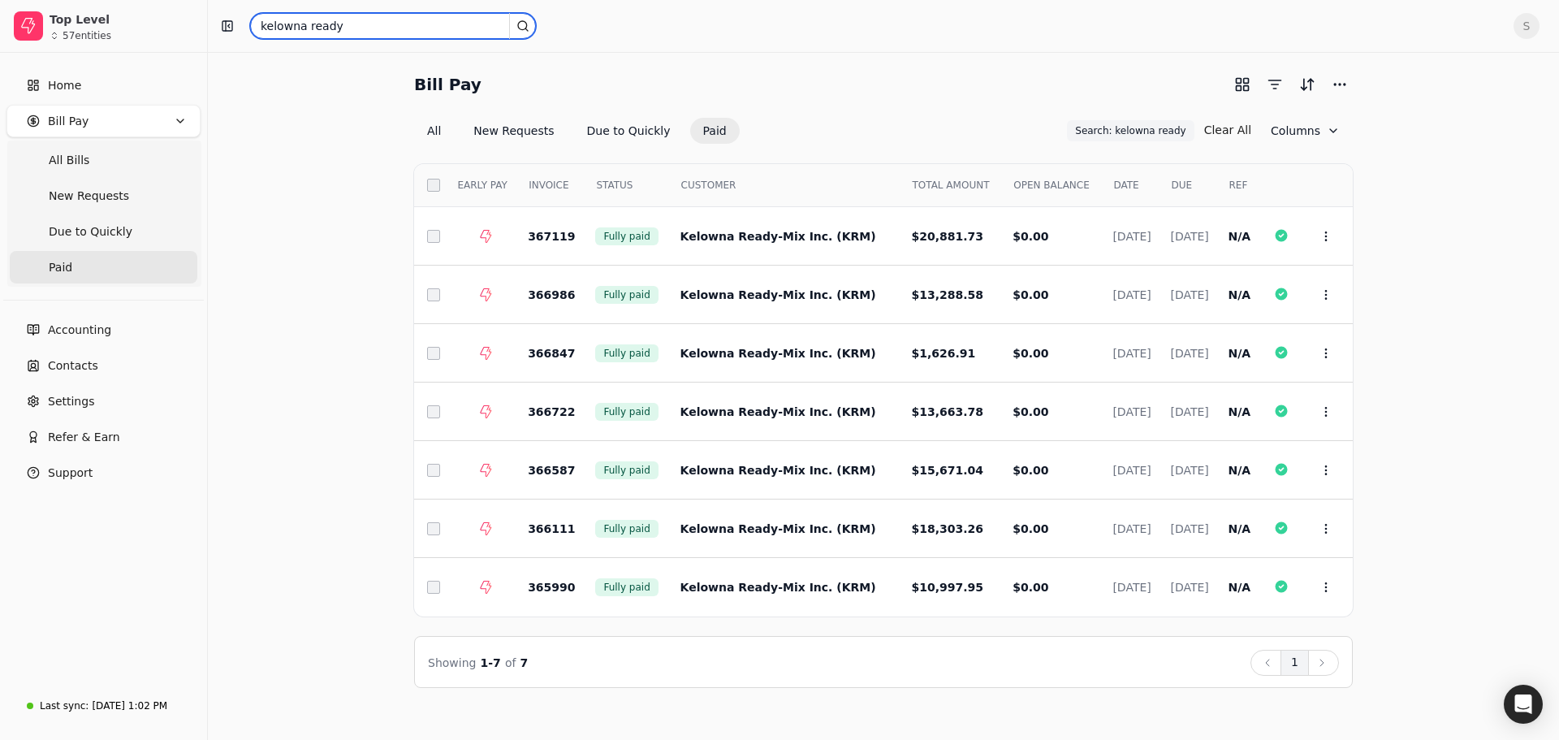
click at [338, 31] on input "kelowna ready" at bounding box center [393, 26] width 286 height 26
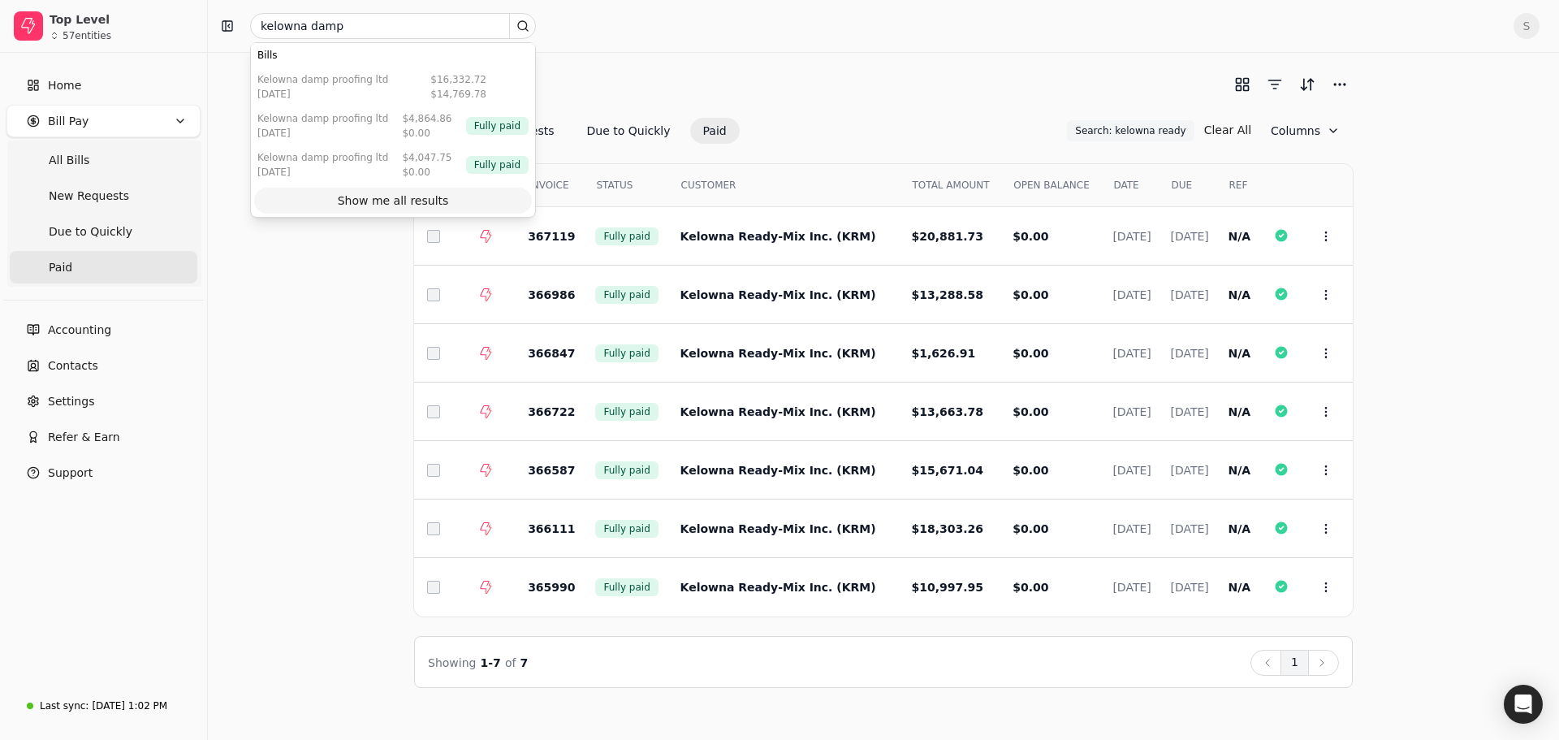
click at [393, 199] on div "Show me all results" at bounding box center [393, 201] width 111 height 17
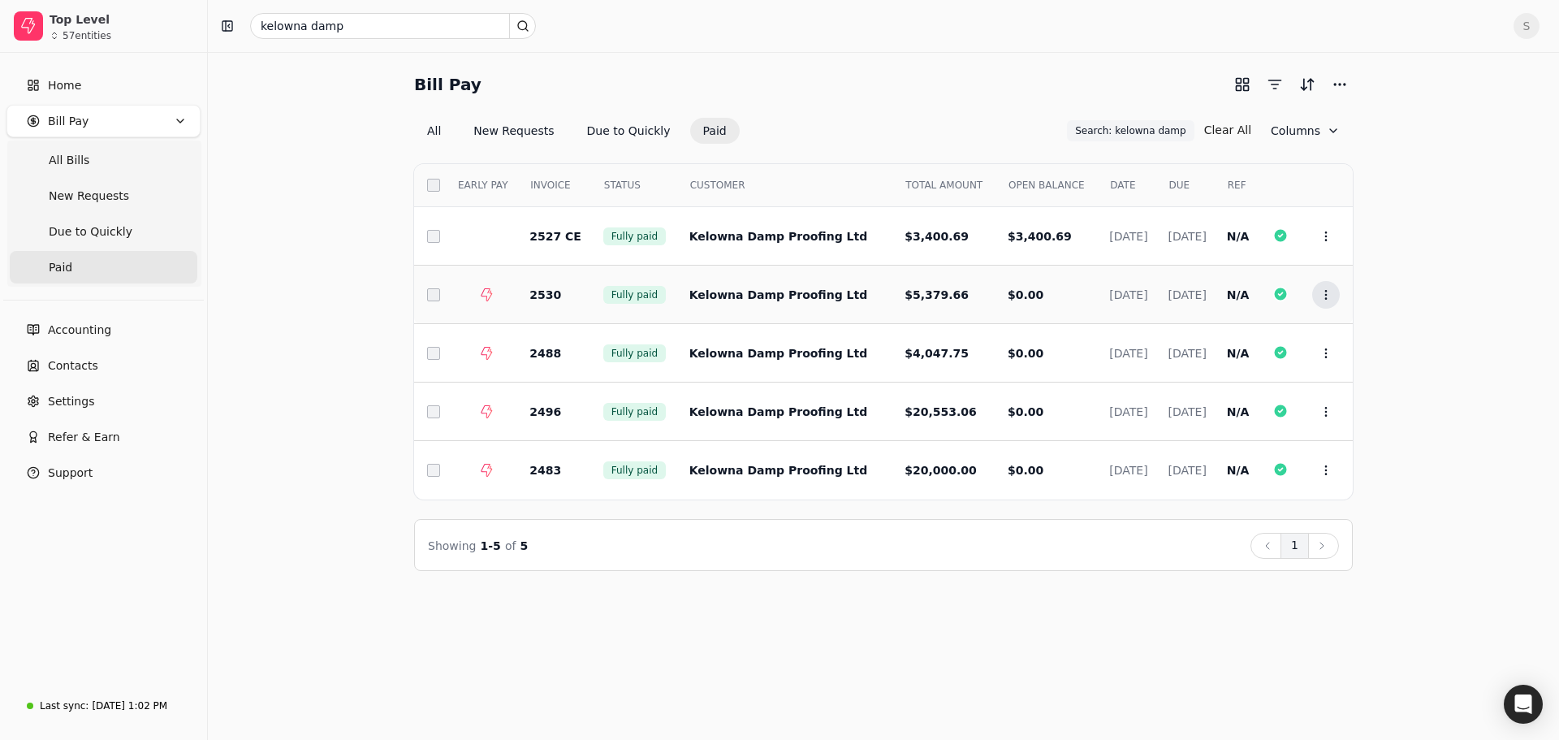
click at [1322, 292] on icon at bounding box center [1326, 294] width 13 height 13
click at [1328, 329] on icon at bounding box center [1323, 335] width 13 height 13
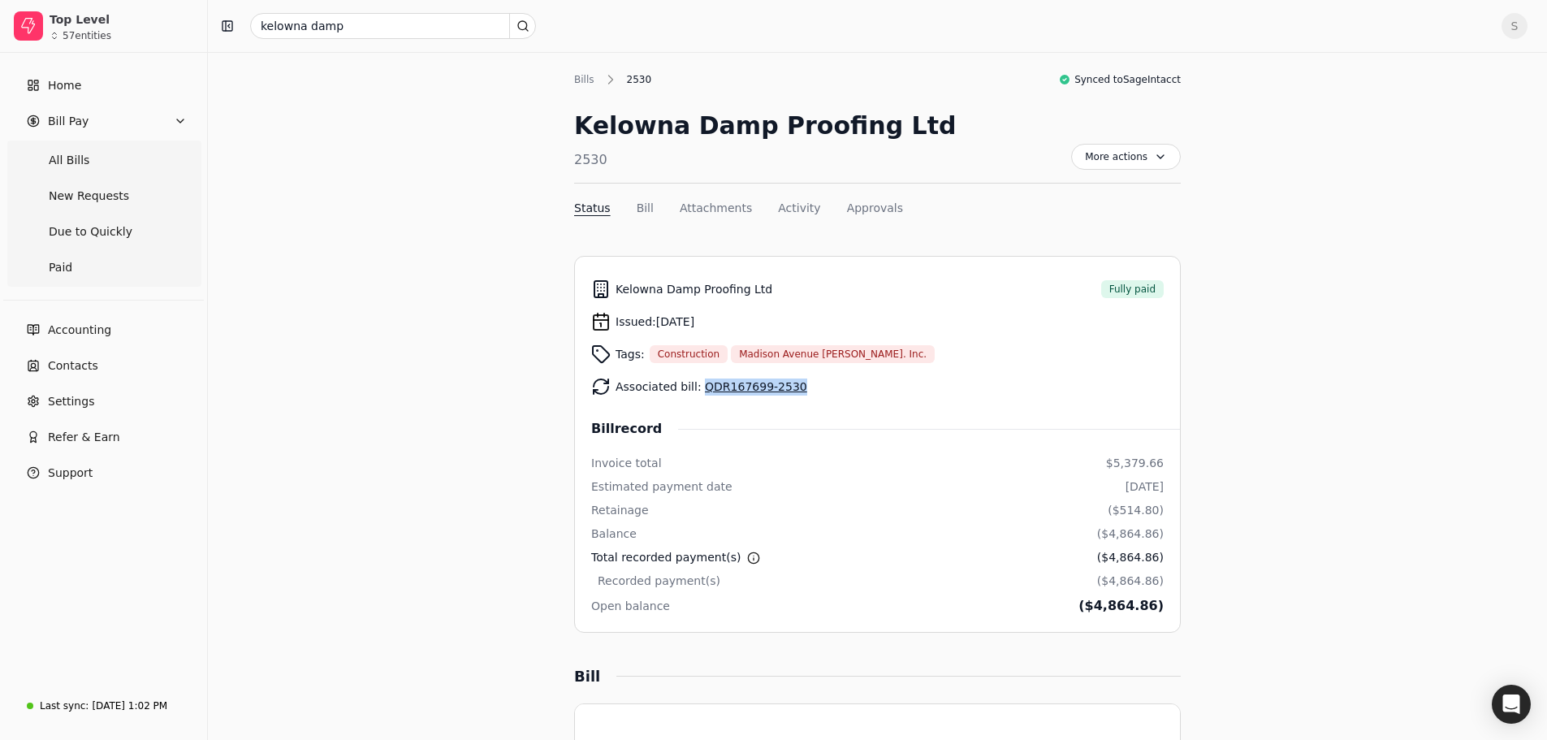
drag, startPoint x: 794, startPoint y: 380, endPoint x: 694, endPoint y: 389, distance: 99.5
click at [694, 389] on div "Associated bill: QDR167699-2530" at bounding box center [877, 386] width 573 height 32
copy link "QDR167699-2530"
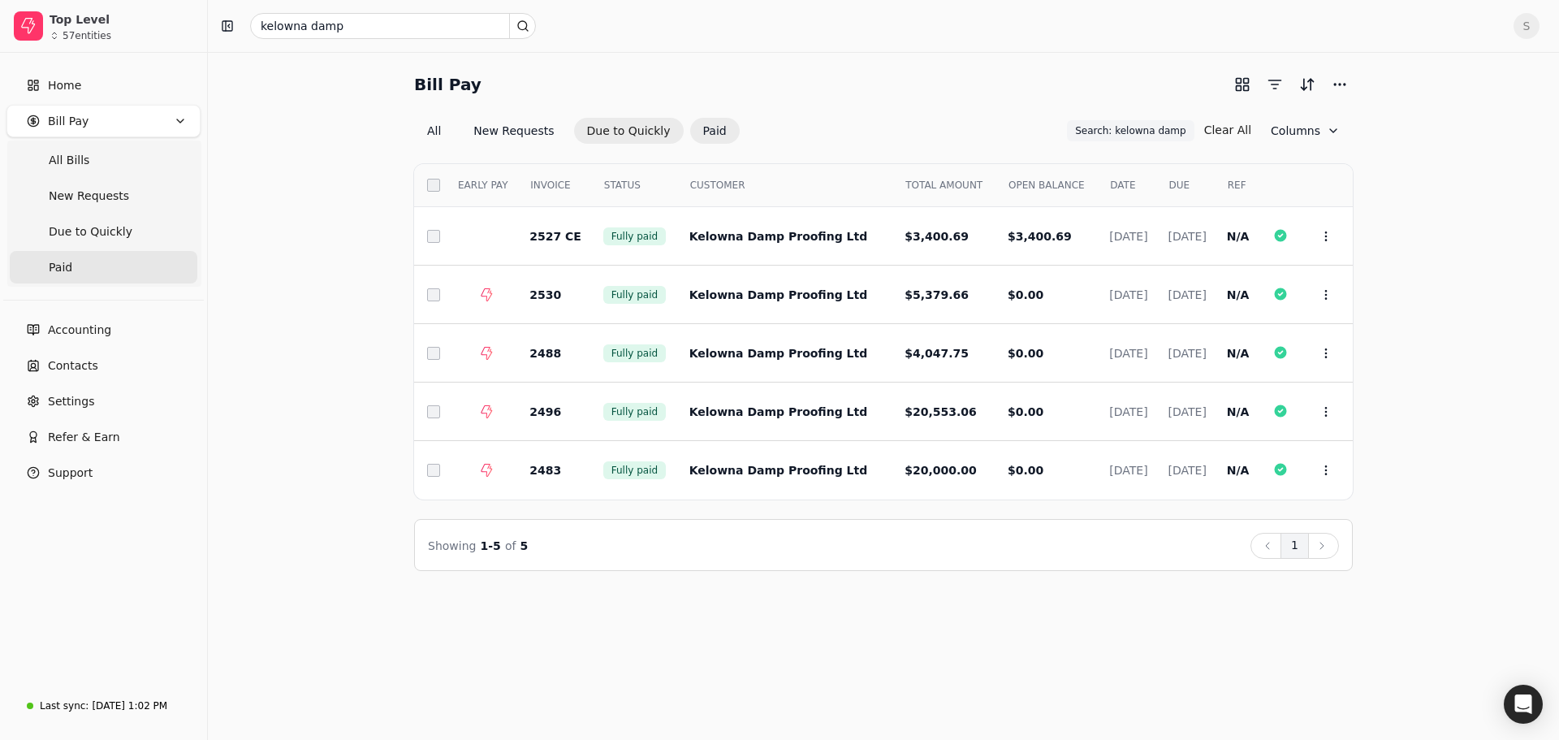
click at [637, 128] on button "Due to Quickly" at bounding box center [629, 131] width 110 height 26
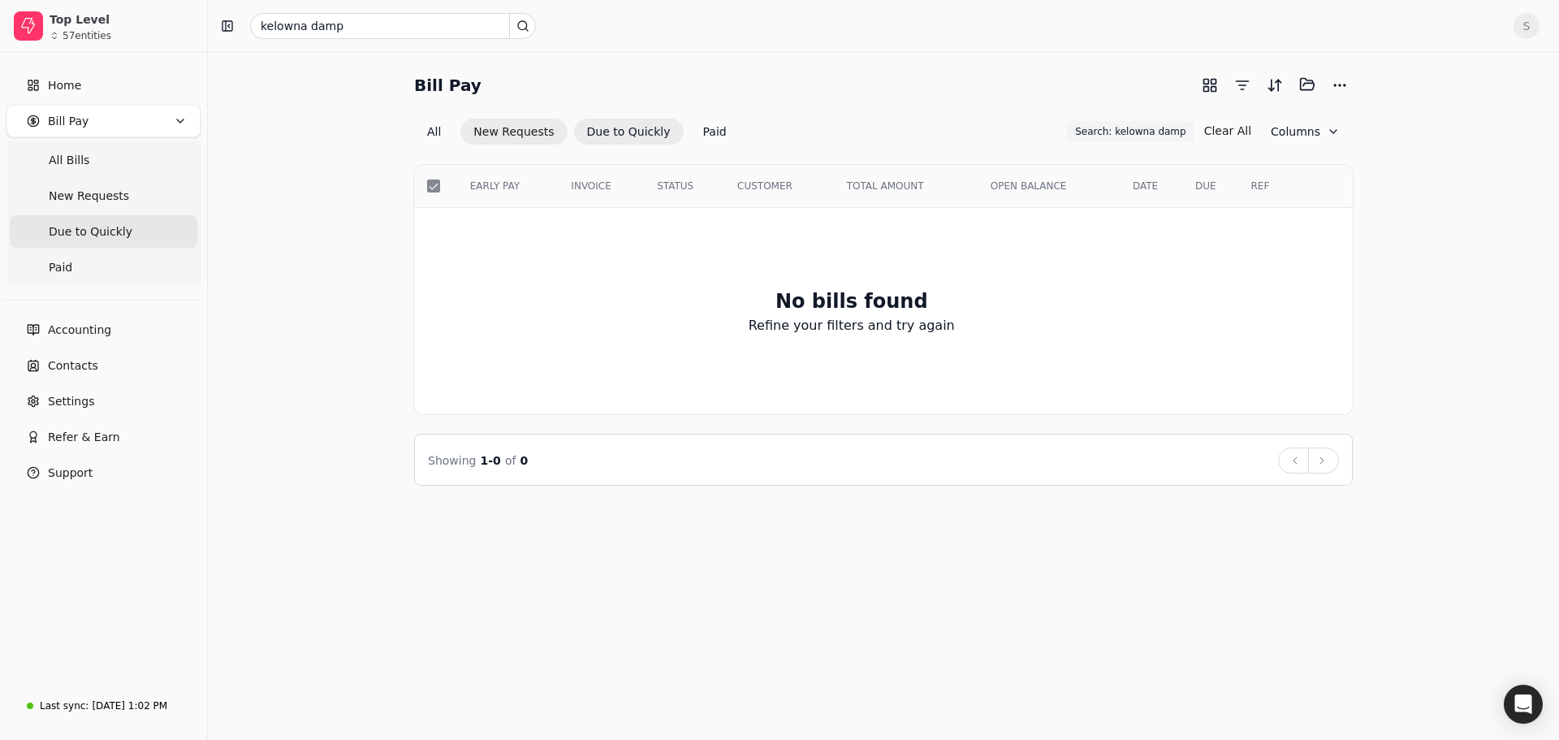
click at [481, 129] on button "New Requests" at bounding box center [514, 132] width 106 height 26
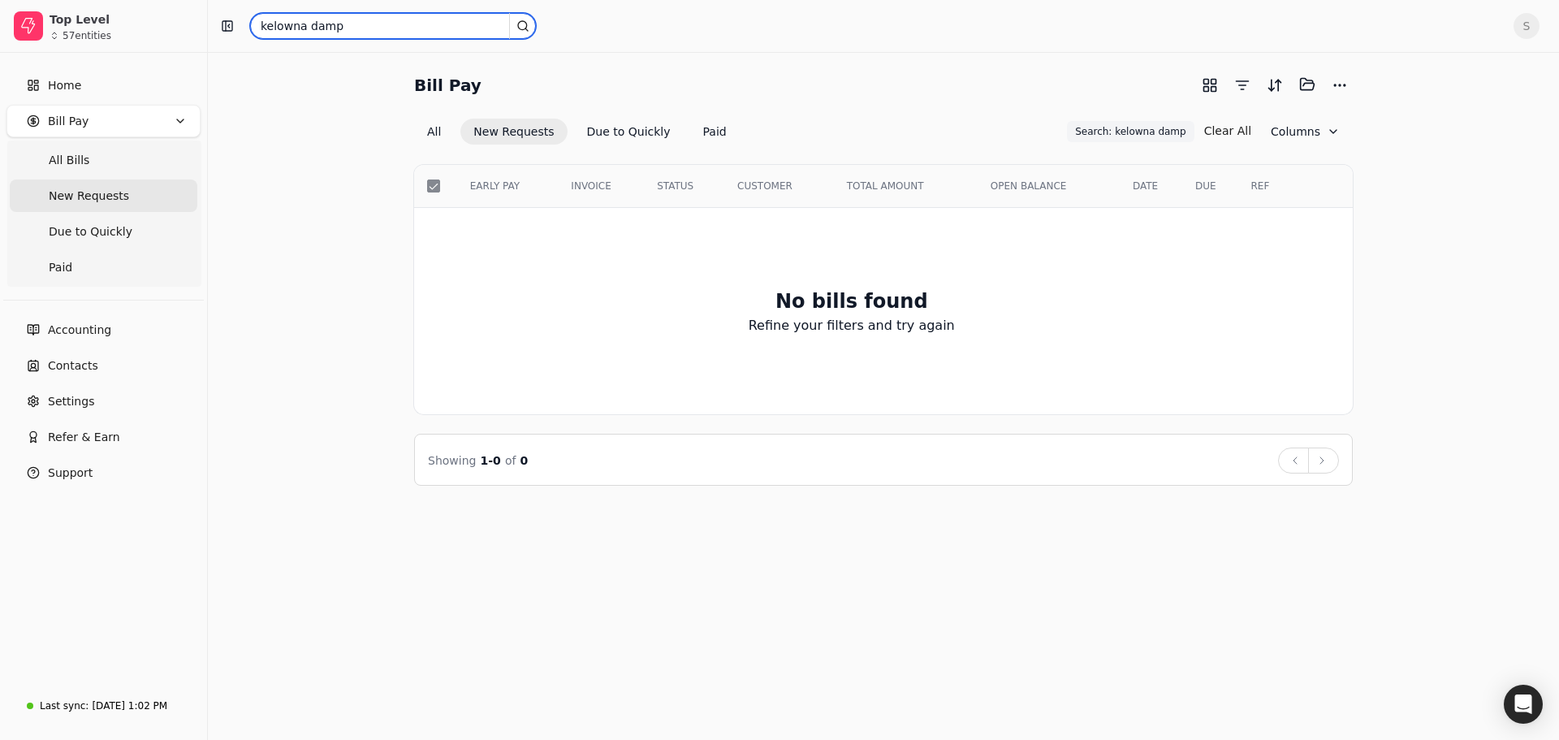
click at [320, 33] on input "kelowna damp" at bounding box center [393, 26] width 286 height 26
click at [320, 33] on input "[PERSON_NAME]" at bounding box center [393, 26] width 286 height 26
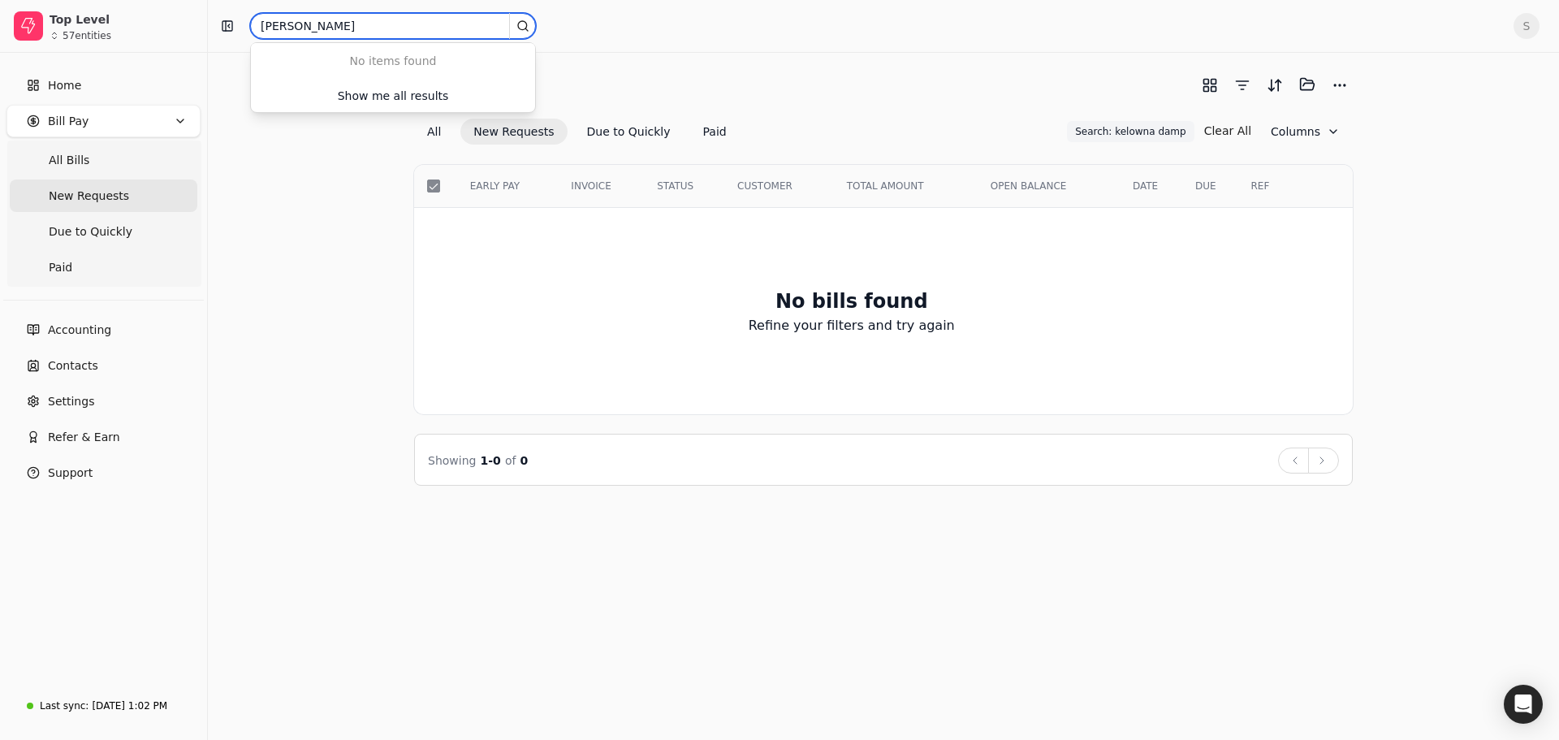
click at [313, 20] on input "[PERSON_NAME]" at bounding box center [393, 26] width 286 height 26
click at [313, 20] on input "mavem" at bounding box center [393, 26] width 286 height 26
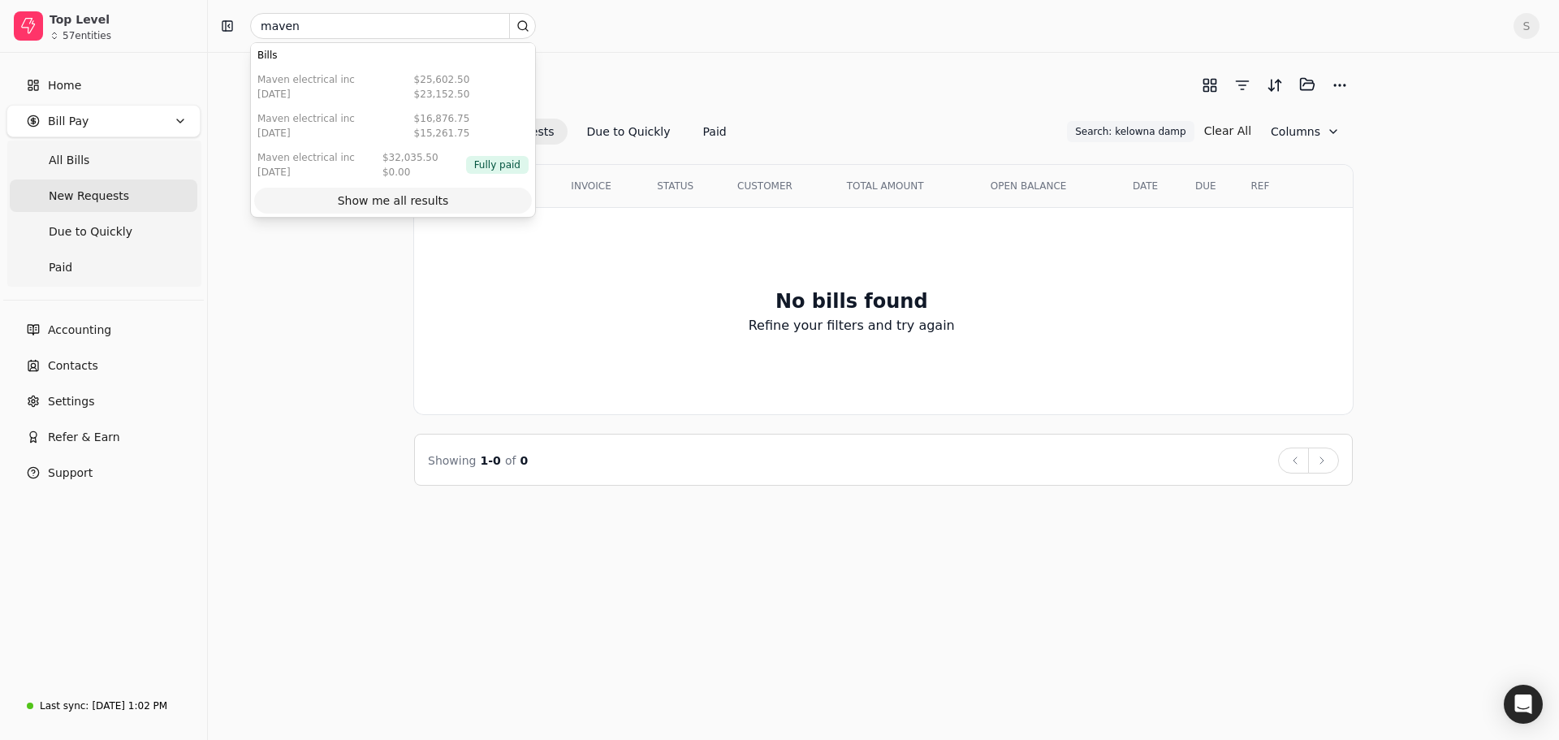
click at [353, 206] on div "Show me all results" at bounding box center [393, 201] width 111 height 17
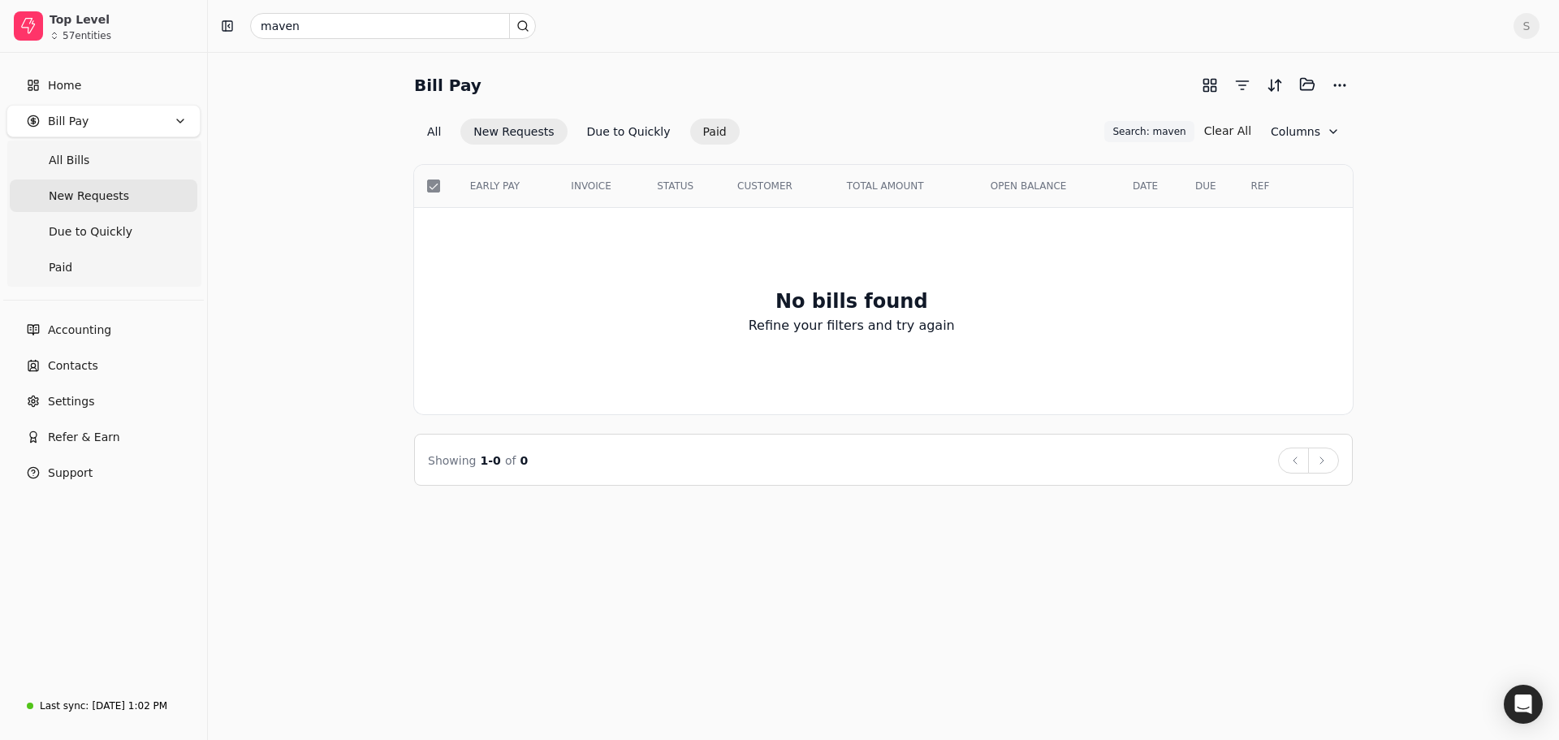
click at [701, 128] on button "Paid" at bounding box center [715, 132] width 50 height 26
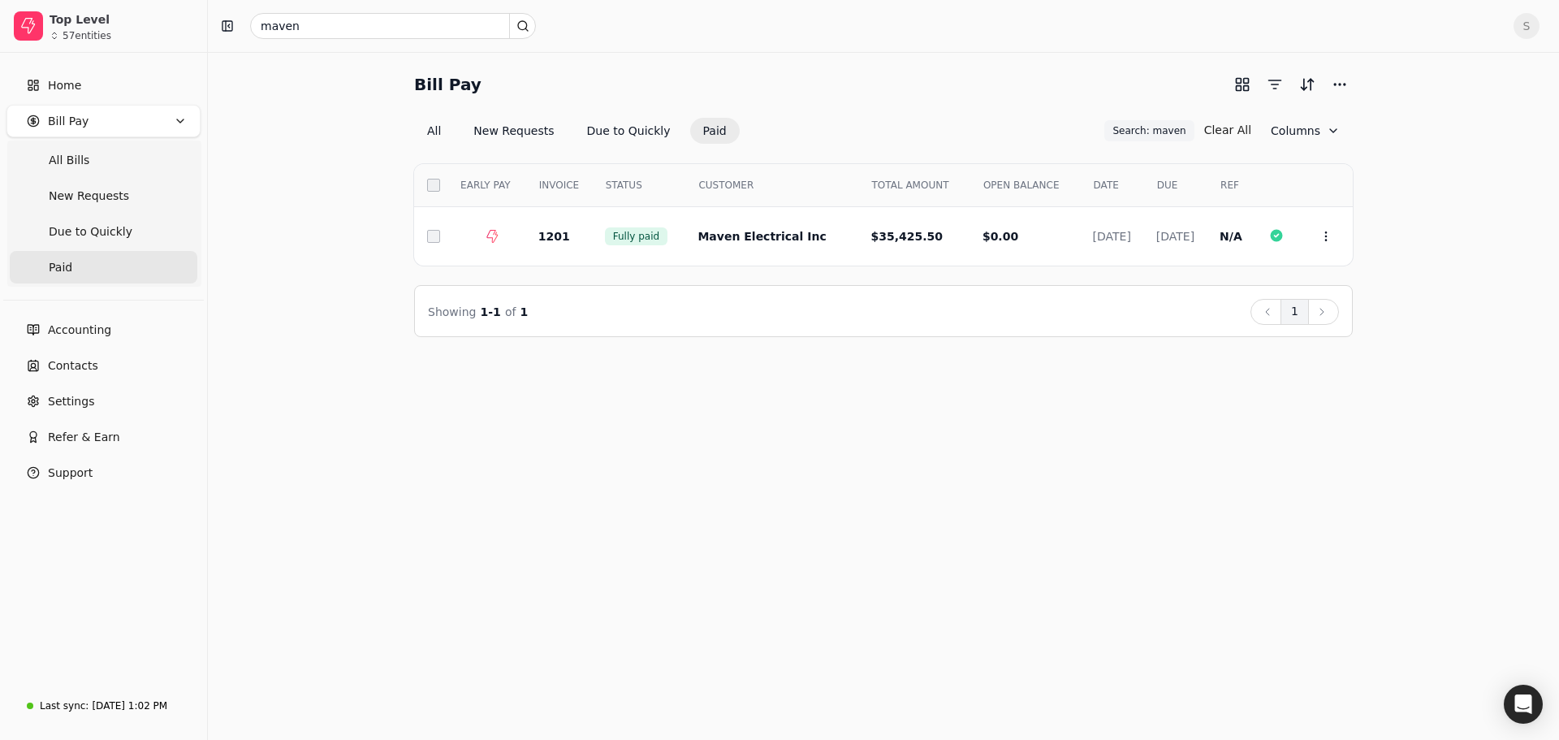
click at [950, 393] on div "Bill Pay All New Requests Due to Quickly Paid Search: maven Search: maven Clear…" at bounding box center [884, 396] width 1352 height 688
click at [1323, 227] on button "Context Menu Button" at bounding box center [1327, 237] width 28 height 28
click at [1360, 271] on span "Open" at bounding box center [1352, 276] width 30 height 17
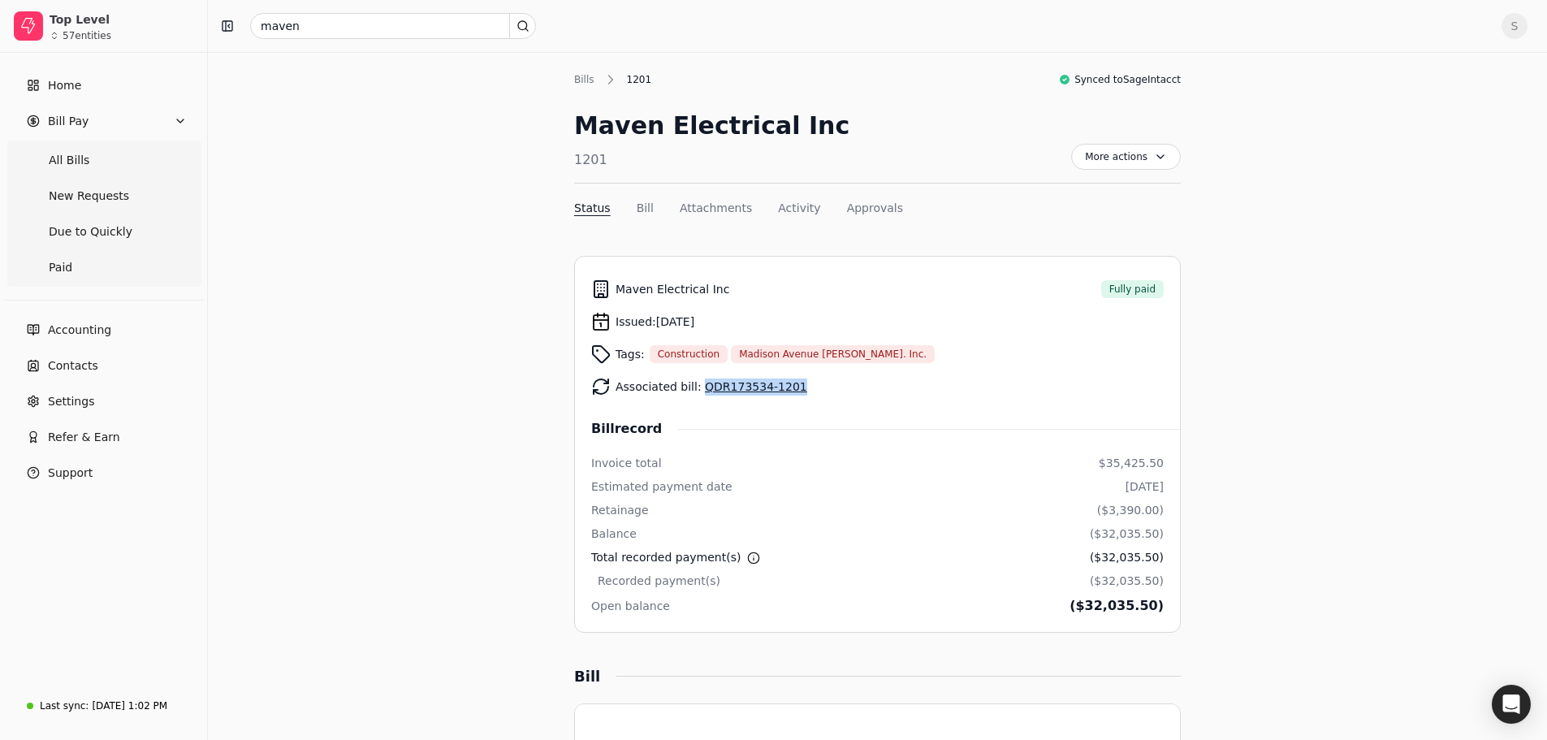
drag, startPoint x: 784, startPoint y: 388, endPoint x: 699, endPoint y: 393, distance: 84.6
click at [699, 393] on div "Associated bill: QDR173534-1201" at bounding box center [877, 386] width 573 height 32
copy link "QDR173534-1201"
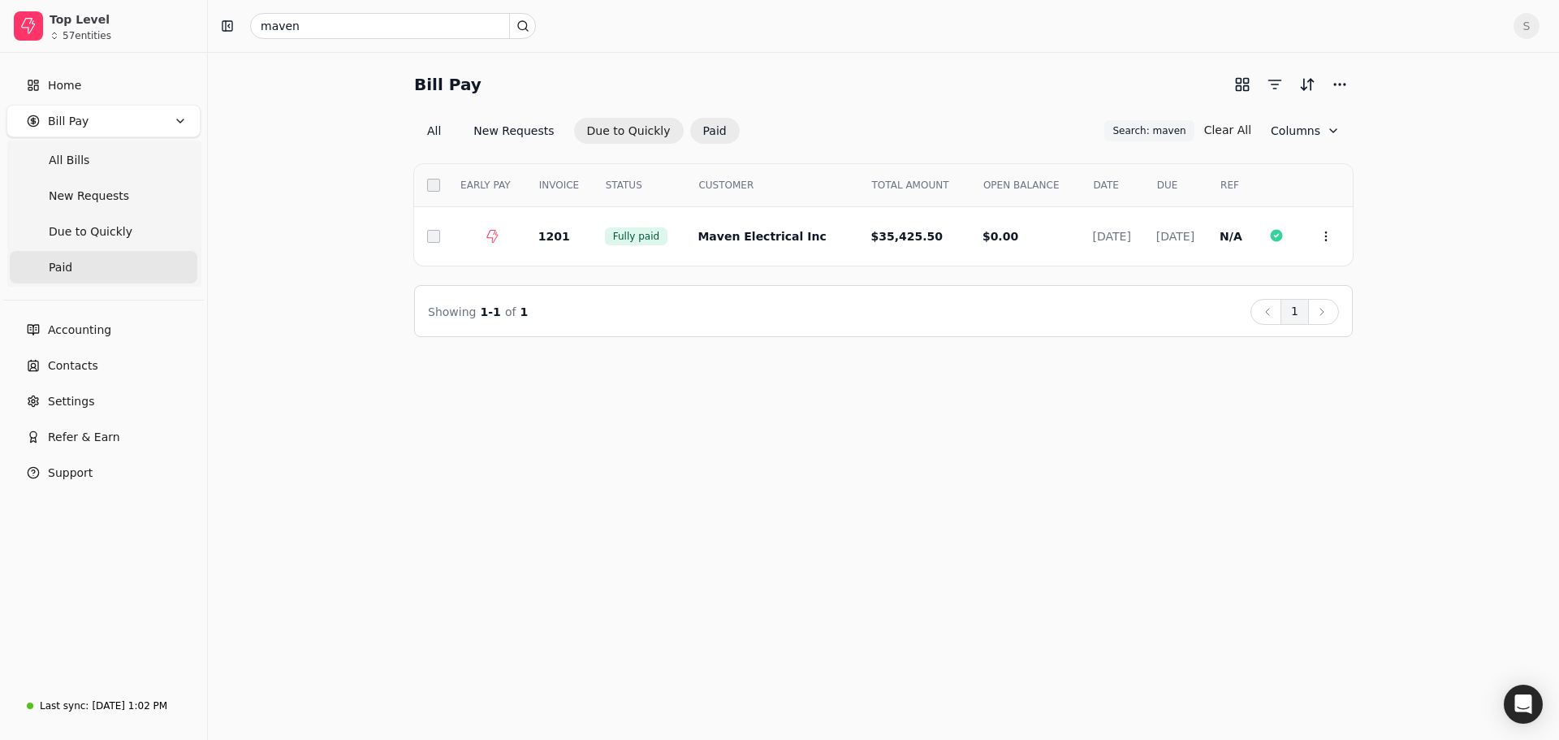
click at [604, 132] on button "Due to Quickly" at bounding box center [629, 131] width 110 height 26
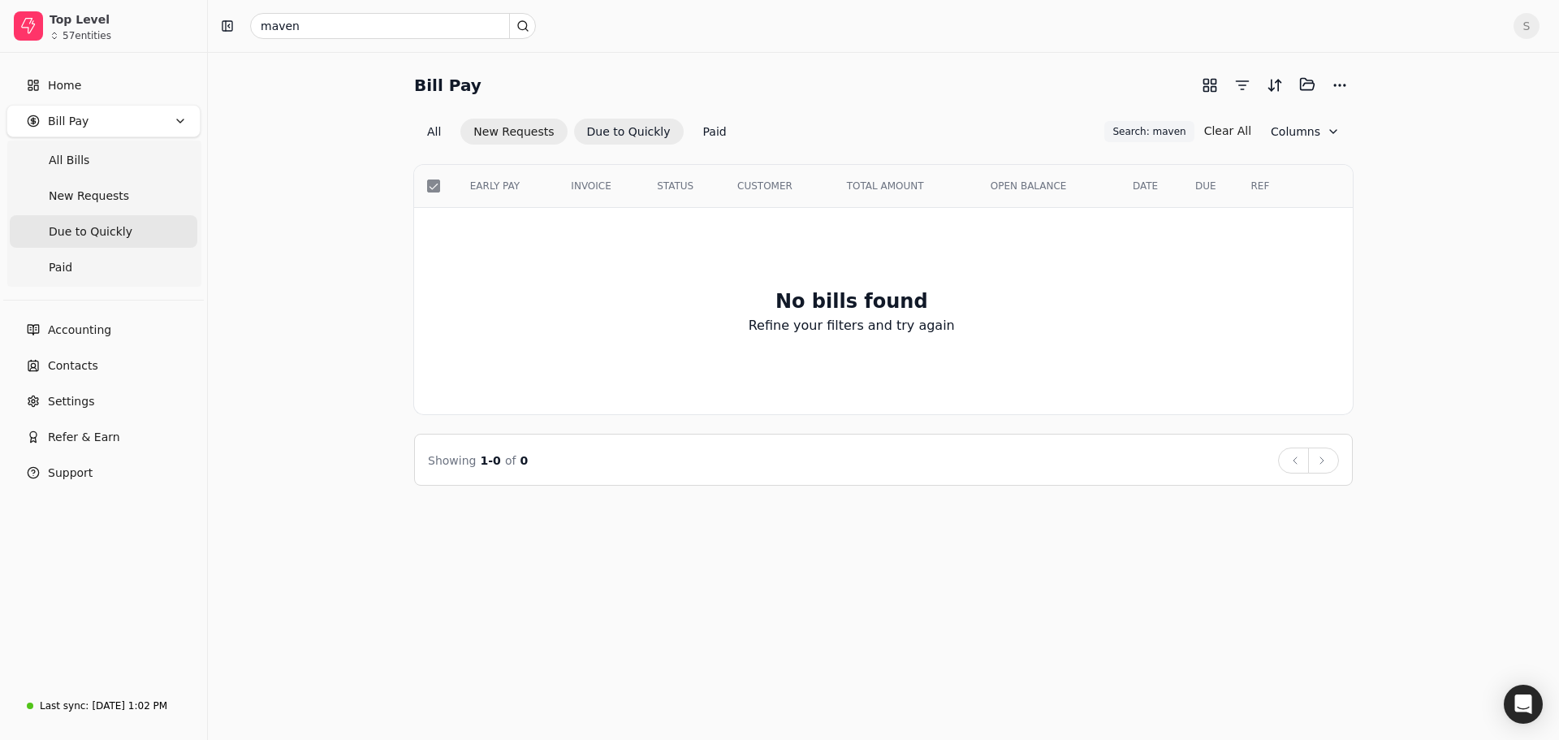
click at [521, 129] on button "New Requests" at bounding box center [514, 132] width 106 height 26
click at [318, 41] on div "maven S" at bounding box center [884, 26] width 1352 height 52
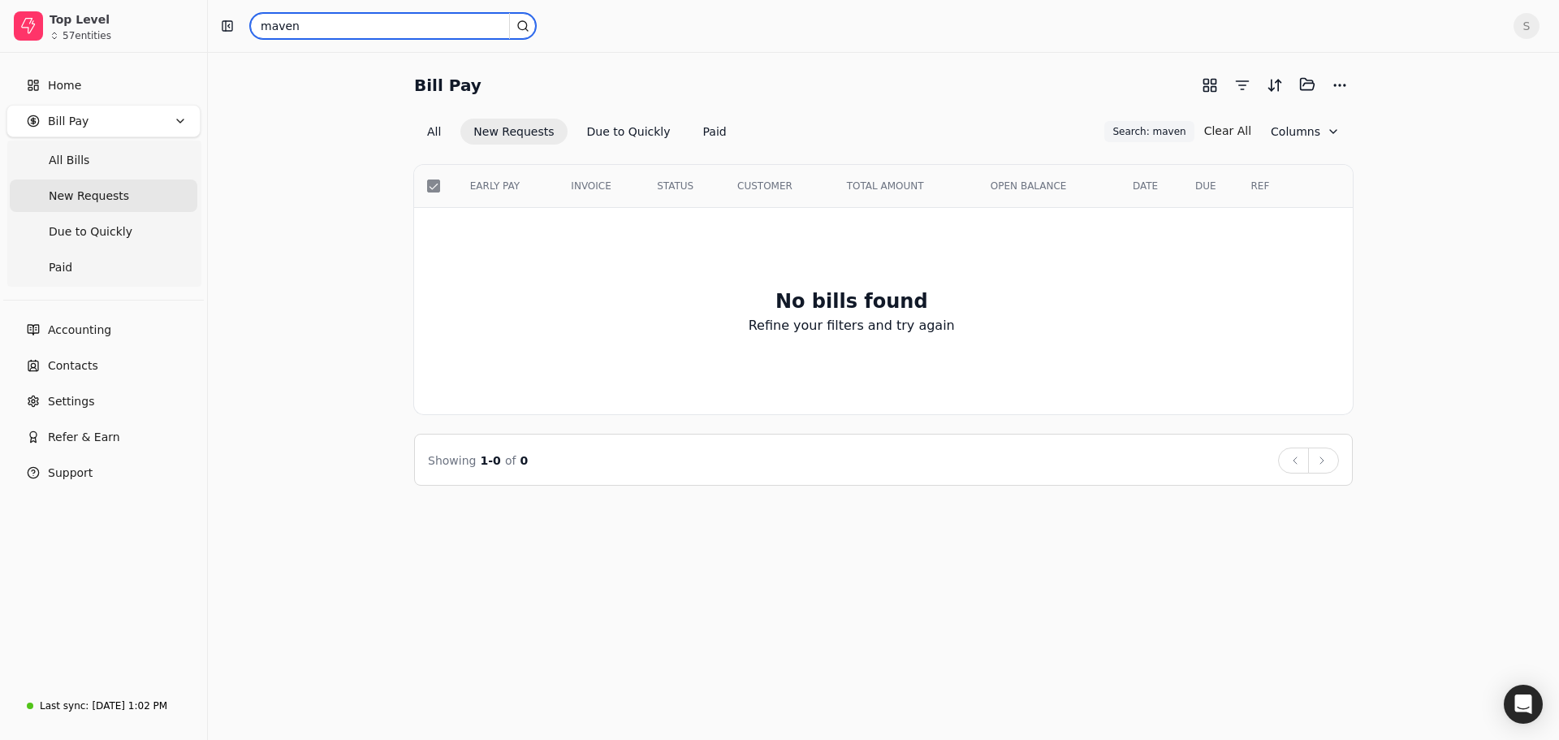
click at [314, 32] on input "maven" at bounding box center [393, 26] width 286 height 26
type input "n"
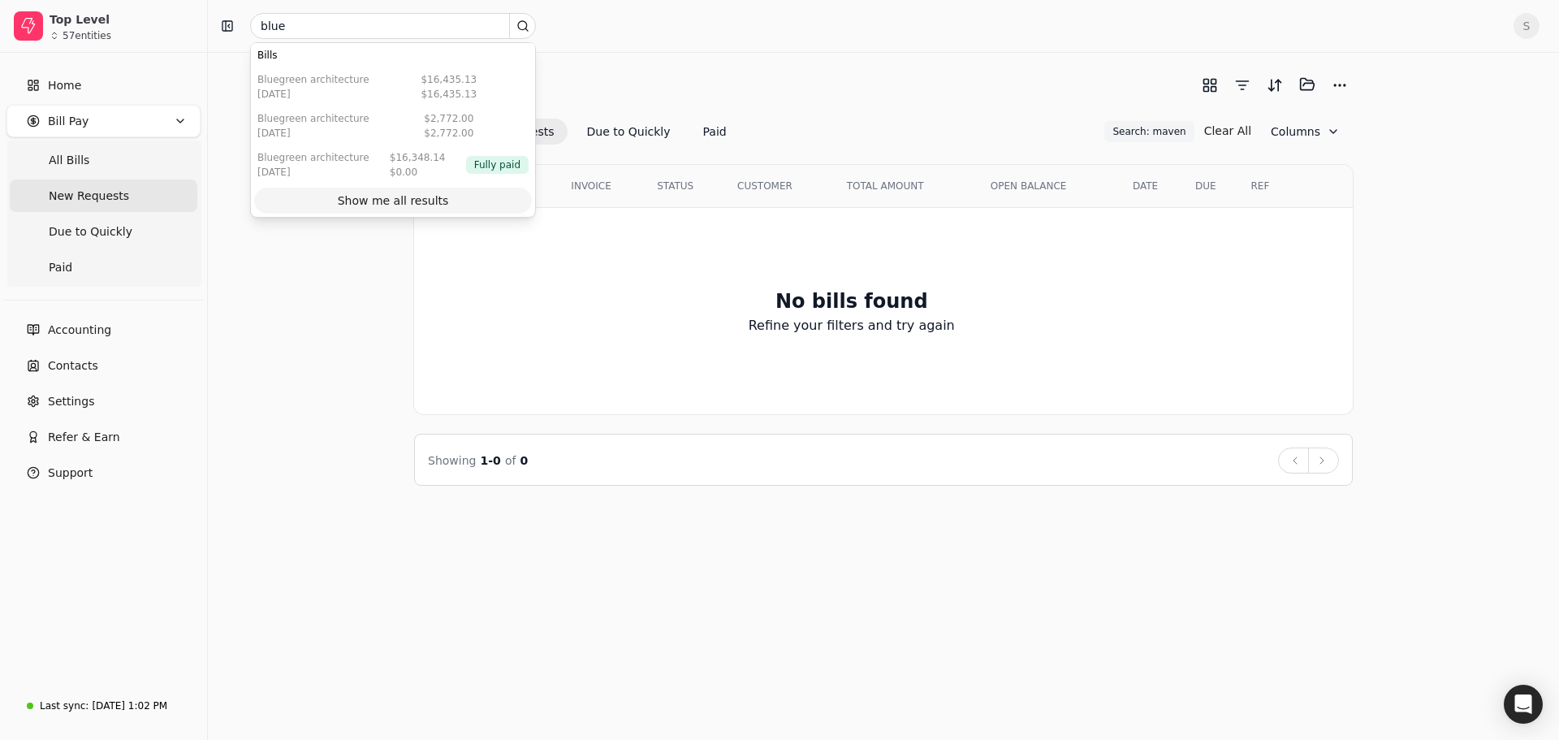
click at [368, 209] on div "Show me all results" at bounding box center [393, 201] width 111 height 17
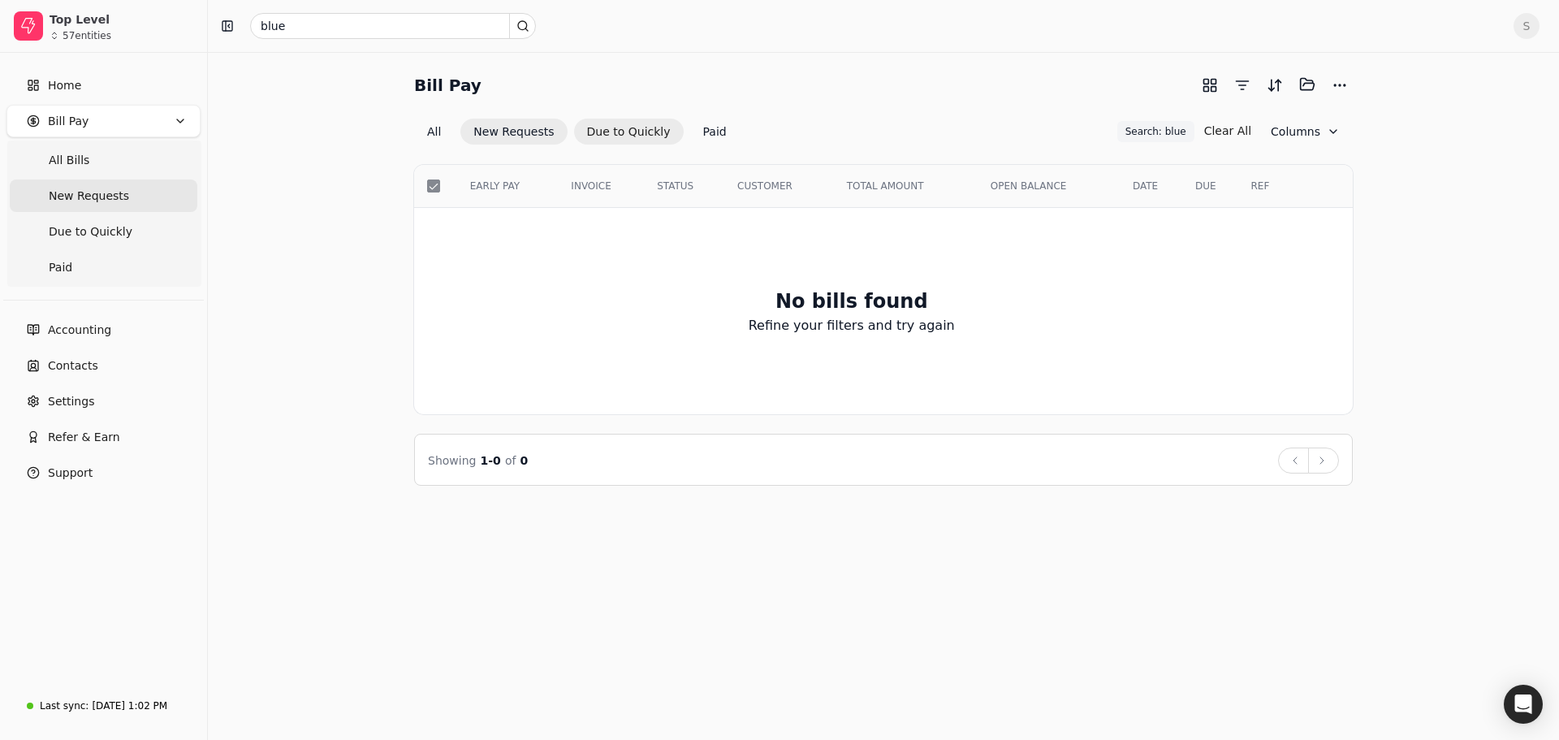
click at [598, 141] on button "Due to Quickly" at bounding box center [629, 132] width 110 height 26
click at [690, 132] on button "Paid" at bounding box center [715, 132] width 50 height 26
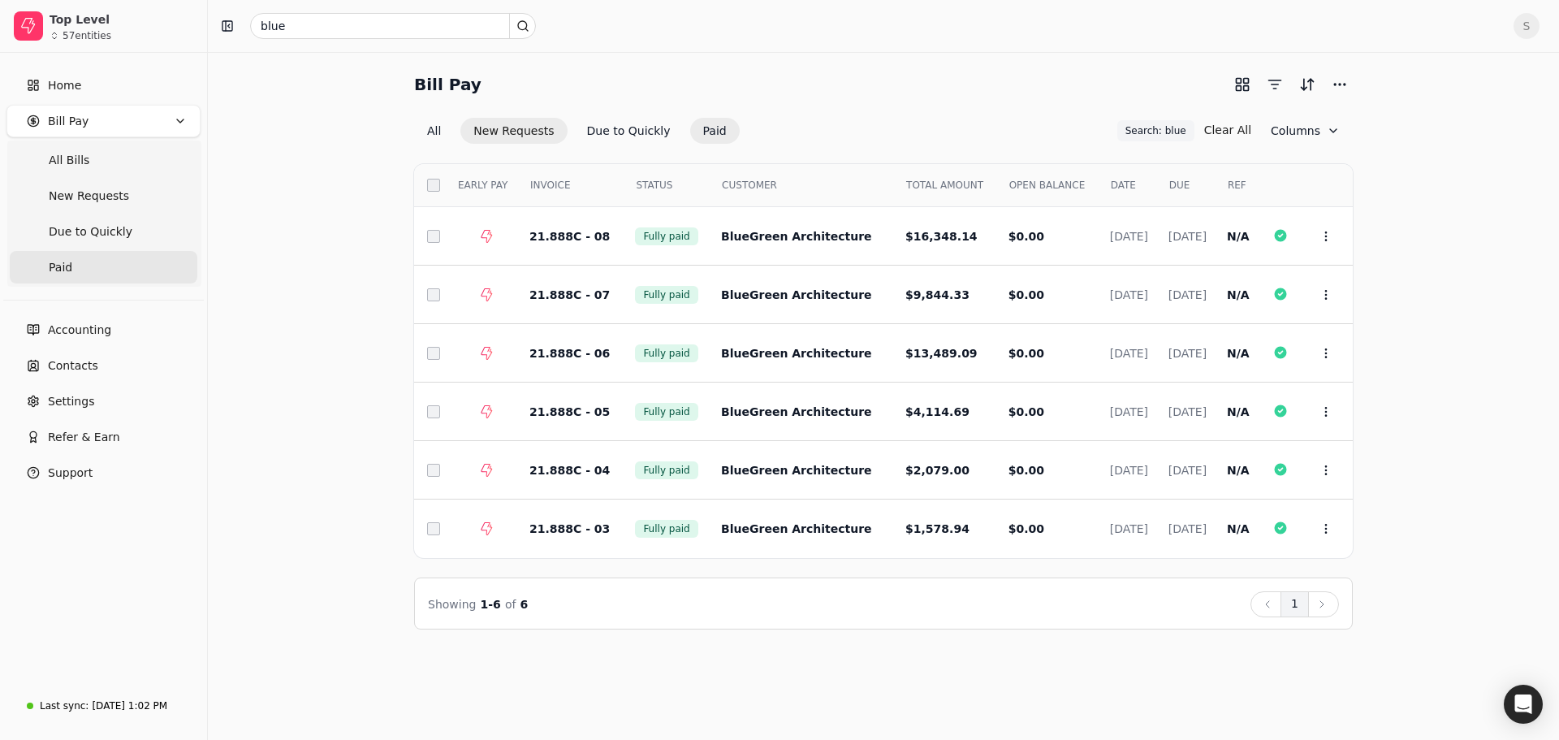
click at [502, 138] on button "New Requests" at bounding box center [514, 131] width 106 height 26
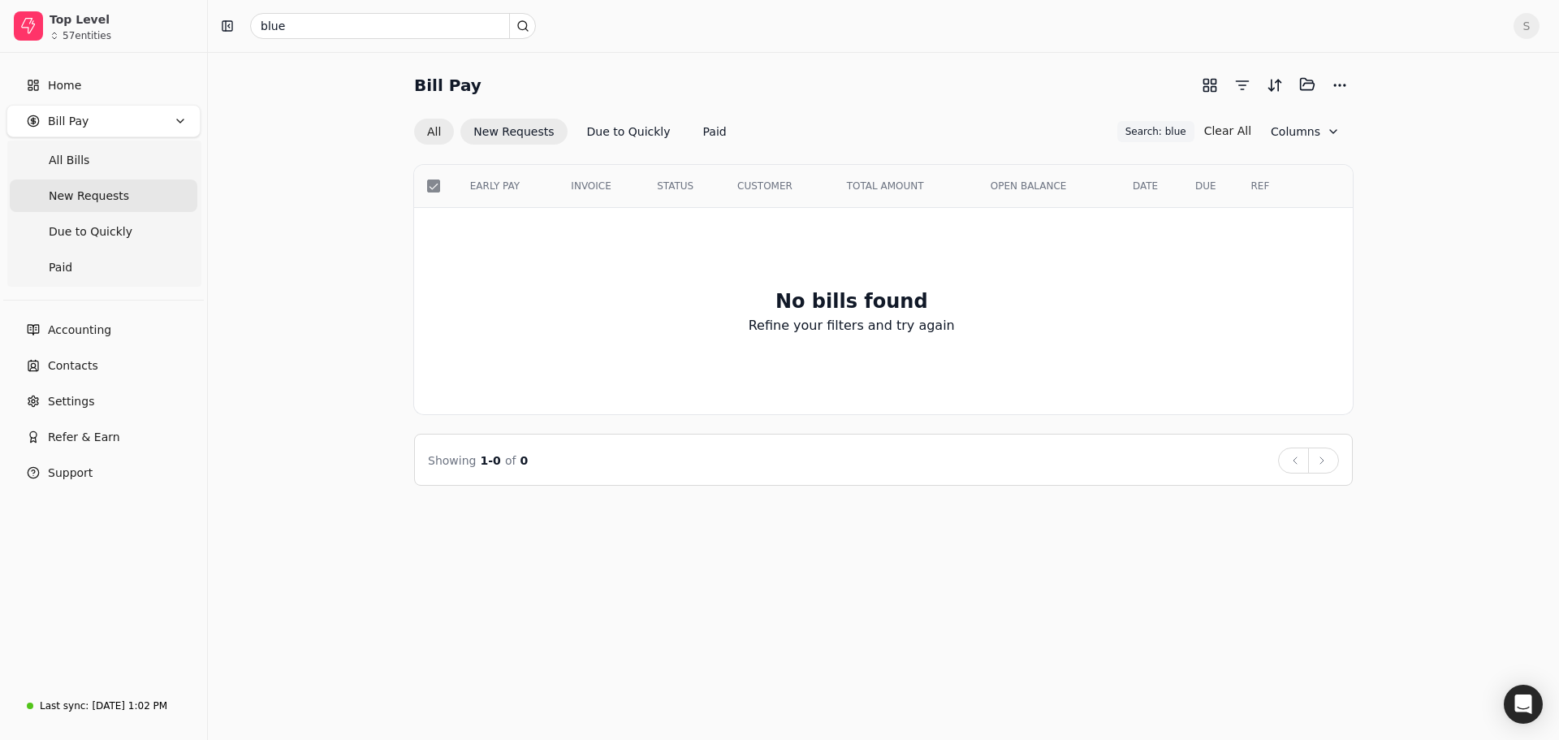
click at [442, 126] on button "All" at bounding box center [434, 132] width 40 height 26
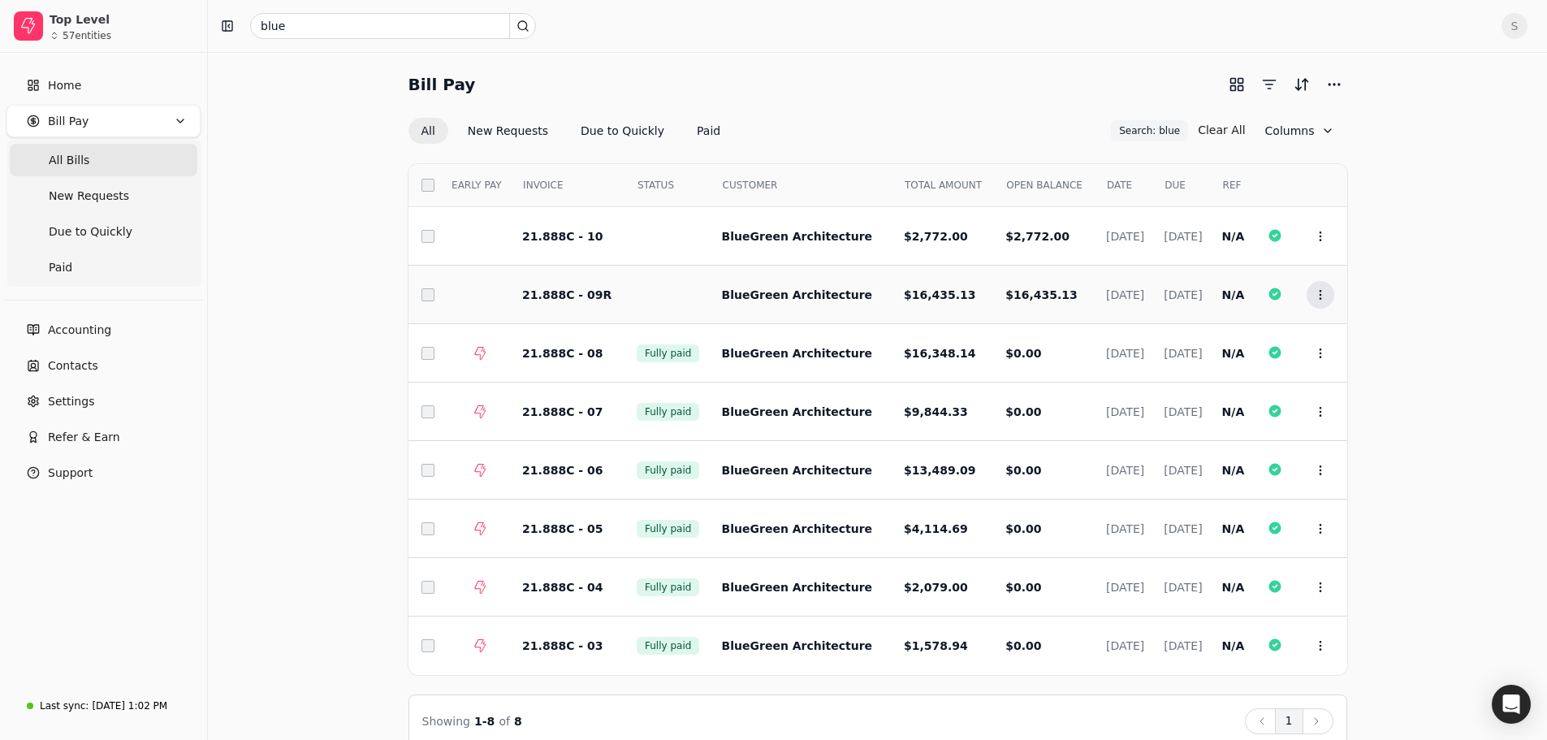
click at [1320, 289] on icon at bounding box center [1320, 294] width 13 height 13
click at [1336, 335] on span "Open" at bounding box center [1346, 335] width 30 height 17
click at [1315, 234] on icon at bounding box center [1320, 236] width 13 height 13
click at [1335, 269] on span "Open" at bounding box center [1346, 276] width 30 height 17
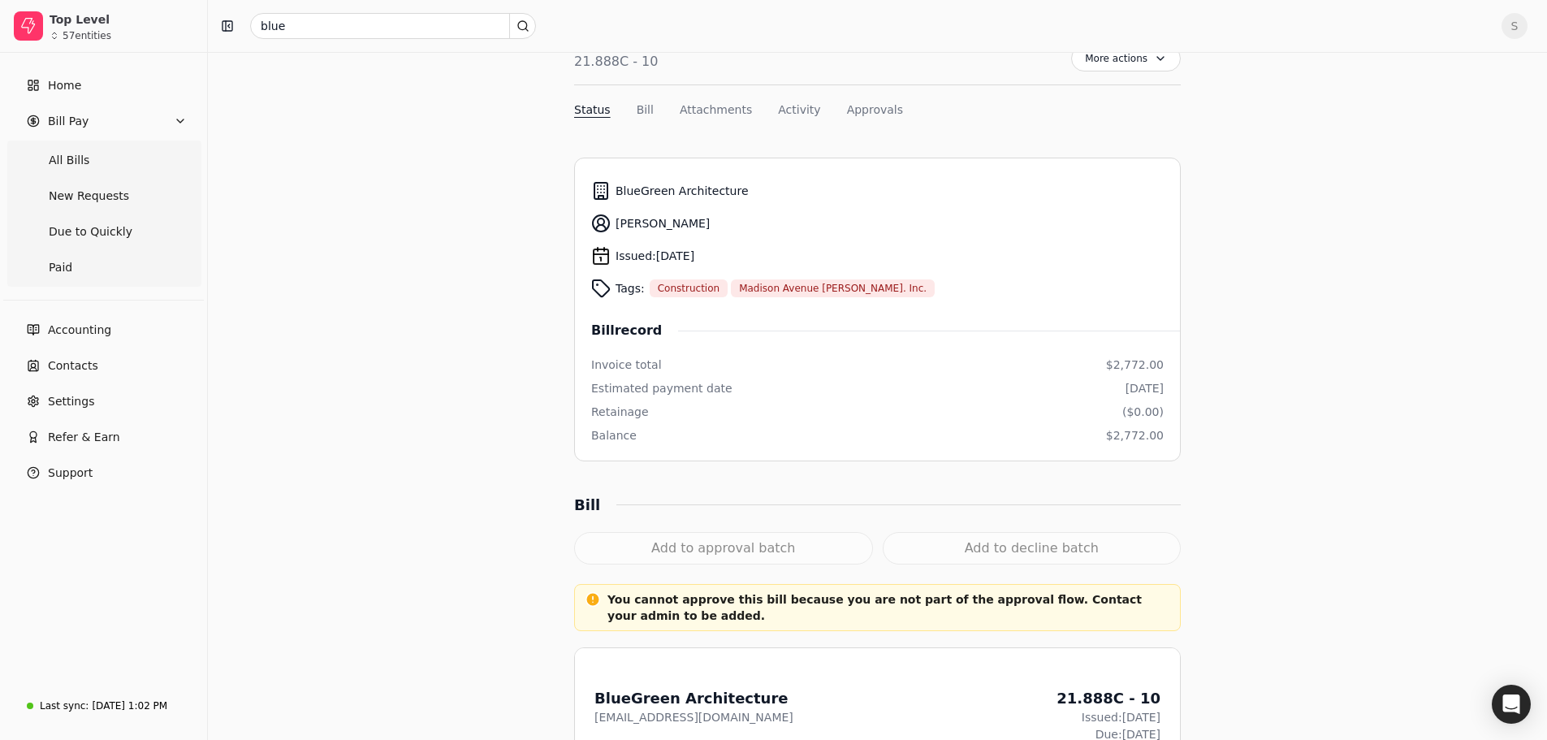
scroll to position [81, 0]
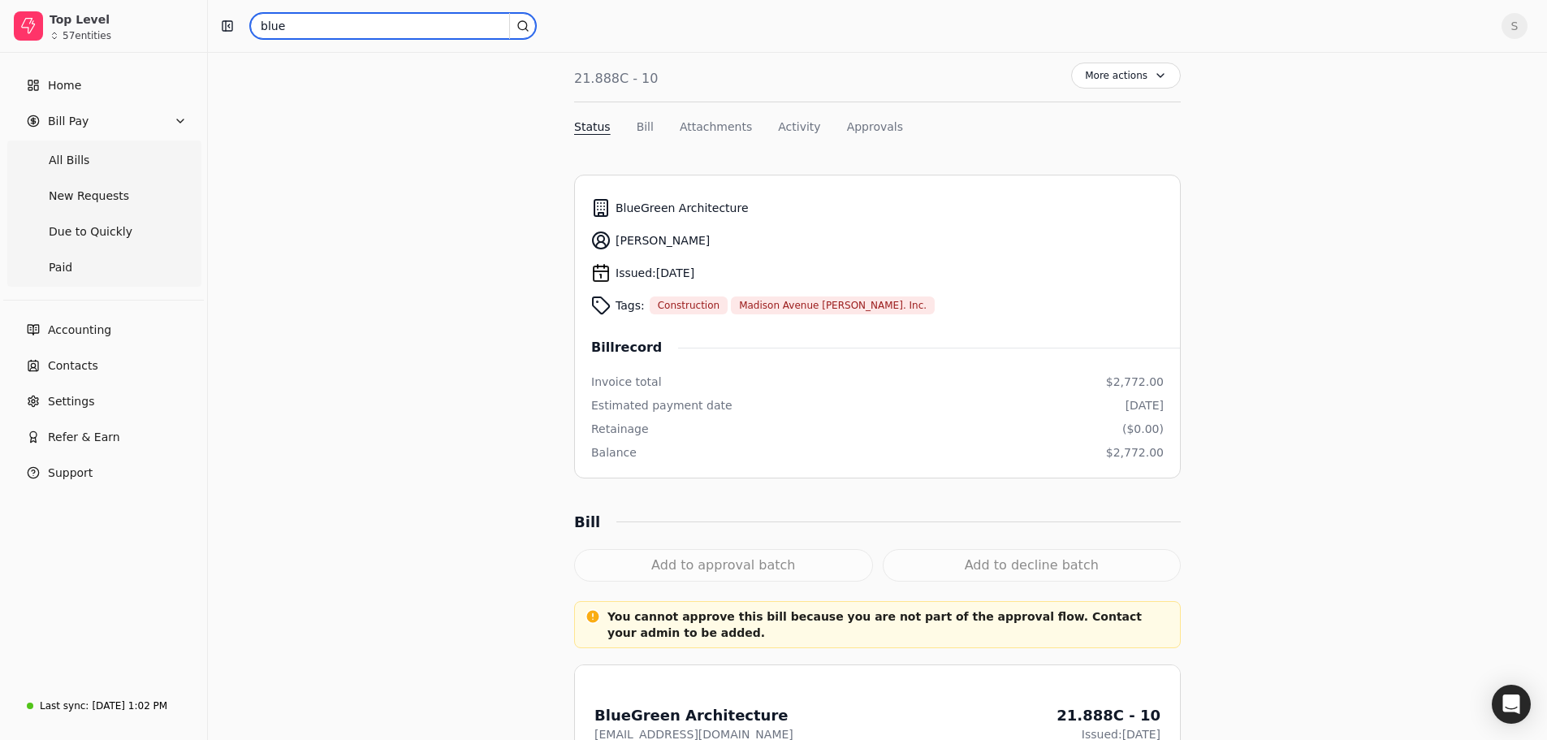
click at [316, 26] on input "blue" at bounding box center [393, 26] width 286 height 26
type input "geopacific"
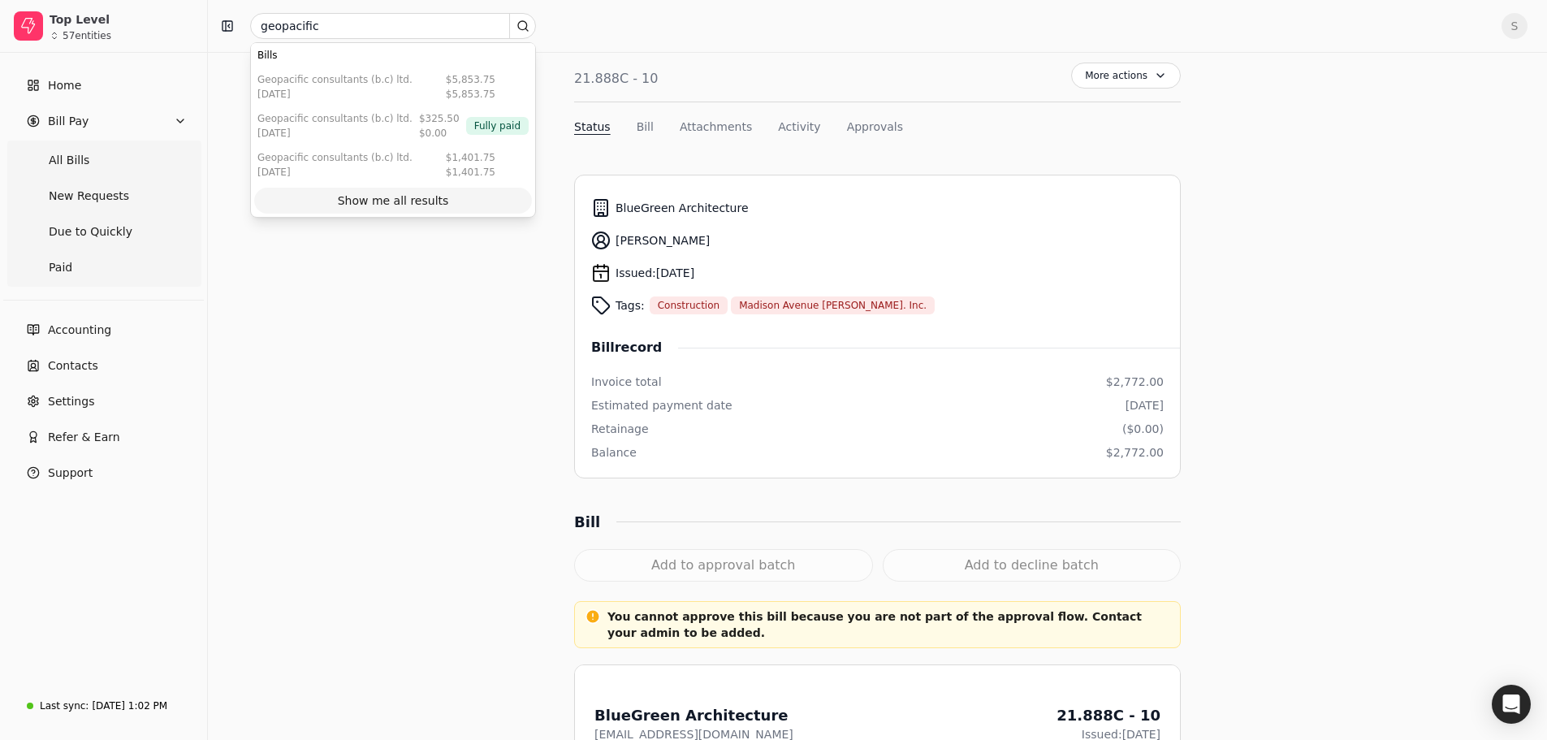
click at [387, 204] on div "Show me all results" at bounding box center [393, 201] width 111 height 17
click at [87, 158] on Bills "All Bills" at bounding box center [104, 160] width 188 height 32
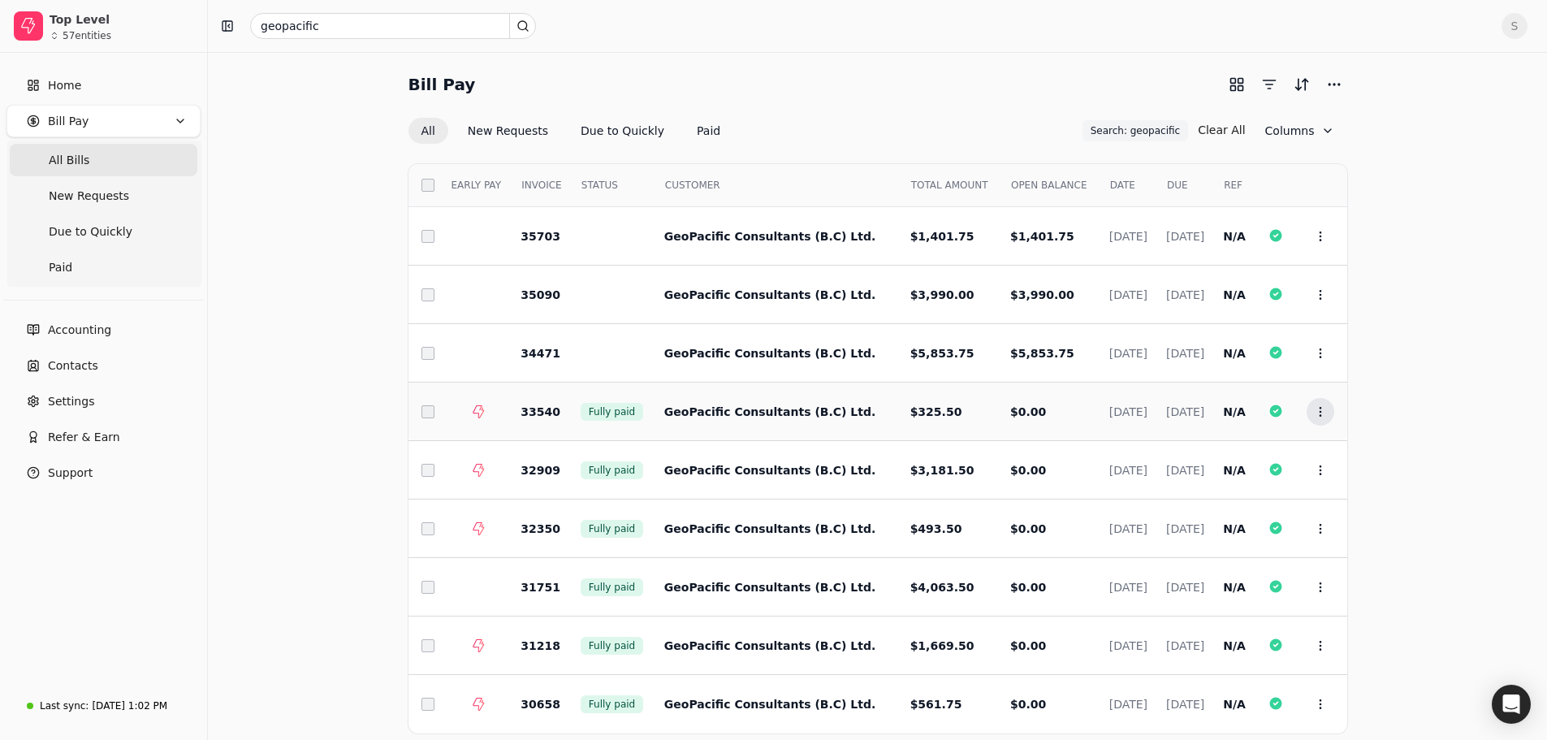
click at [1322, 413] on icon at bounding box center [1320, 411] width 13 height 13
click at [1332, 448] on span "Open" at bounding box center [1346, 451] width 30 height 17
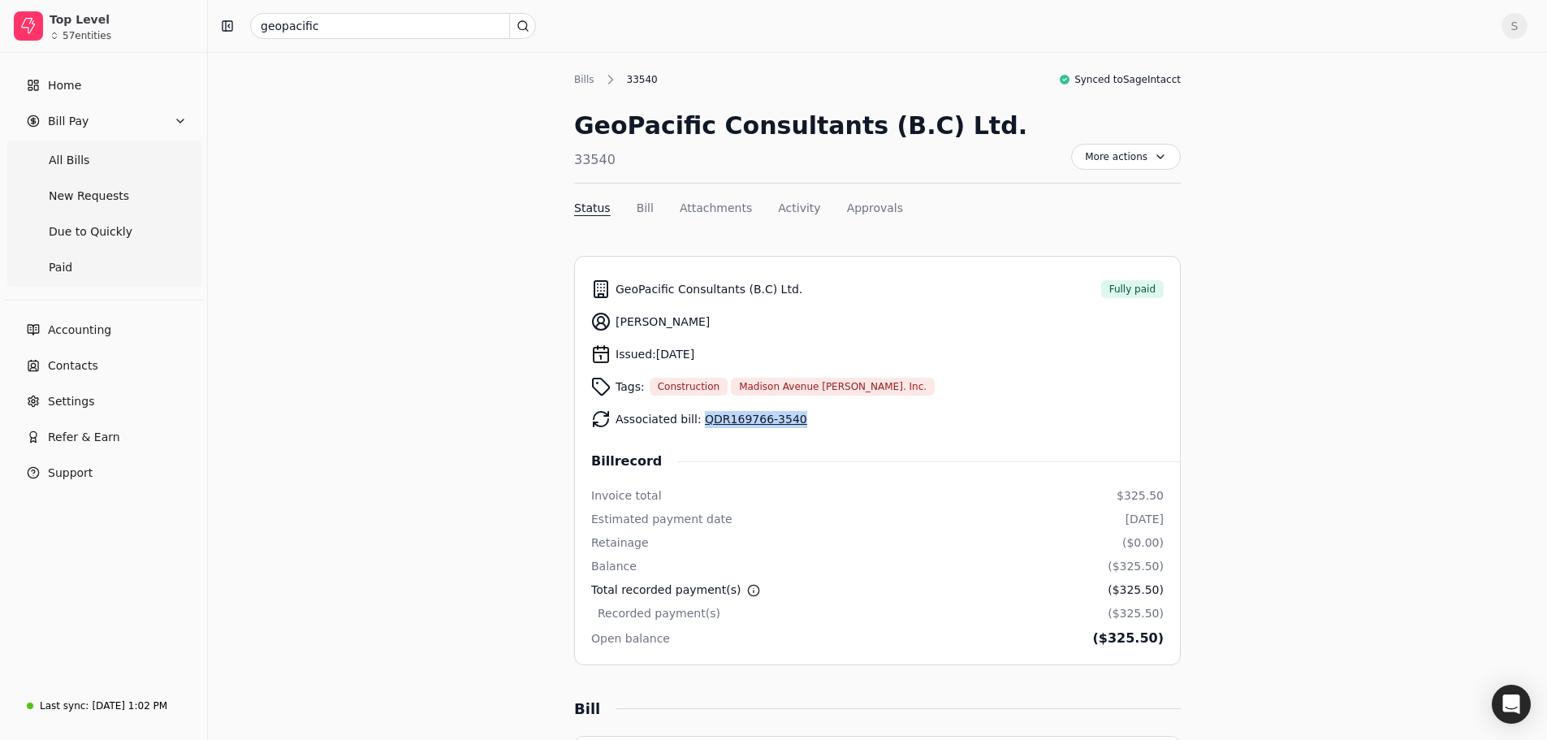
drag, startPoint x: 794, startPoint y: 422, endPoint x: 699, endPoint y: 424, distance: 95.1
click at [699, 424] on div "Associated bill: QDR169766-3540" at bounding box center [877, 419] width 573 height 32
copy link "QDR169766-3540"
